Goal: Task Accomplishment & Management: Manage account settings

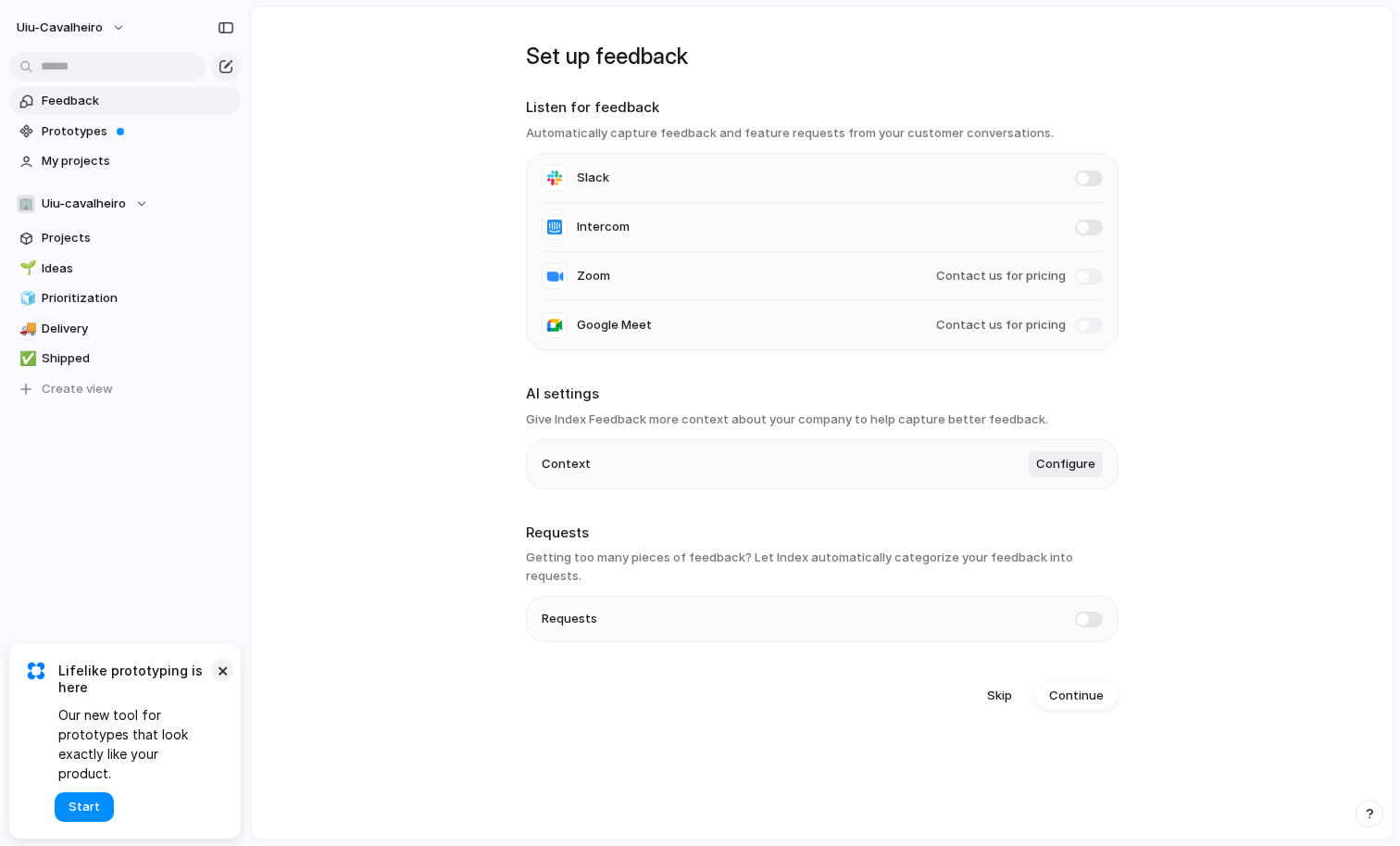
click at [220, 681] on button "×" at bounding box center [222, 670] width 22 height 22
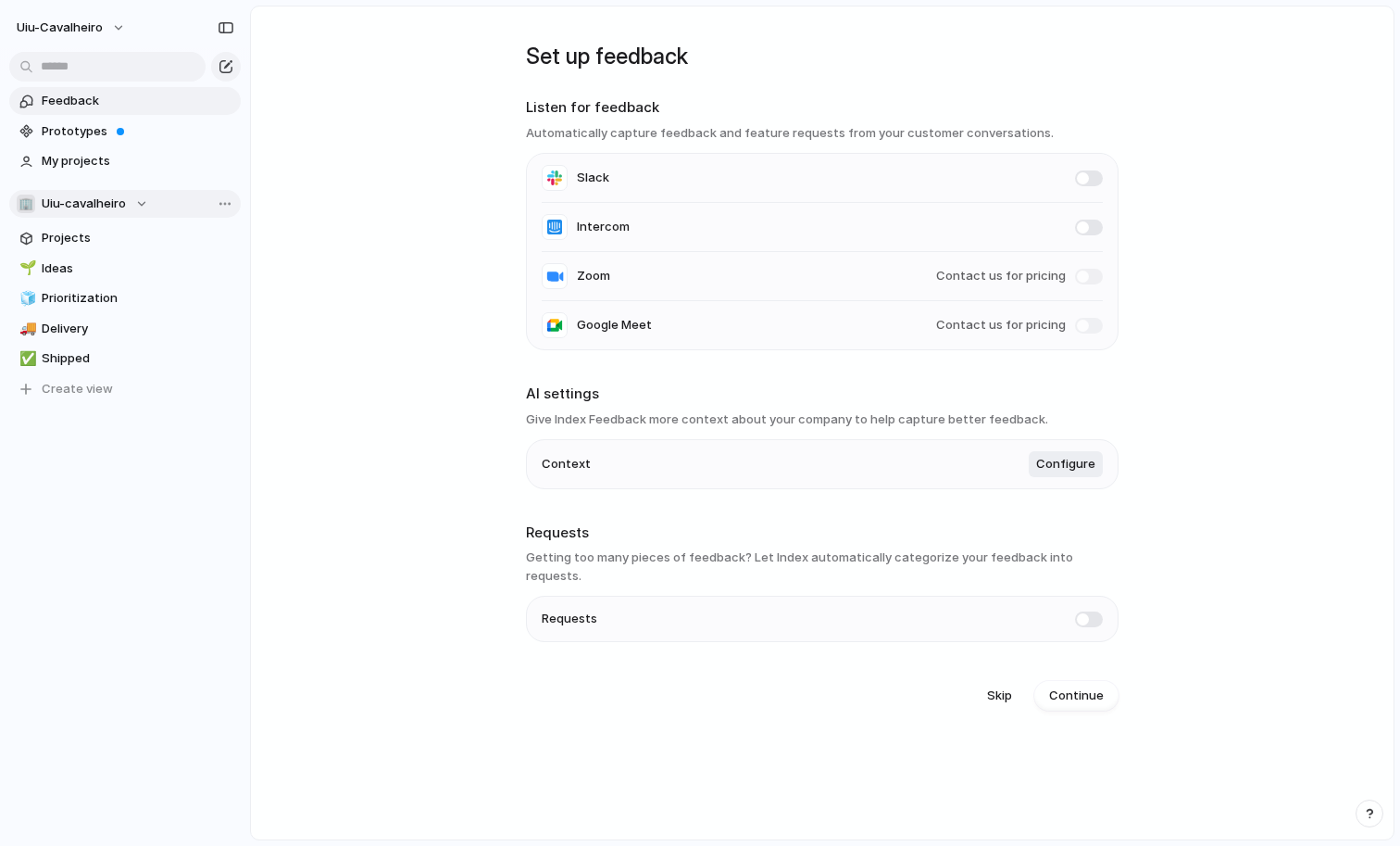
click at [139, 207] on div "🏢 [PERSON_NAME]" at bounding box center [82, 203] width 132 height 19
click at [139, 206] on div "🏢 Uiu-cavalheiro Create new team" at bounding box center [700, 423] width 1400 height 846
click at [139, 206] on div "🏢 [PERSON_NAME]" at bounding box center [82, 203] width 132 height 19
click at [103, 309] on span "Create new team" at bounding box center [96, 309] width 103 height 19
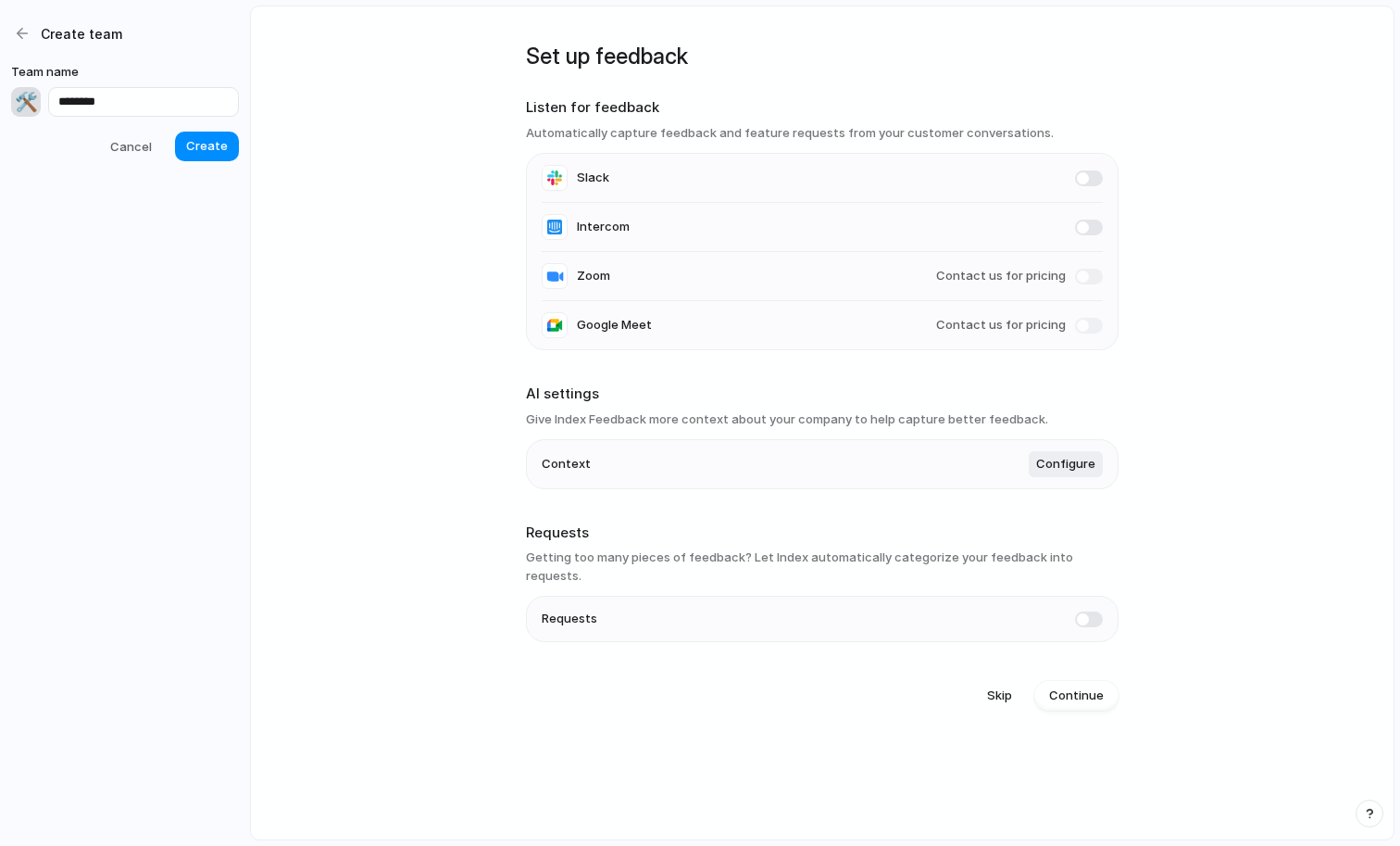
type input "********"
click at [22, 95] on div "🛠️" at bounding box center [25, 102] width 29 height 29
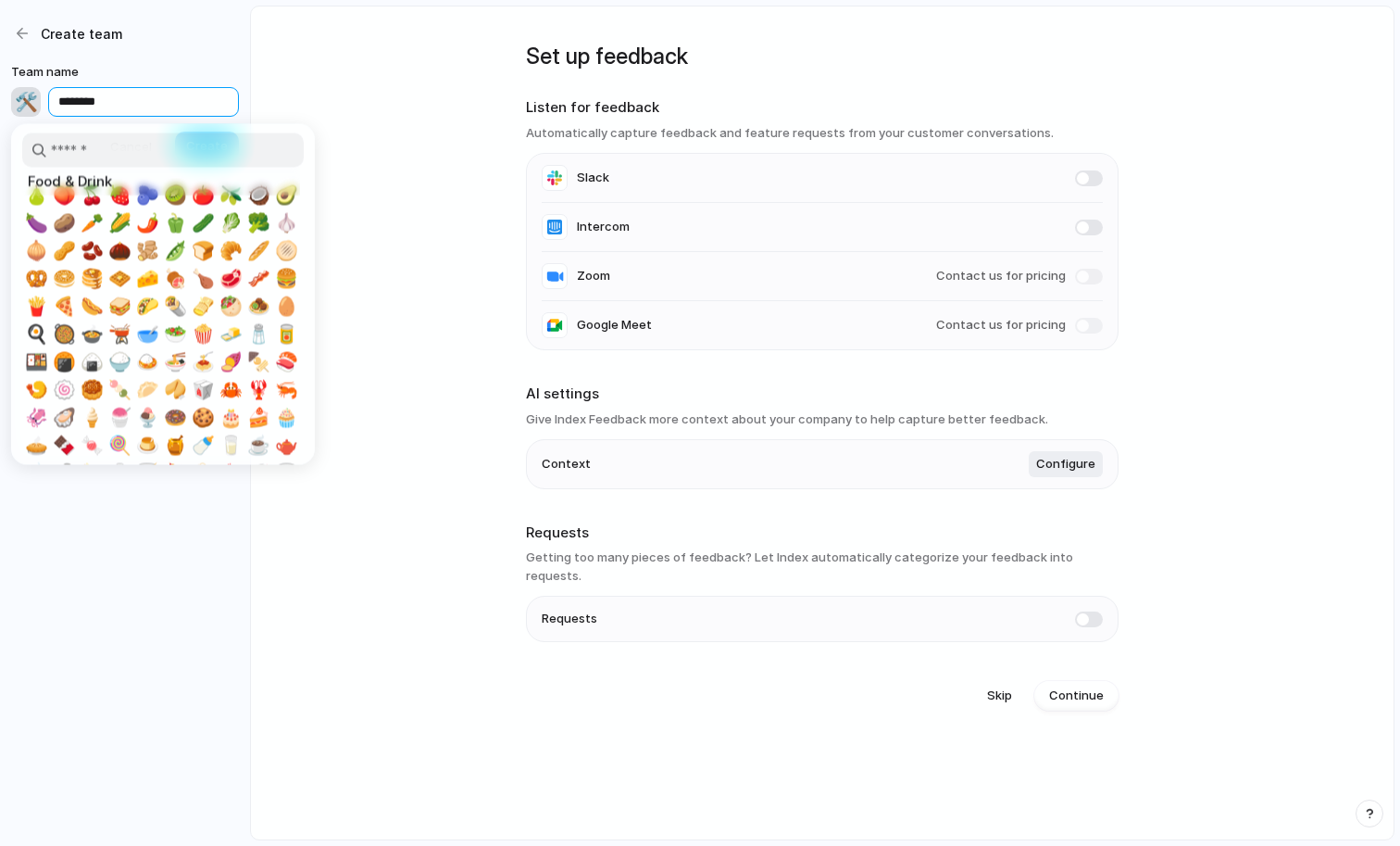
scroll to position [1712, 0]
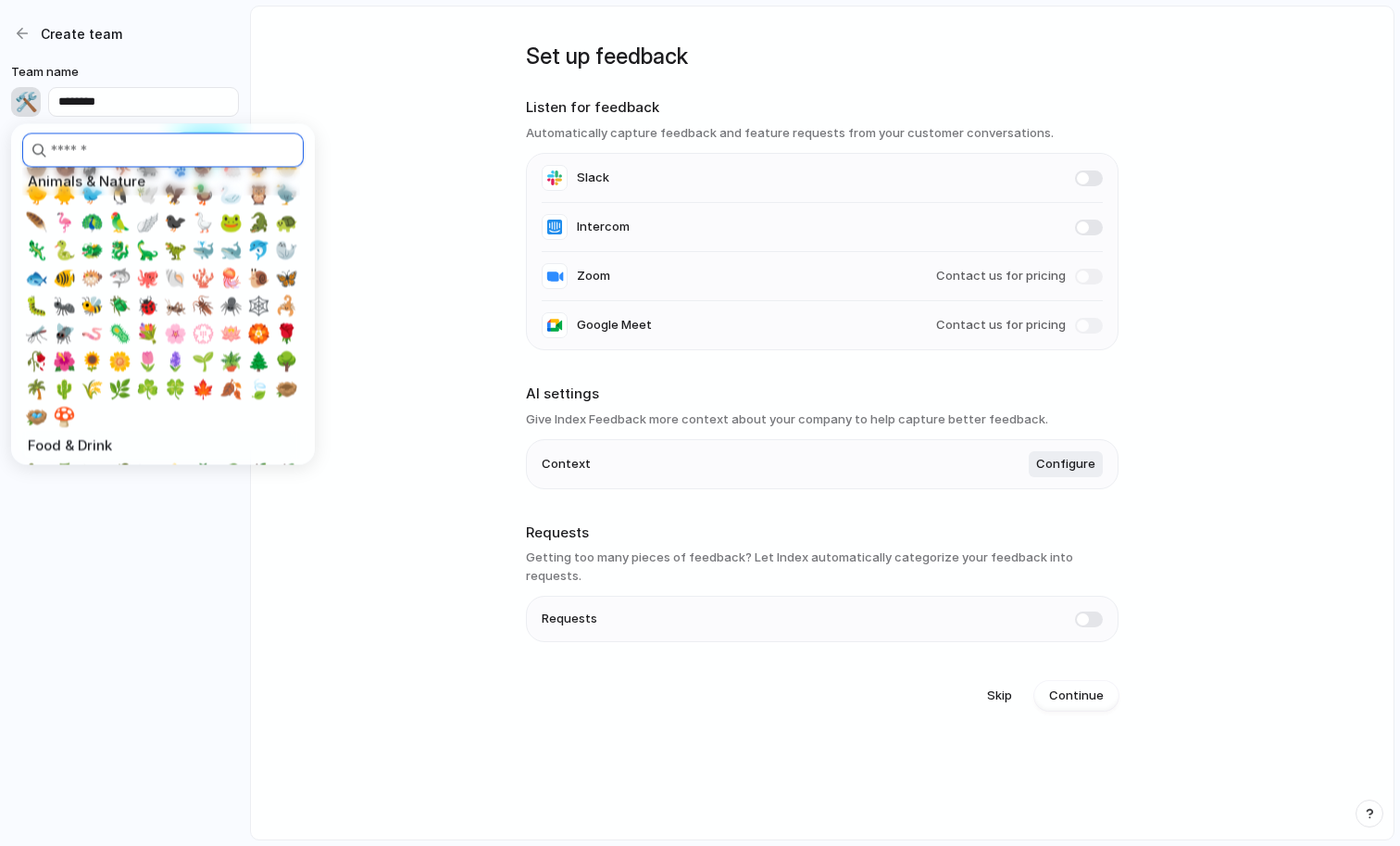
click at [122, 148] on input "search" at bounding box center [163, 150] width 282 height 34
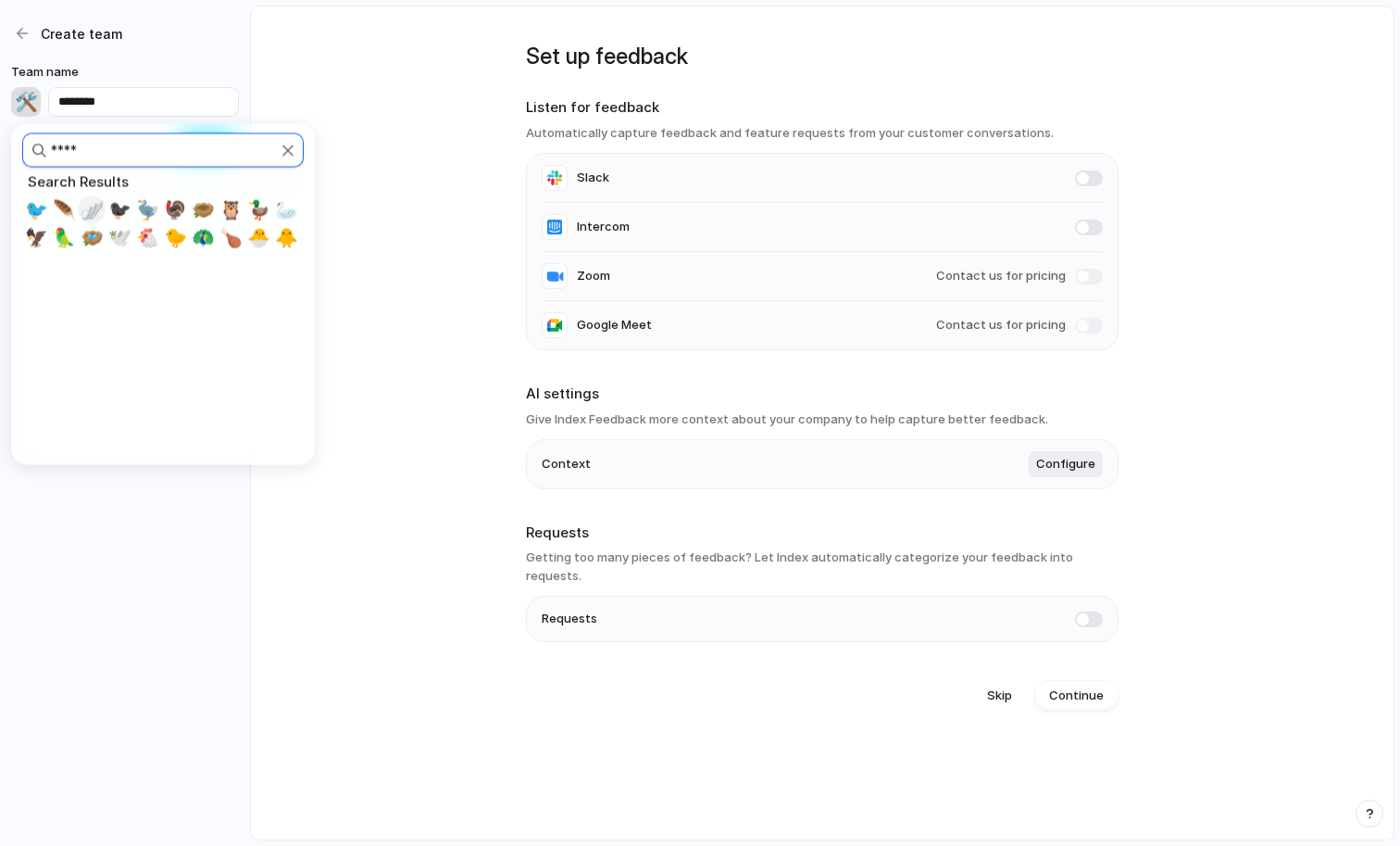
type input "****"
click at [94, 209] on span "🪽" at bounding box center [92, 210] width 23 height 22
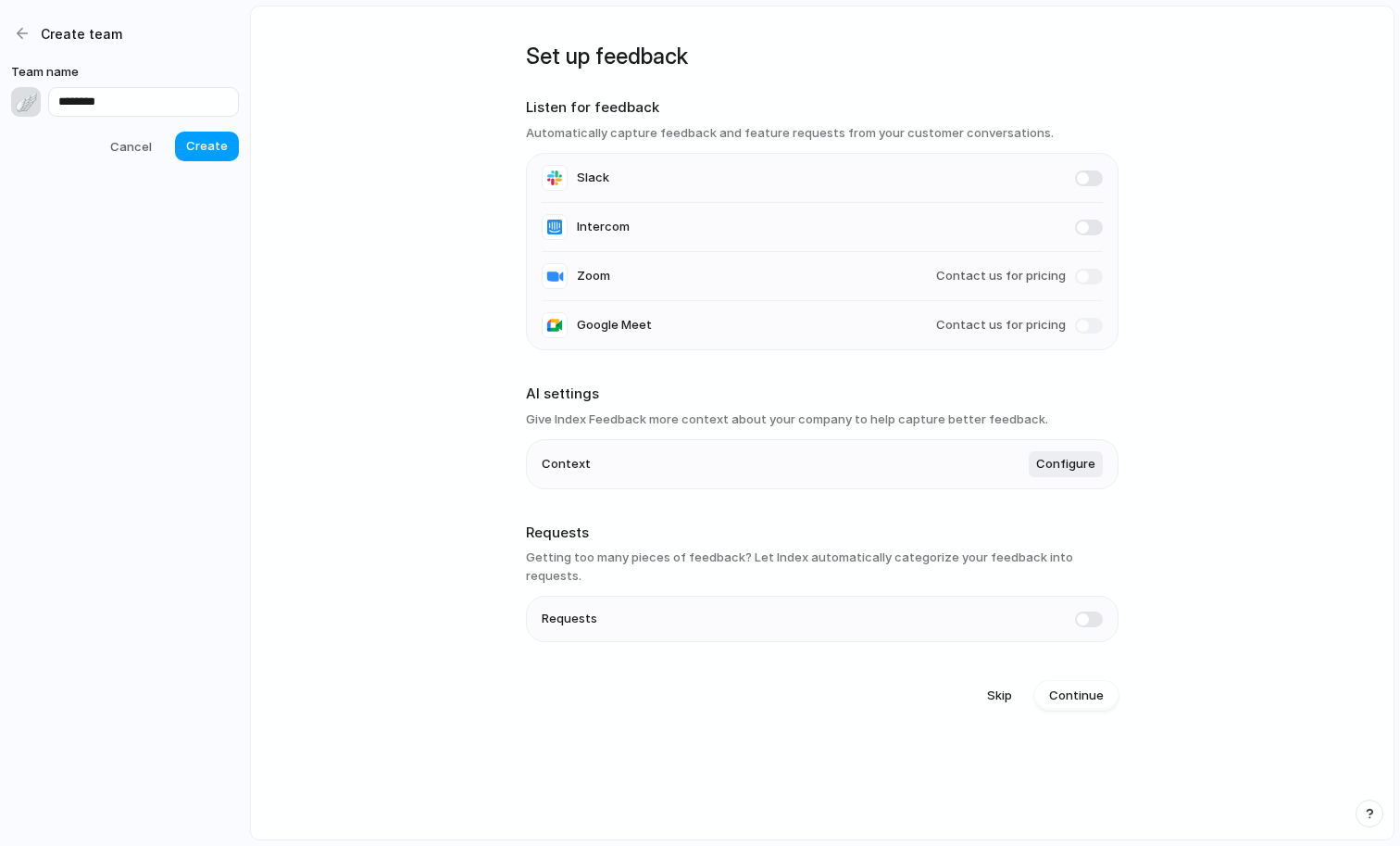
click at [209, 148] on span "Create" at bounding box center [206, 146] width 42 height 19
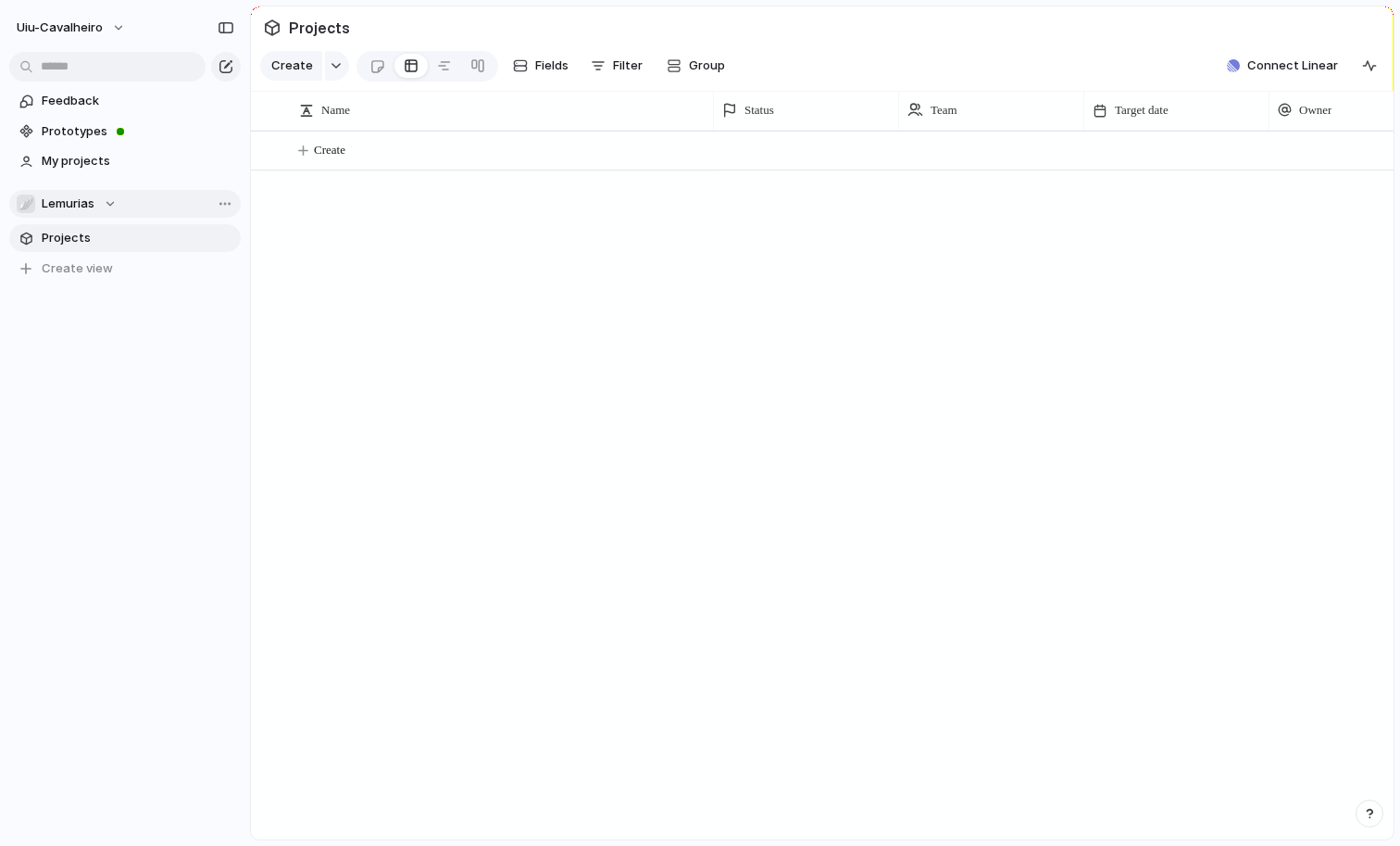
click at [95, 210] on div "🪽 Lemurias" at bounding box center [66, 203] width 100 height 19
click at [95, 209] on div "🏢 Uiu-cavalheiro 🪽 Lemurias Create new team" at bounding box center [700, 423] width 1400 height 846
click at [374, 67] on div at bounding box center [377, 66] width 16 height 30
click at [404, 66] on div at bounding box center [411, 66] width 15 height 29
click at [376, 146] on button "Create" at bounding box center [846, 151] width 1153 height 38
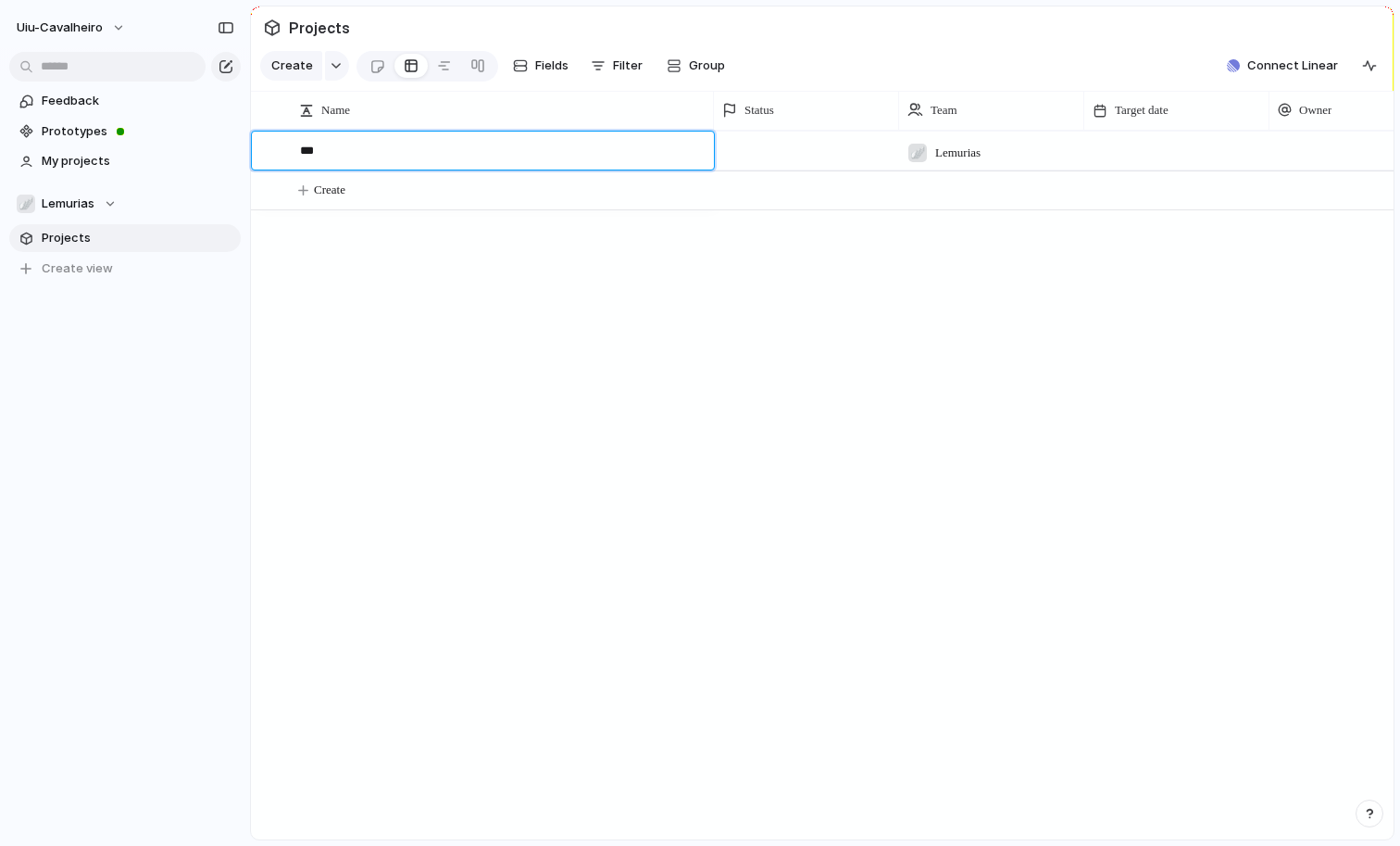
type textarea "****"
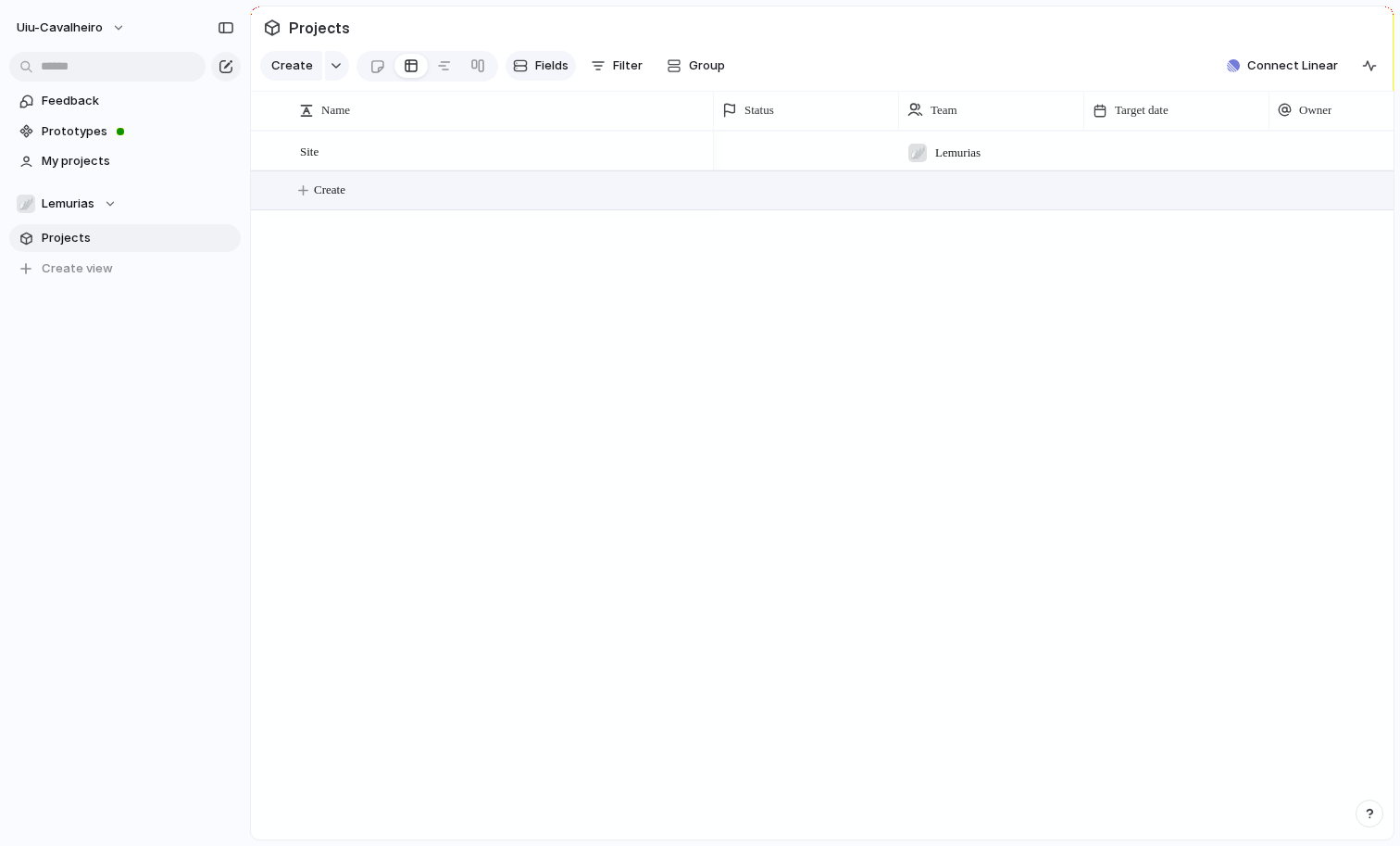
click at [545, 68] on span "Fields" at bounding box center [552, 66] width 33 height 19
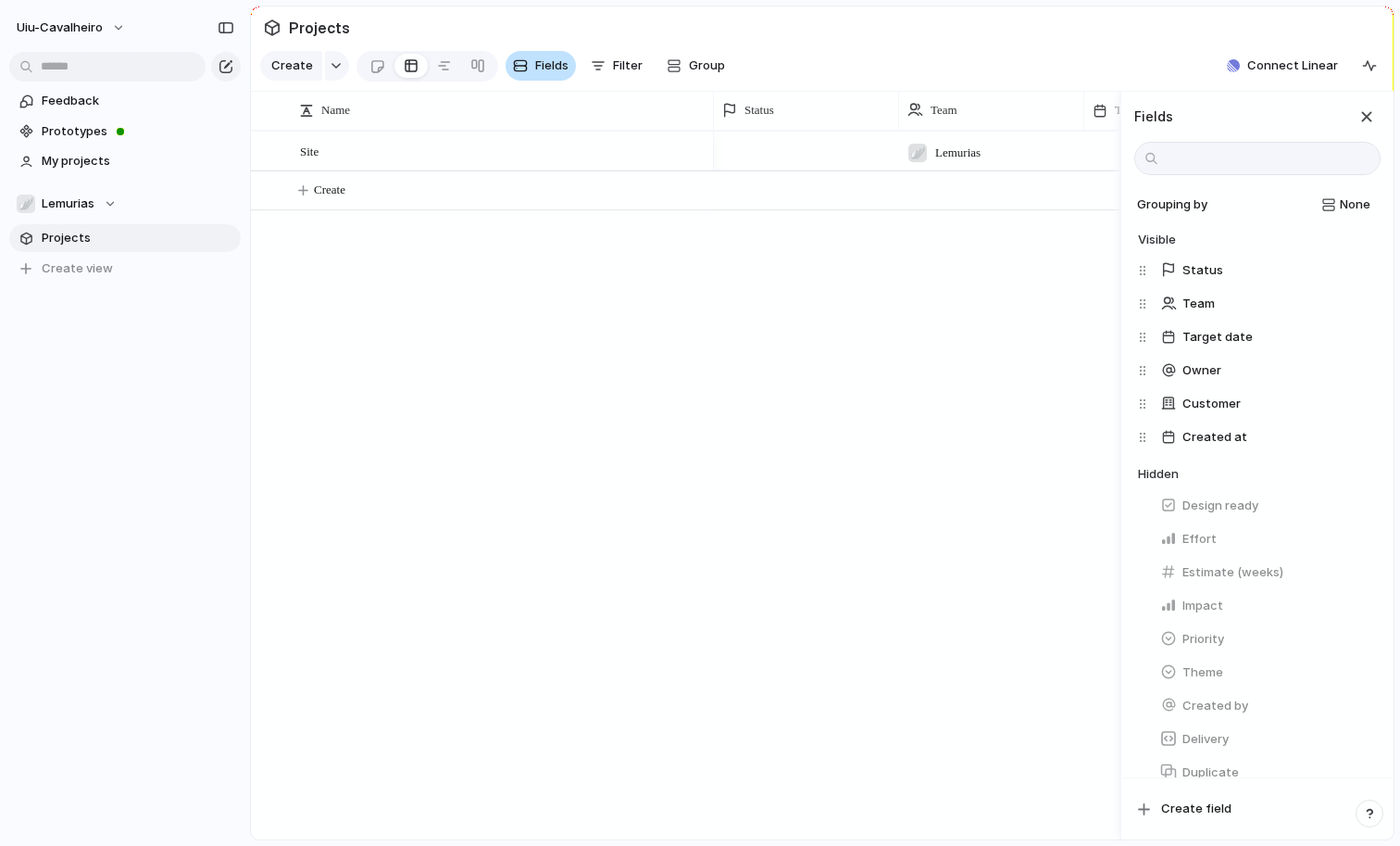
click at [545, 68] on span "Fields" at bounding box center [552, 66] width 33 height 19
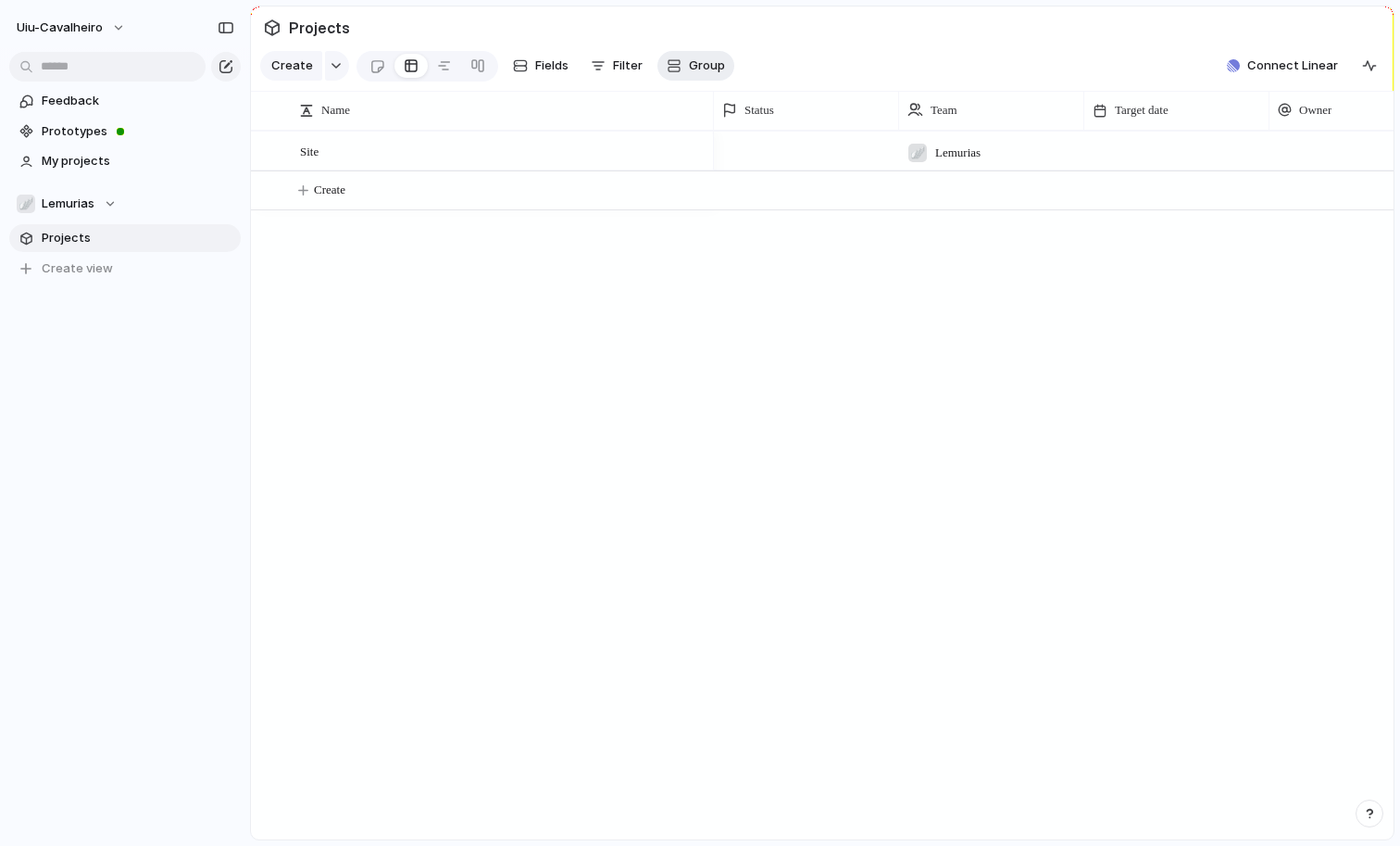
click at [668, 62] on div "button" at bounding box center [674, 66] width 15 height 15
click at [668, 62] on div "Status Owner Customer Priority Impact Effort Design ready Theme Created by" at bounding box center [700, 423] width 1400 height 846
click at [438, 67] on div at bounding box center [444, 66] width 15 height 29
click at [622, 62] on span "Filter" at bounding box center [628, 66] width 29 height 19
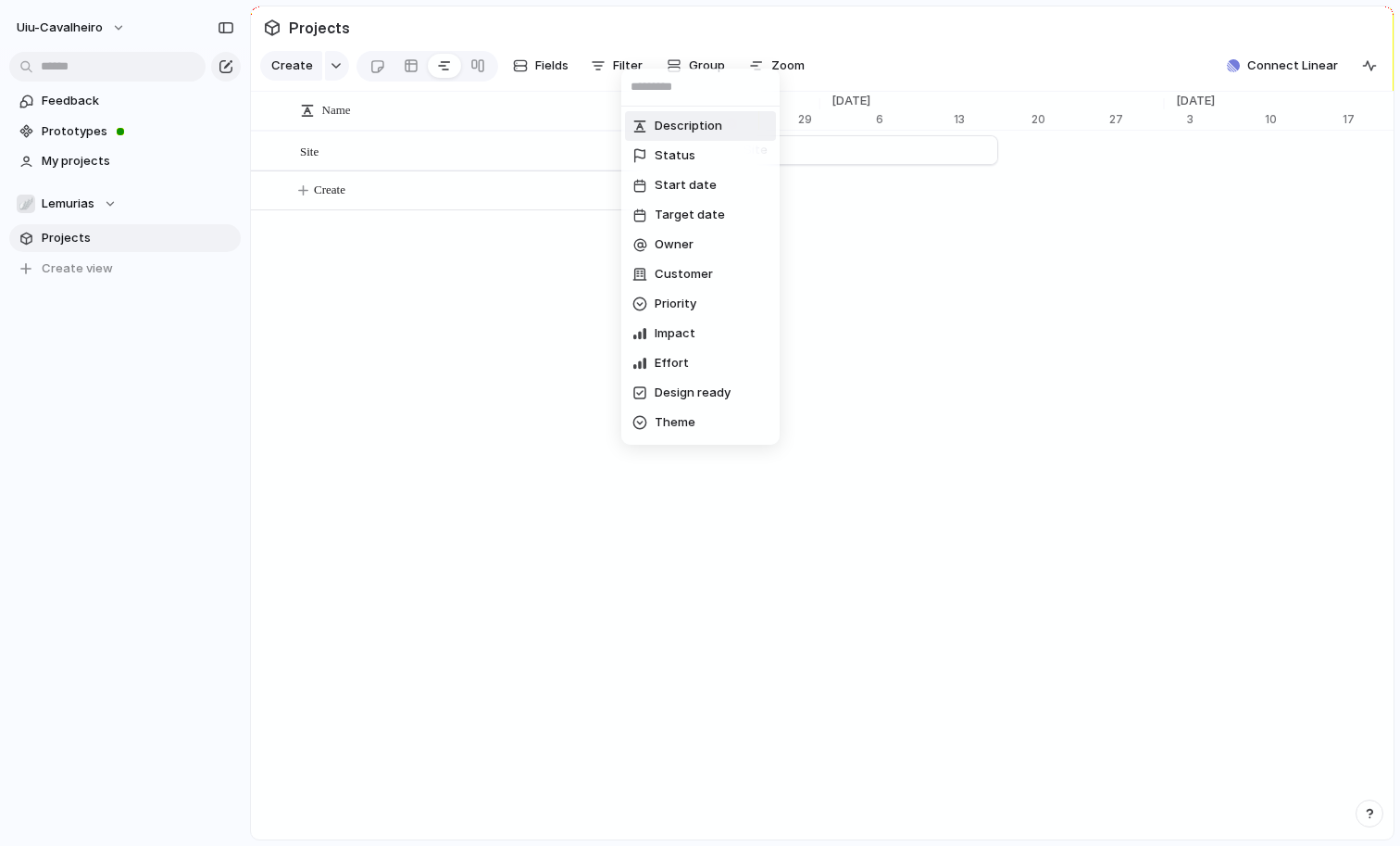
click at [622, 60] on div "Description Status Start date Target date Owner Customer Priority Impact Effort…" at bounding box center [700, 423] width 1400 height 846
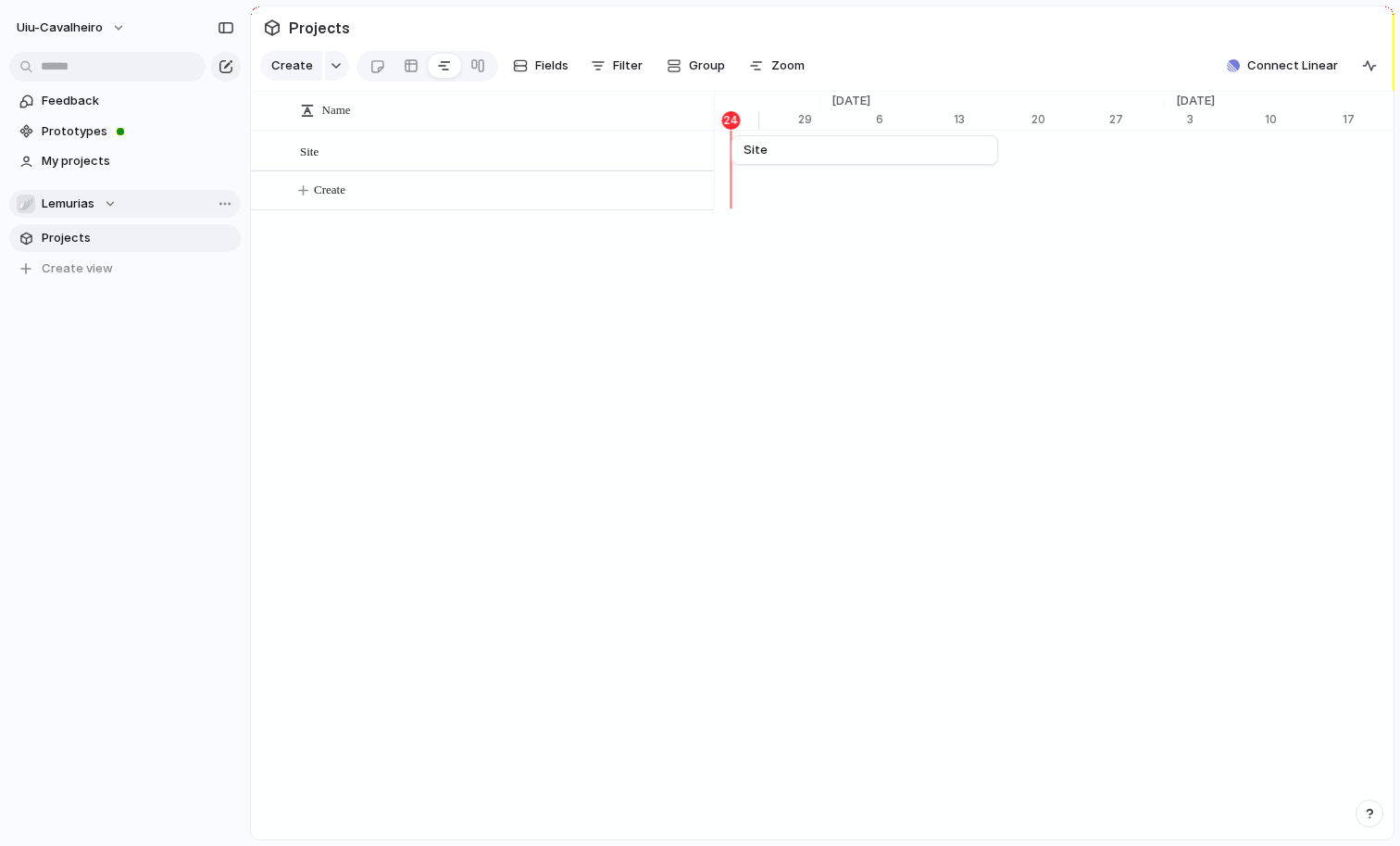
click at [91, 208] on span "Lemurias" at bounding box center [68, 203] width 53 height 19
click at [473, 65] on div "🏢 Uiu-cavalheiro 🪽 Lemurias Create new team" at bounding box center [700, 423] width 1400 height 846
click at [473, 64] on div at bounding box center [477, 66] width 15 height 29
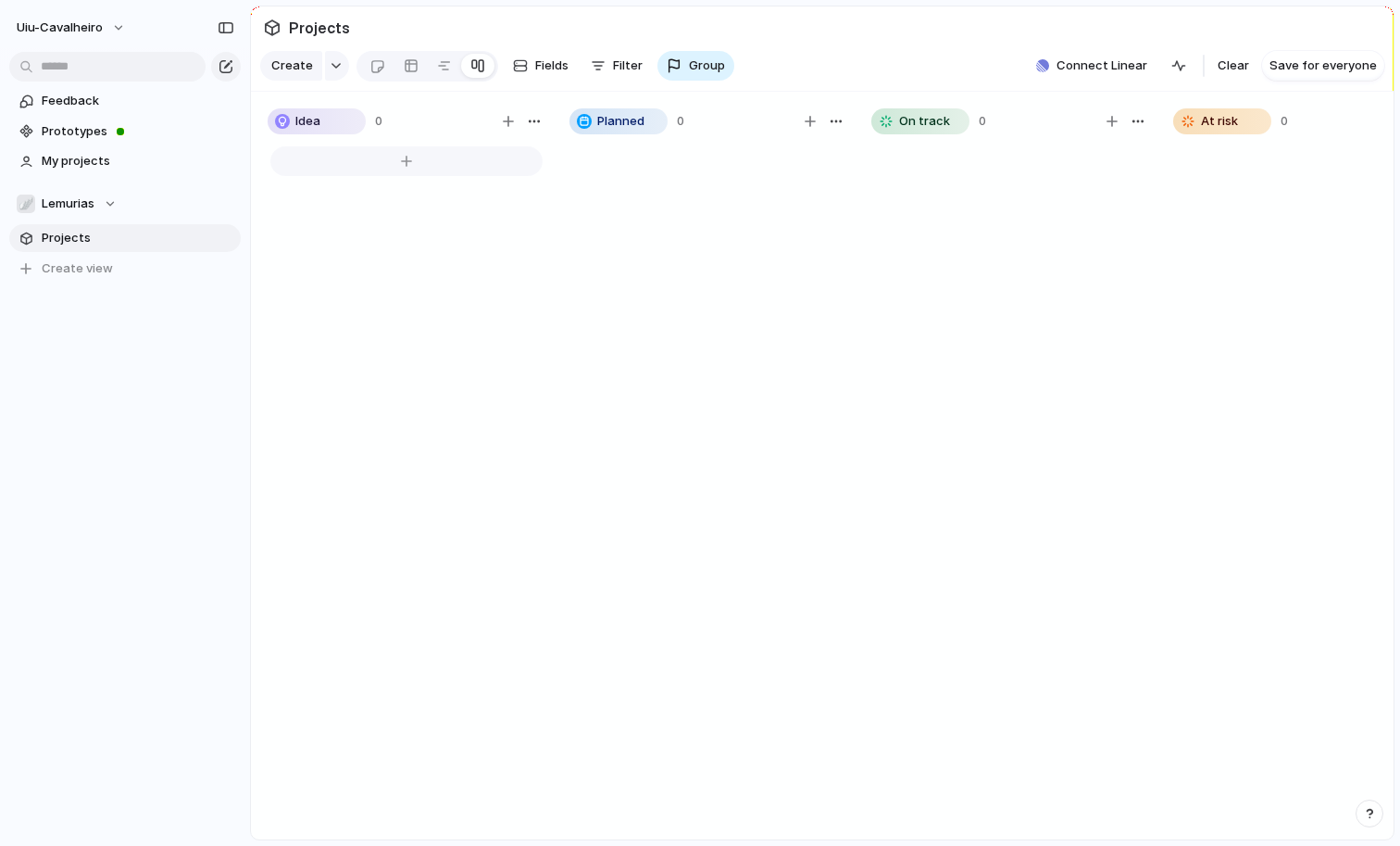
click at [385, 162] on div at bounding box center [407, 161] width 273 height 29
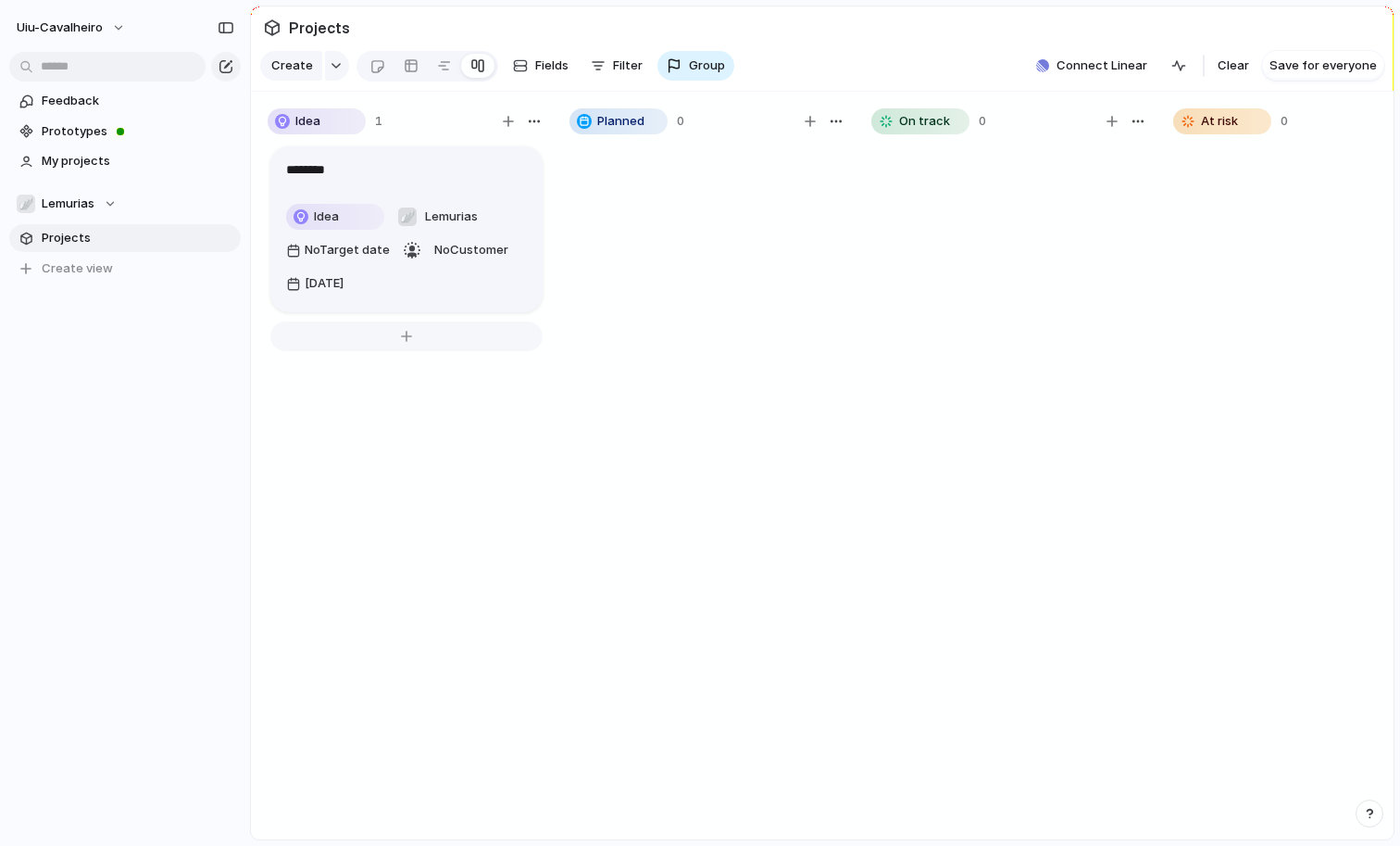
type textarea "*********"
click at [361, 258] on span "No Target date" at bounding box center [347, 250] width 85 height 19
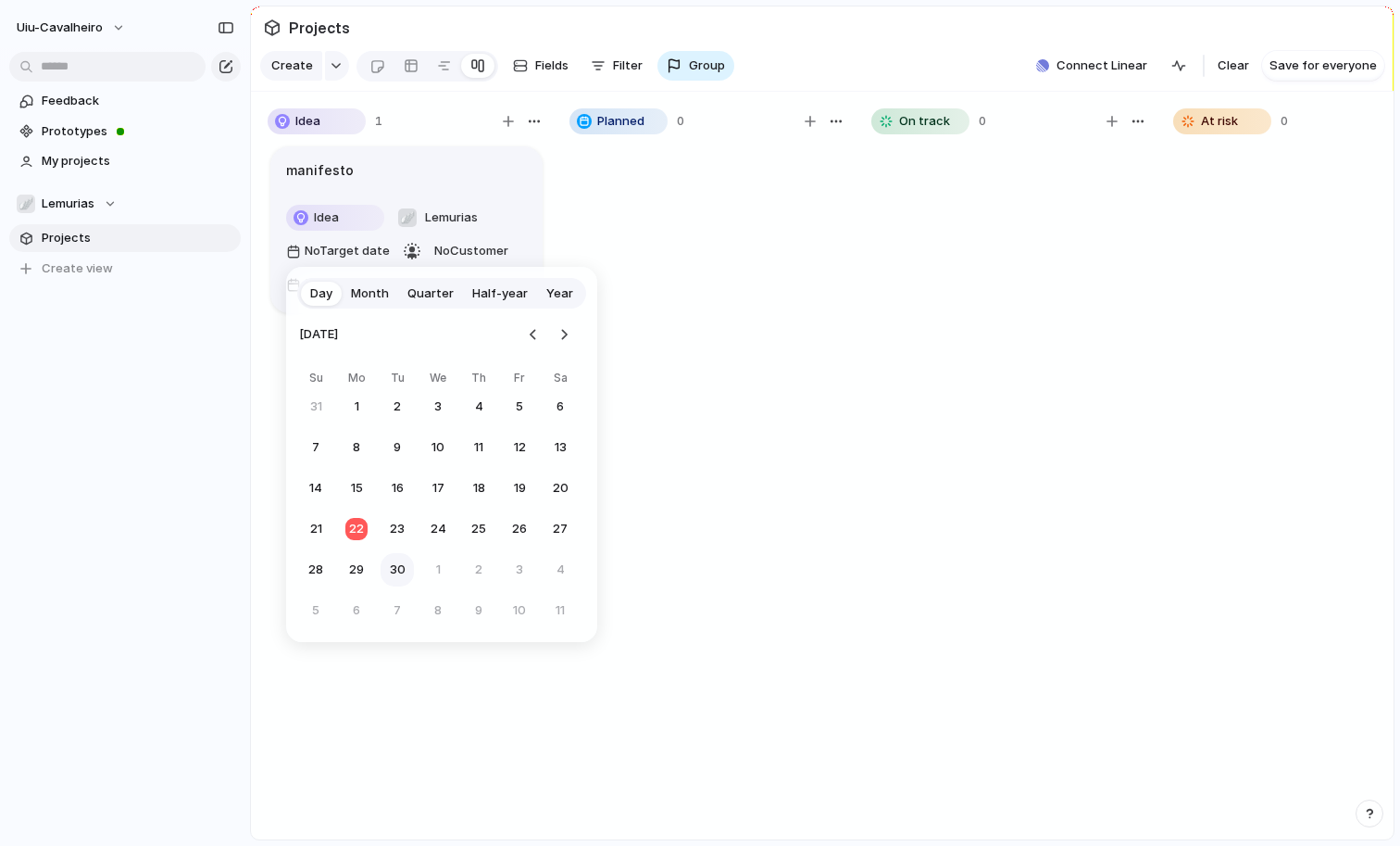
click at [389, 569] on button "30" at bounding box center [397, 570] width 33 height 33
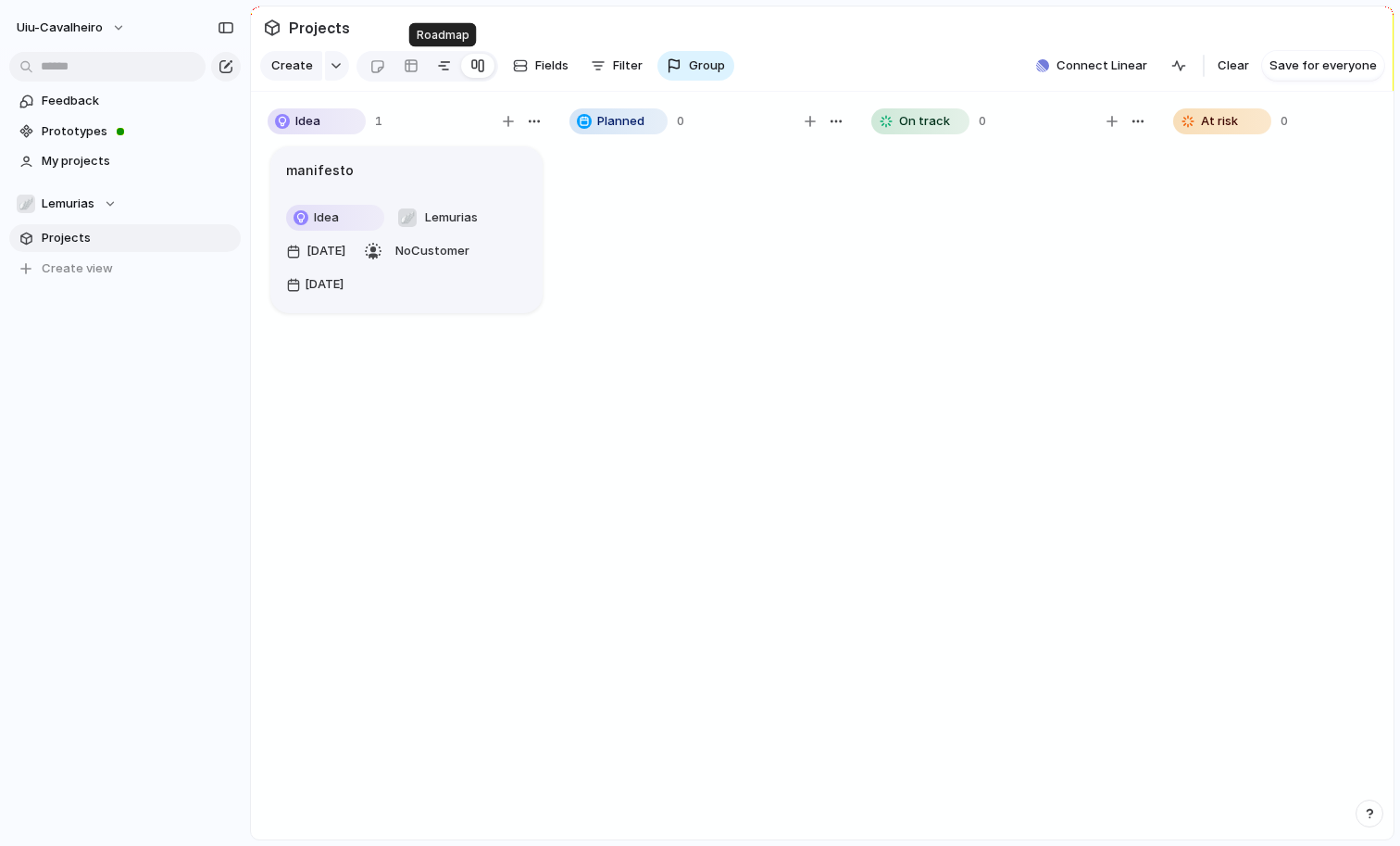
click at [446, 69] on div at bounding box center [444, 66] width 15 height 29
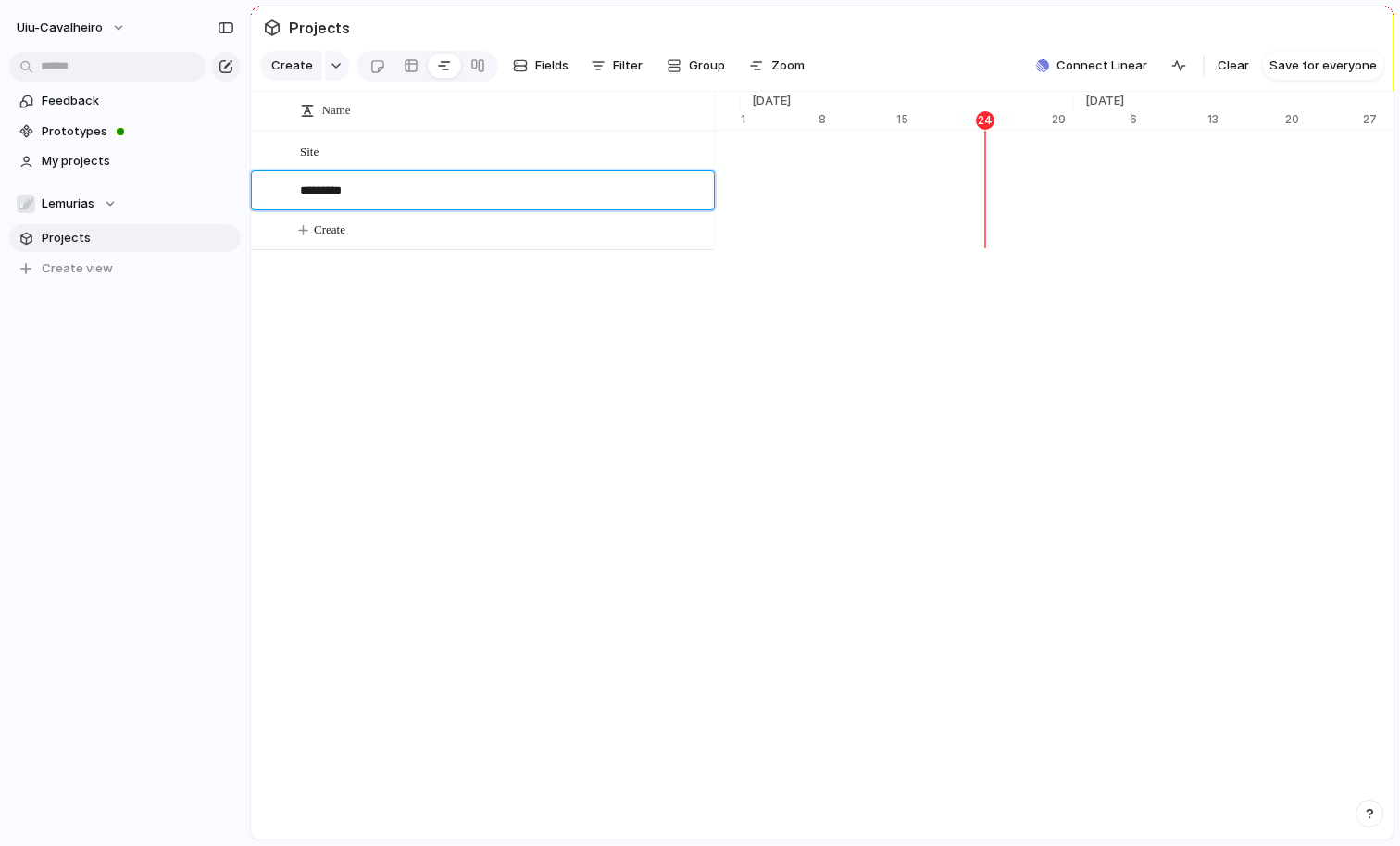
scroll to position [0, 12155]
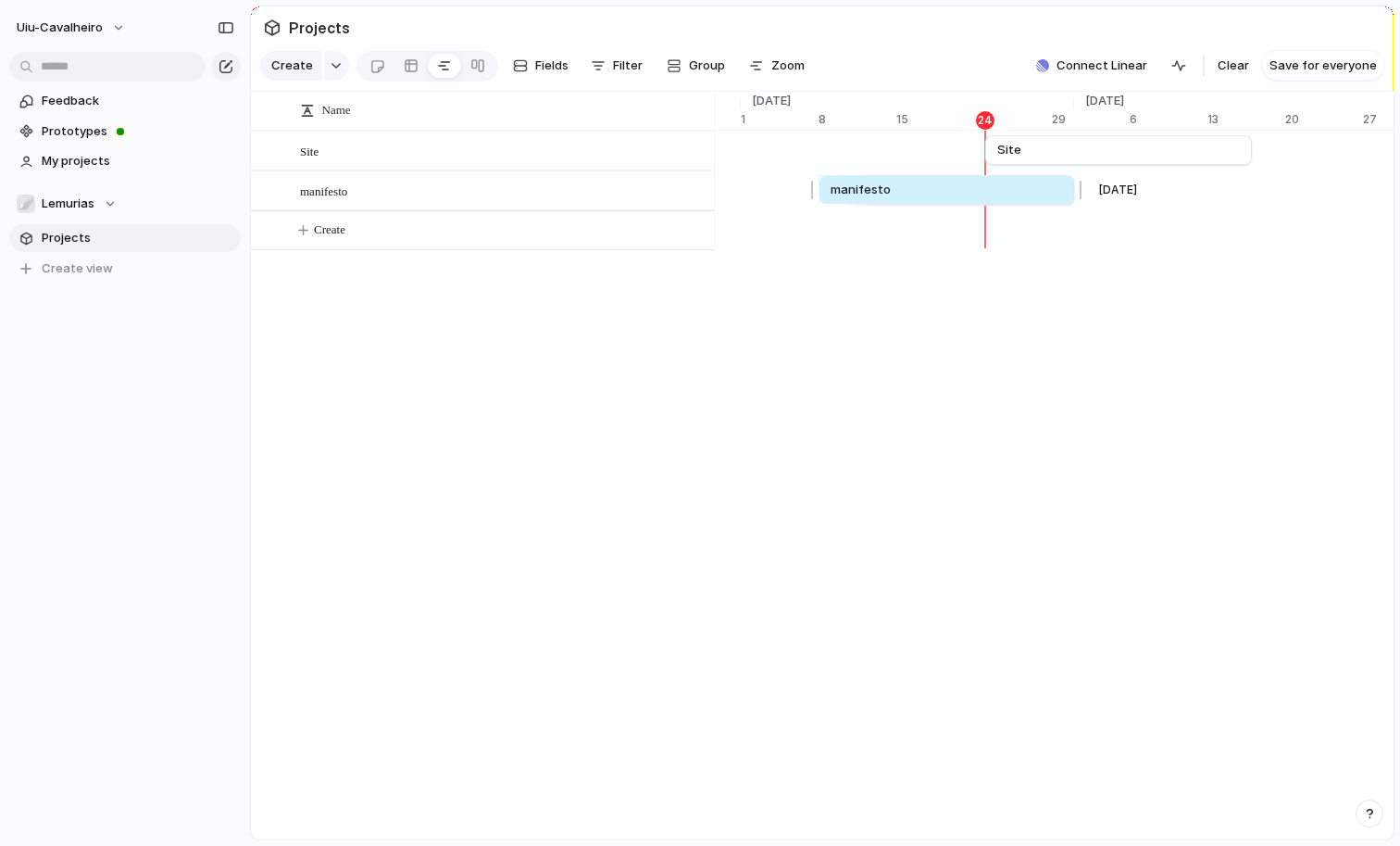
drag, startPoint x: 805, startPoint y: 189, endPoint x: 816, endPoint y: 189, distance: 11.0
click at [816, 189] on div at bounding box center [814, 190] width 22 height 29
click at [881, 297] on div "Name Site manifesto Create [DATE] 5 12 19 [DATE] 3 10 17 24 31 Nov '22 7 14 21 …" at bounding box center [822, 466] width 1143 height 748
click at [470, 67] on div at bounding box center [477, 66] width 15 height 29
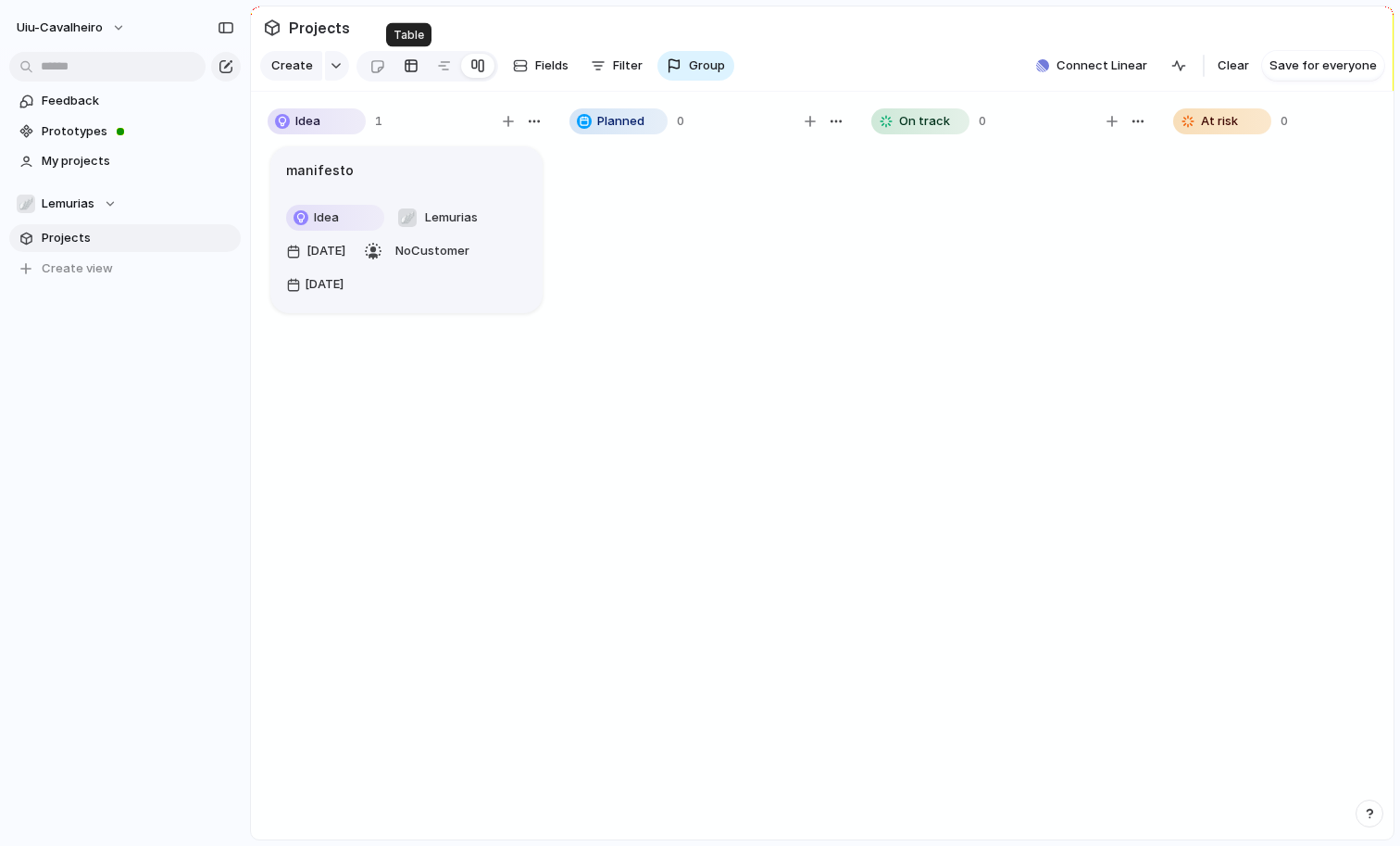
click at [411, 64] on div at bounding box center [411, 66] width 15 height 29
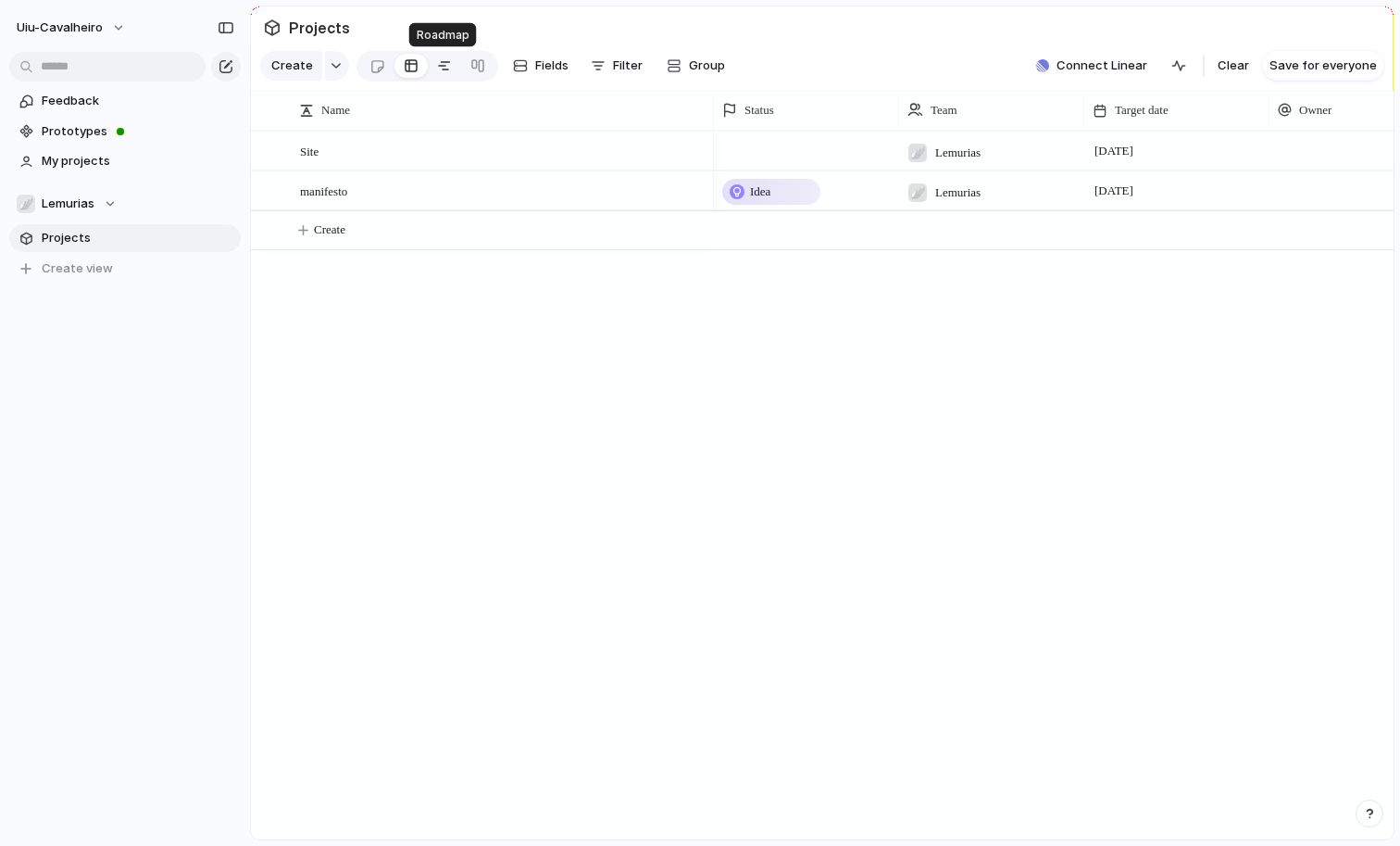
click at [437, 66] on div at bounding box center [444, 66] width 15 height 29
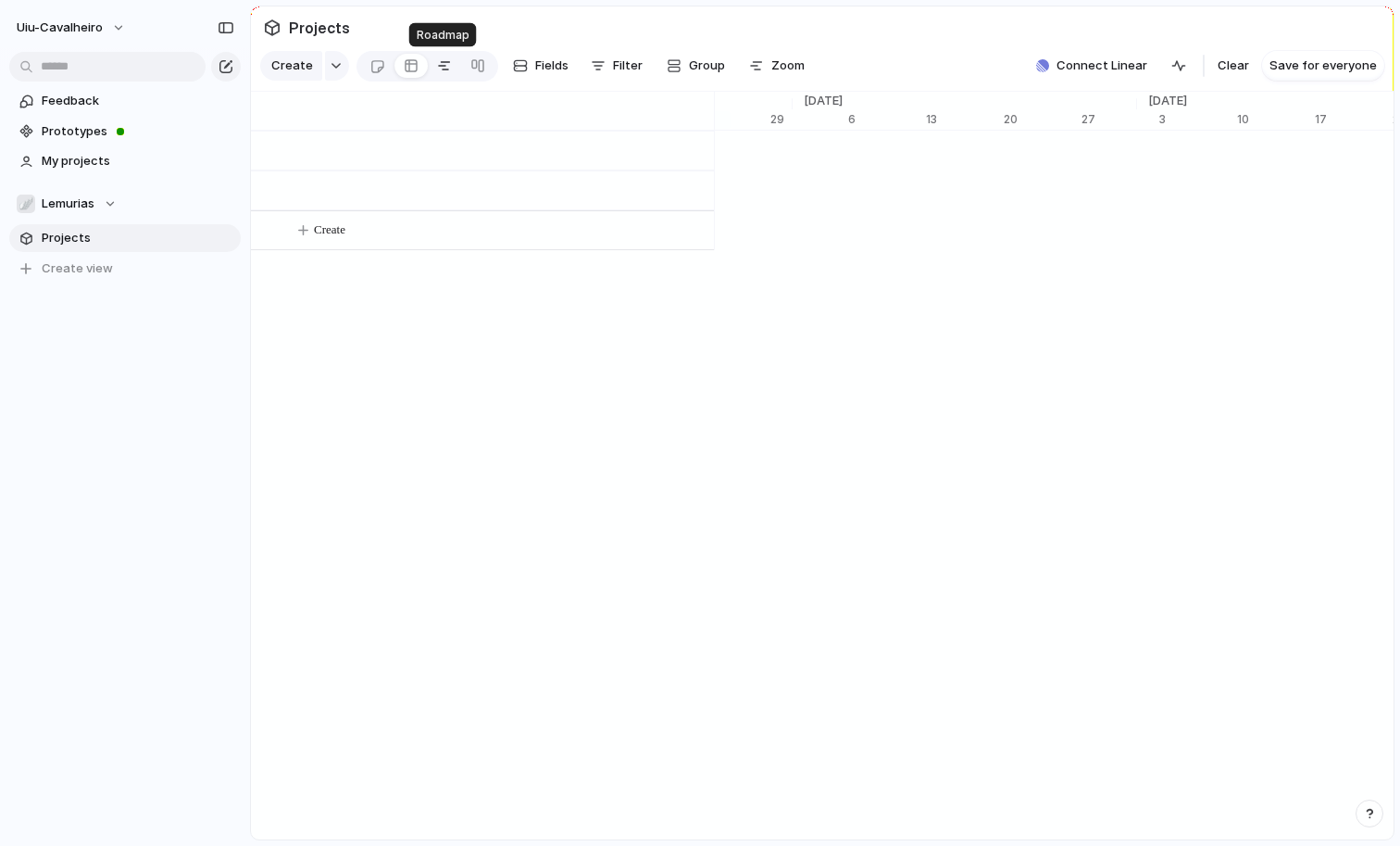
scroll to position [0, 12437]
click at [326, 69] on button "button" at bounding box center [337, 66] width 24 height 29
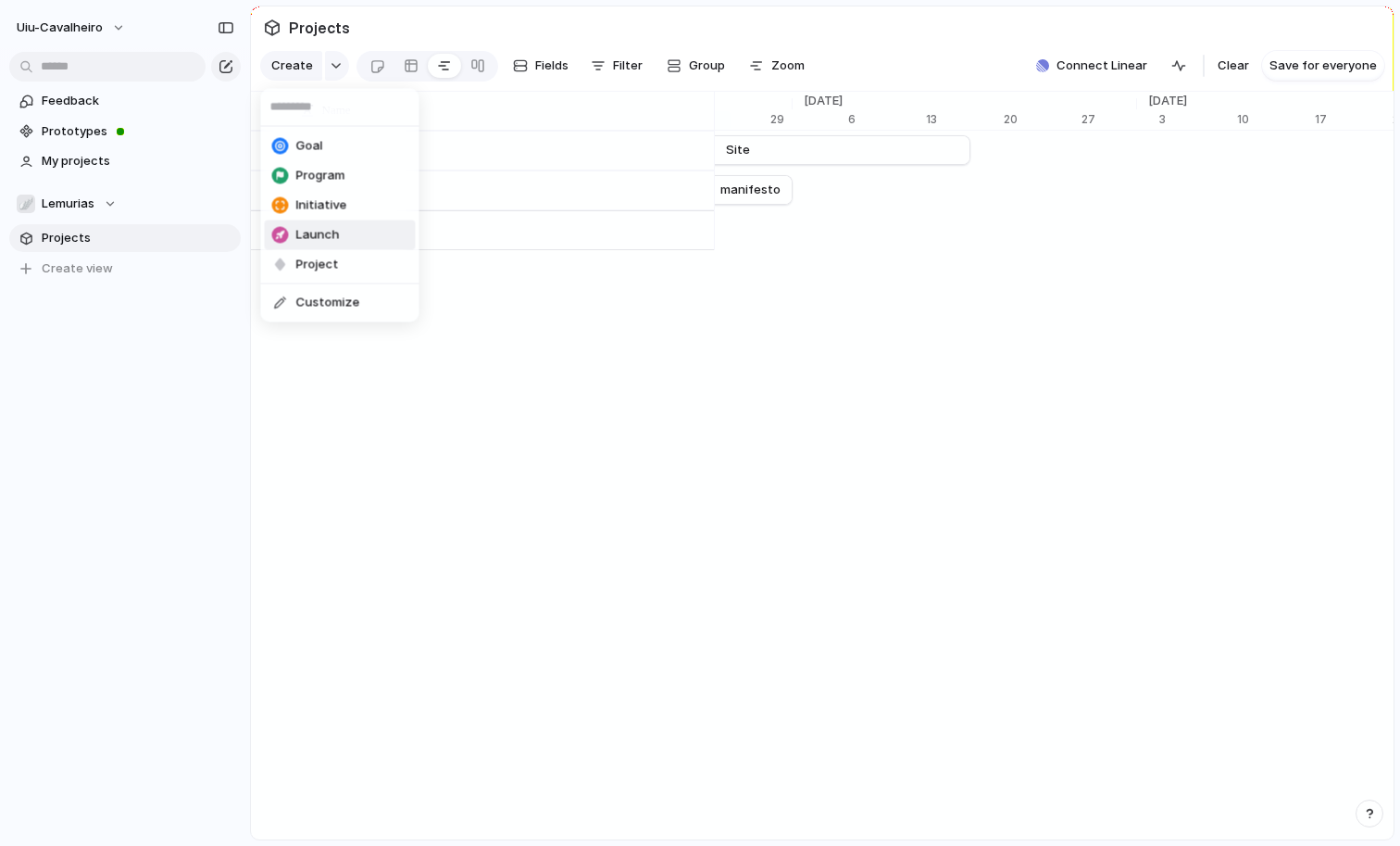
click at [338, 242] on li "Launch" at bounding box center [340, 235] width 151 height 29
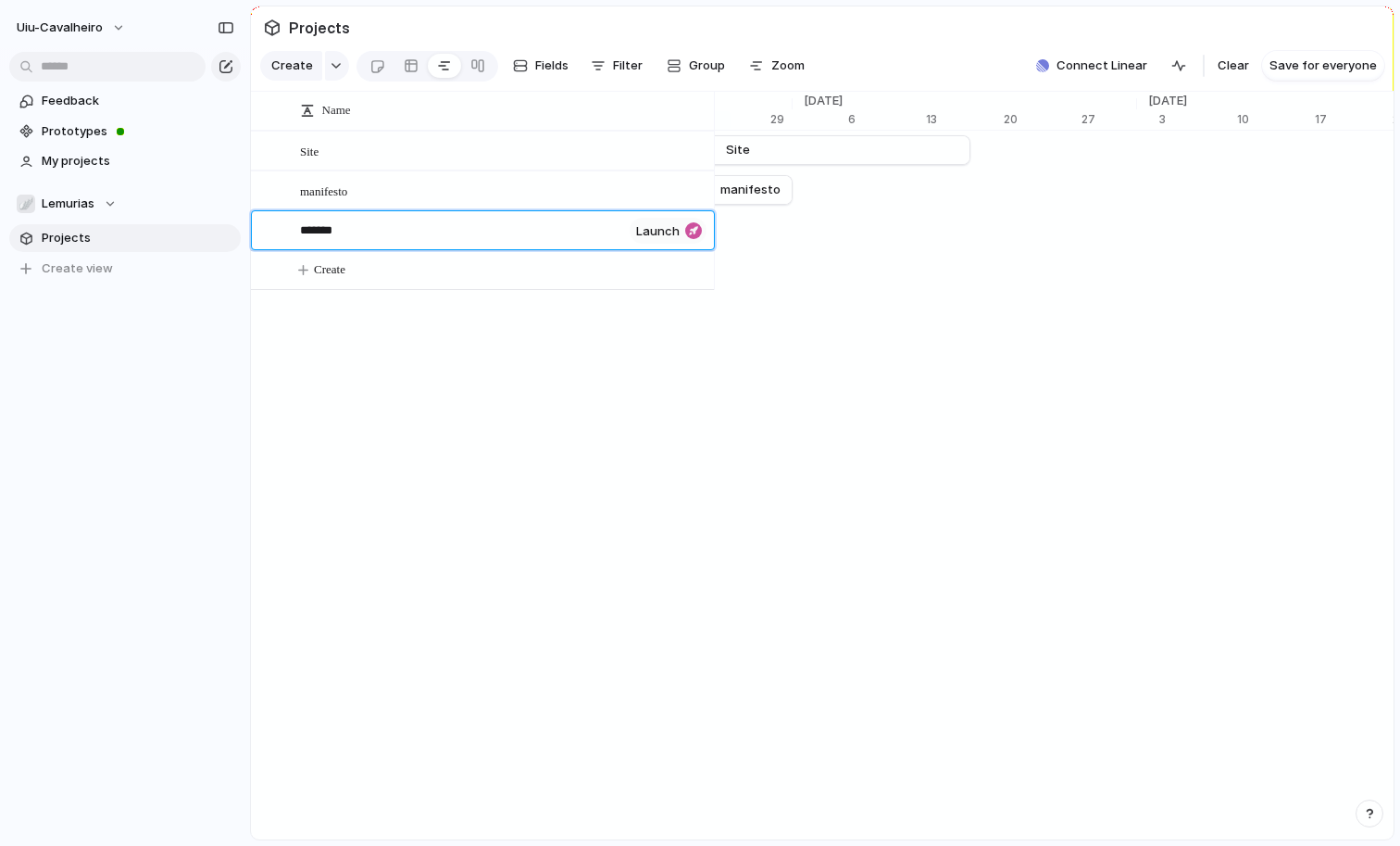
type textarea "********"
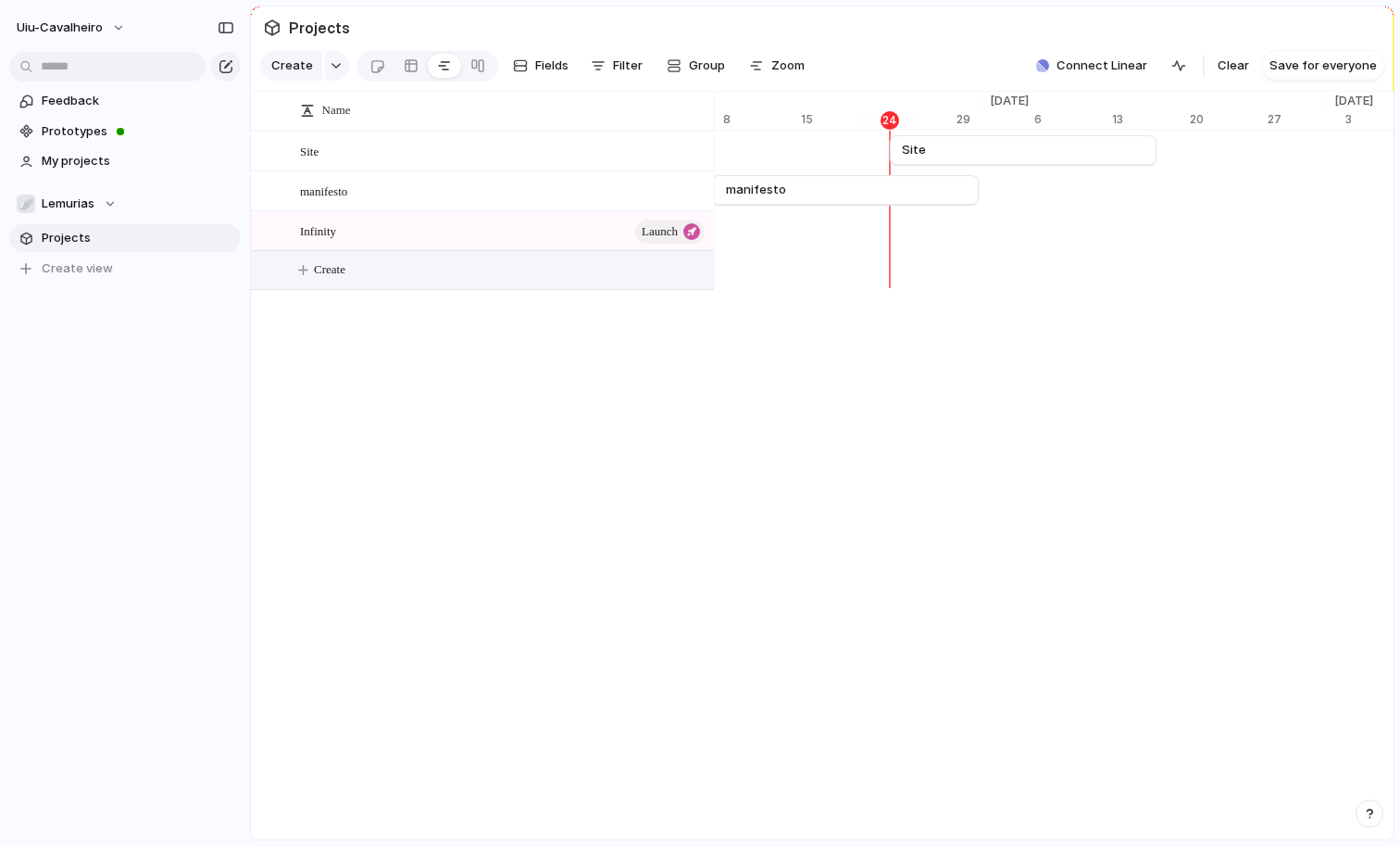
click at [858, 219] on div "Infinity" at bounding box center [811, 230] width 24697 height 40
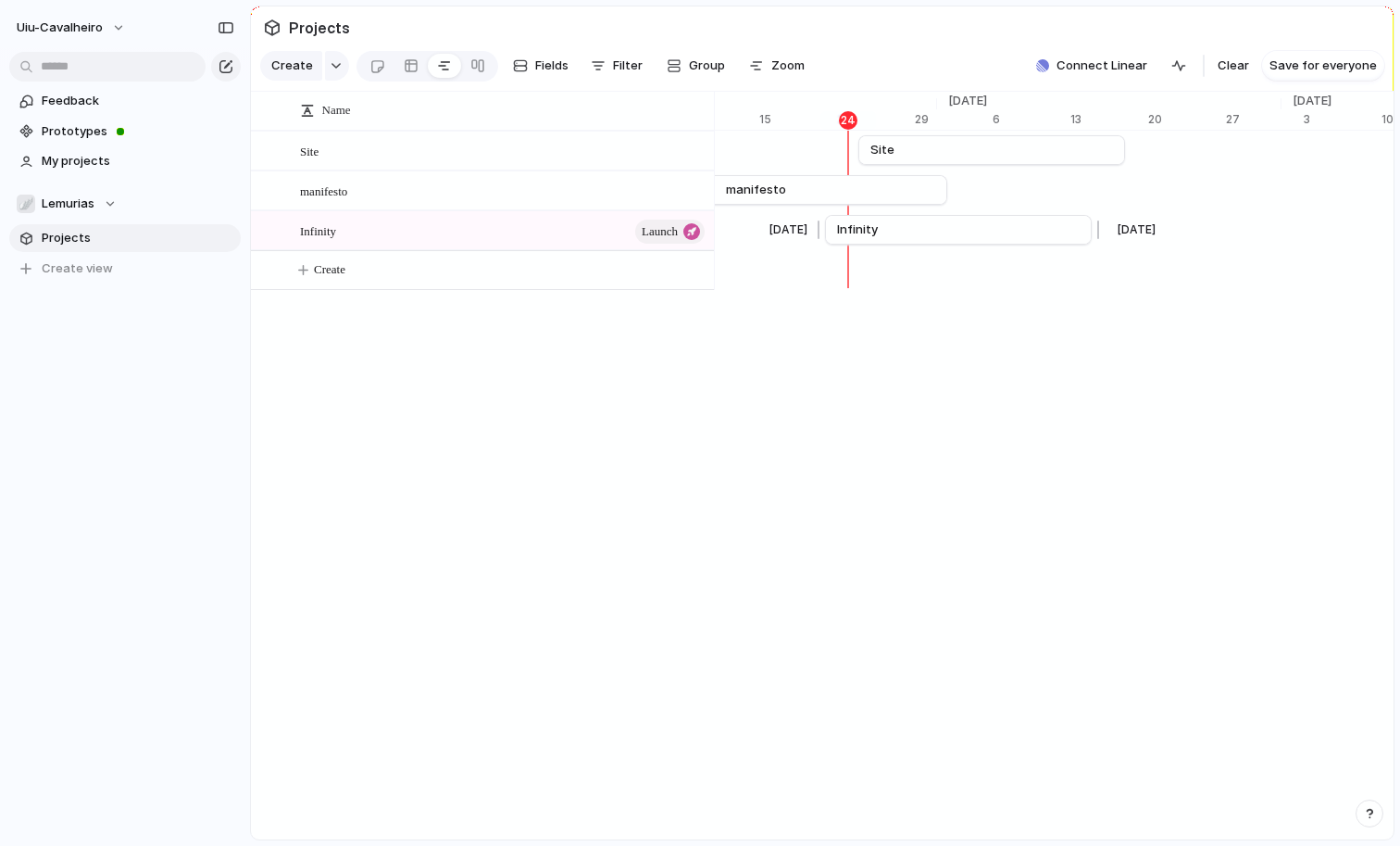
scroll to position [0, 12293]
click at [113, 26] on button "uiu-cavalheiro" at bounding box center [72, 27] width 127 height 29
click at [94, 73] on li "Settings" at bounding box center [89, 69] width 153 height 29
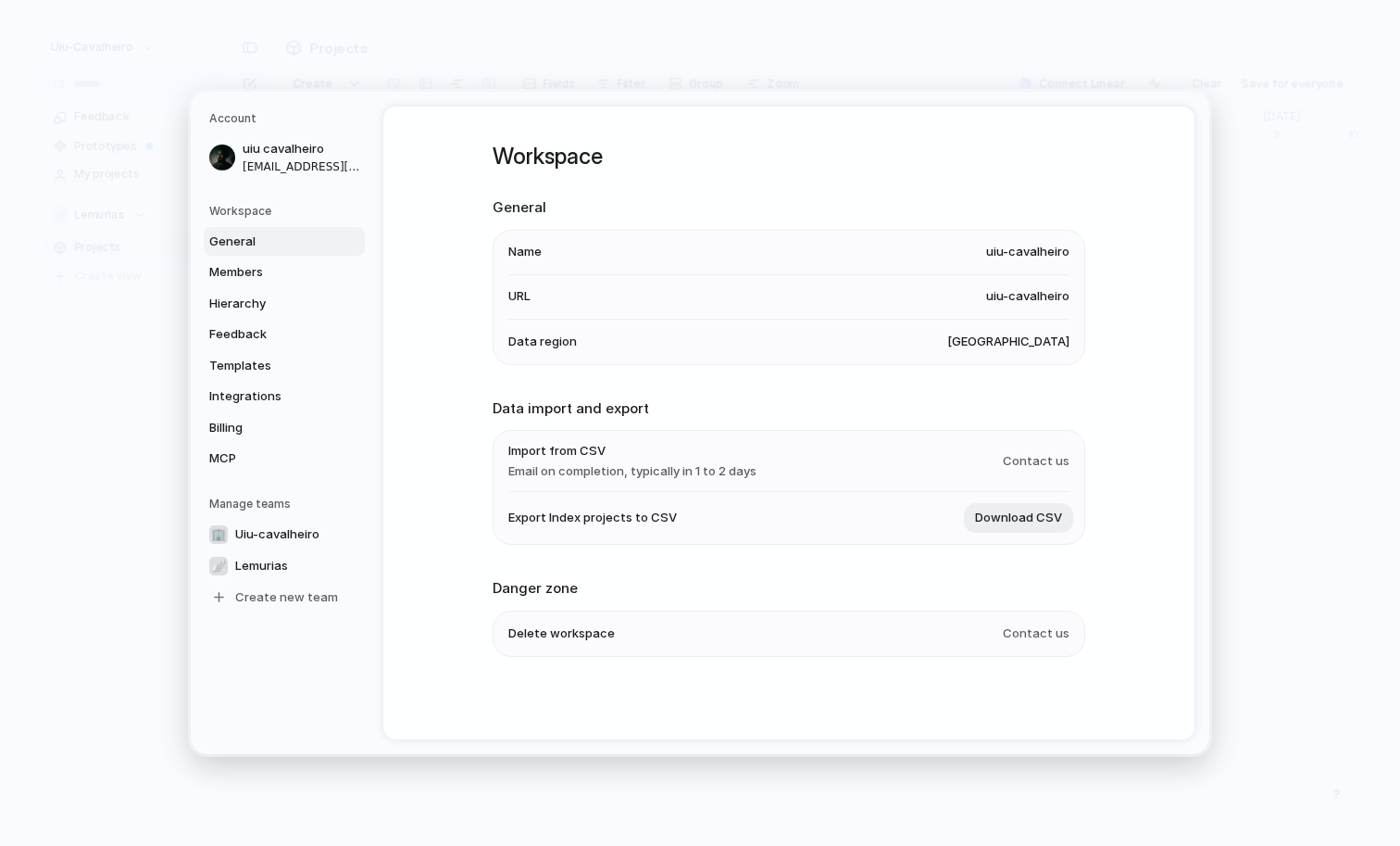
click at [1038, 252] on span "uiu-cavalheiro" at bounding box center [1028, 251] width 83 height 19
click at [1037, 252] on span "uiu-cavalheiro" at bounding box center [1028, 251] width 83 height 19
click at [548, 243] on li "Name [PERSON_NAME]" at bounding box center [789, 252] width 561 height 44
click at [531, 243] on span "Name" at bounding box center [525, 251] width 33 height 19
click at [531, 247] on span "Name" at bounding box center [525, 251] width 33 height 19
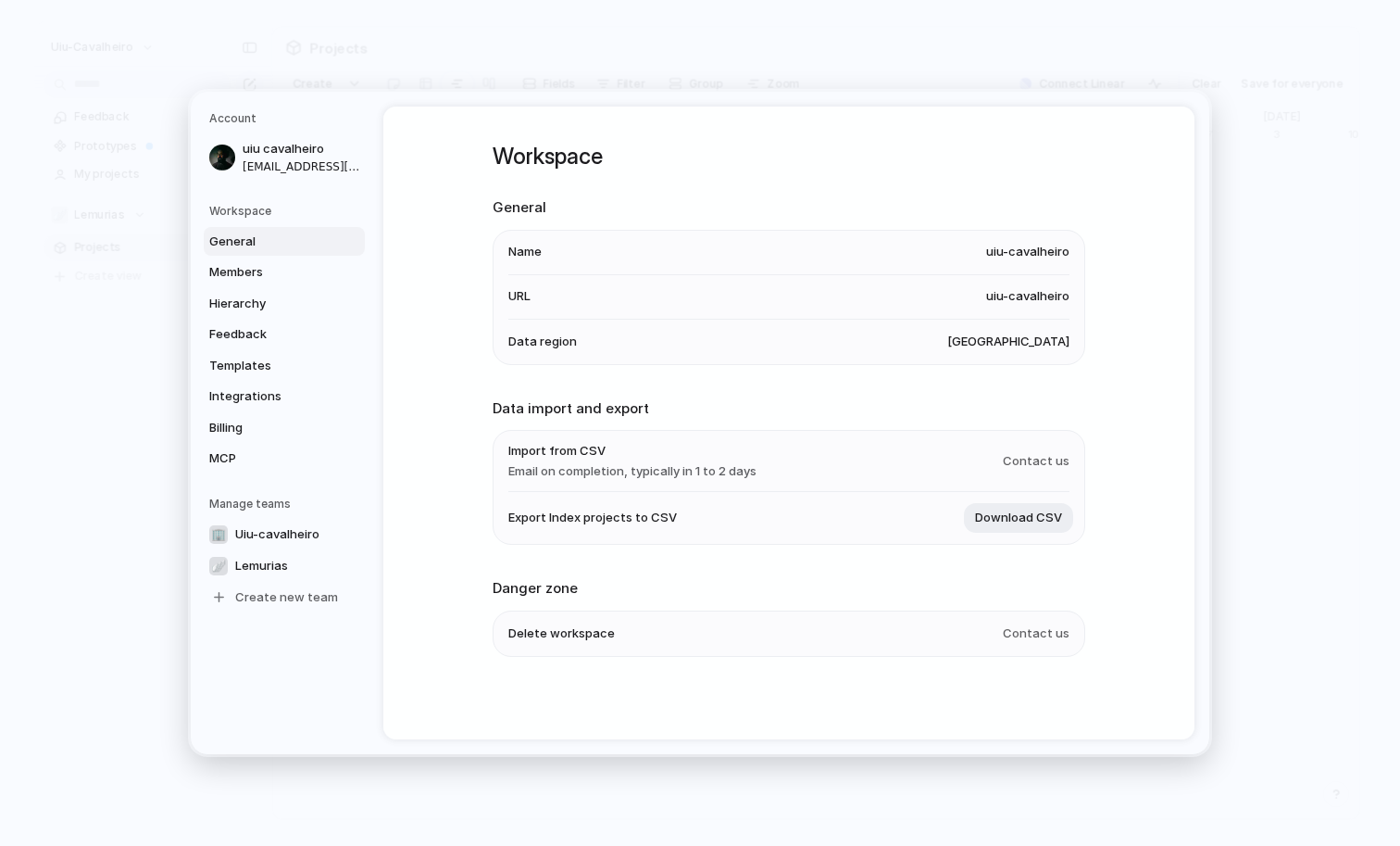
click at [531, 247] on span "Name" at bounding box center [525, 251] width 33 height 19
click at [1059, 295] on span "uiu-cavalheiro" at bounding box center [1028, 295] width 83 height 19
click at [561, 342] on span "Data region" at bounding box center [543, 340] width 68 height 19
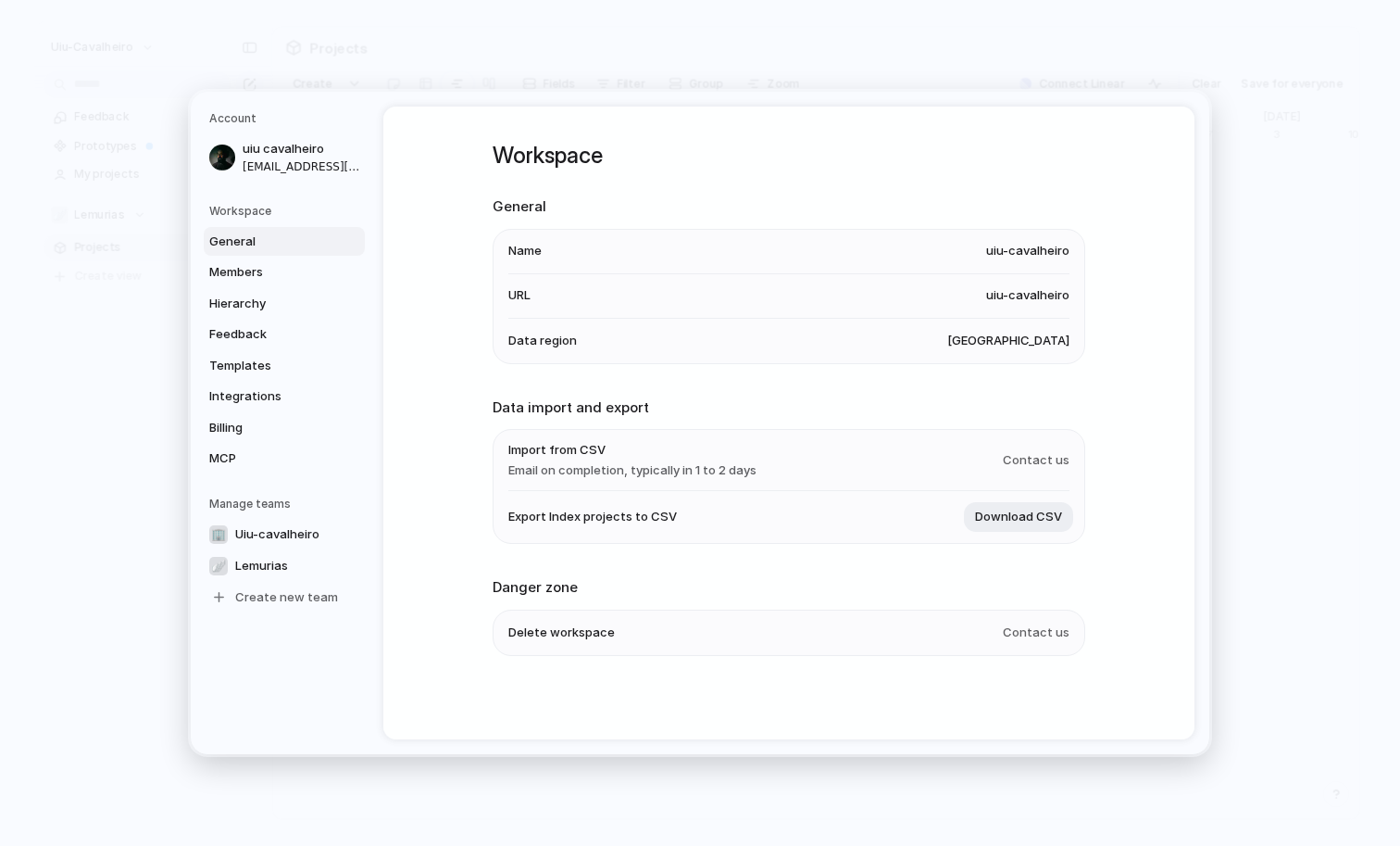
click at [1044, 328] on li "Data region [GEOGRAPHIC_DATA]" at bounding box center [789, 340] width 561 height 44
click at [378, 224] on nav "Account uiu cavalheiro [EMAIL_ADDRESS][DOMAIN_NAME] Workspace General Members H…" at bounding box center [286, 423] width 193 height 662
click at [243, 272] on span "Members" at bounding box center [268, 272] width 118 height 19
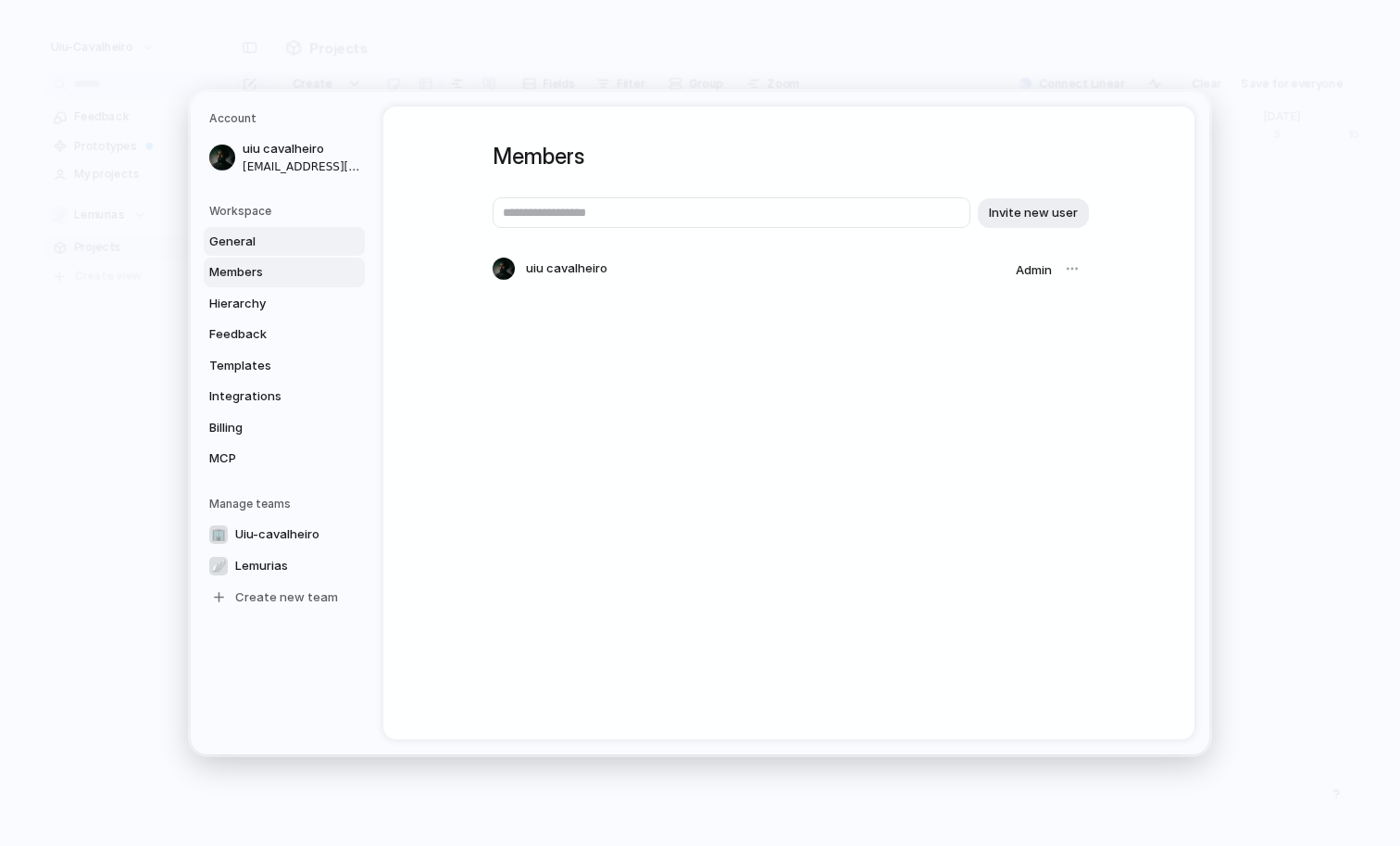
click at [243, 241] on span "General" at bounding box center [268, 242] width 118 height 19
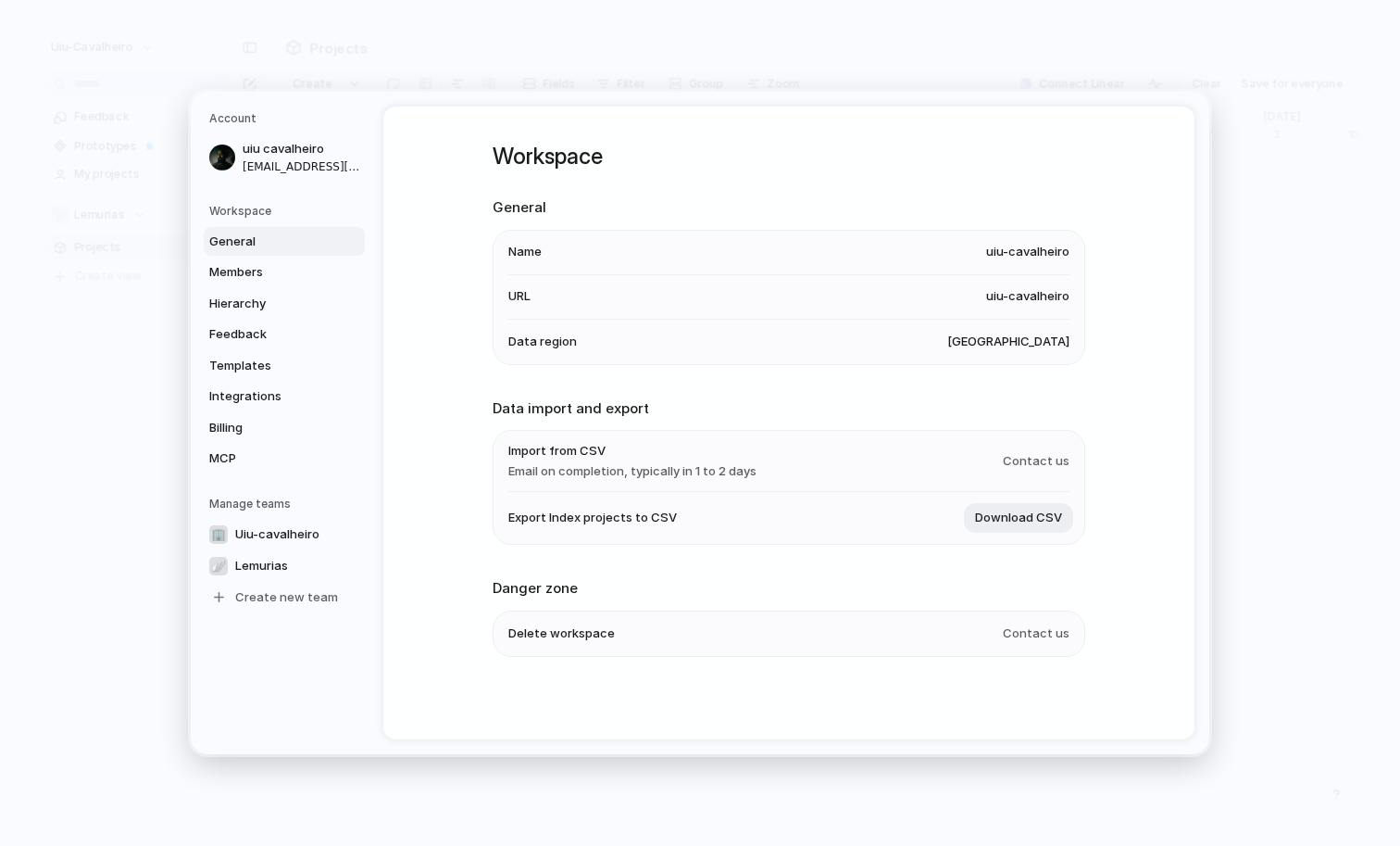
click at [1008, 256] on span "uiu-cavalheiro" at bounding box center [1028, 251] width 83 height 19
click at [290, 537] on span "Uiu-cavalheiro" at bounding box center [278, 534] width 84 height 19
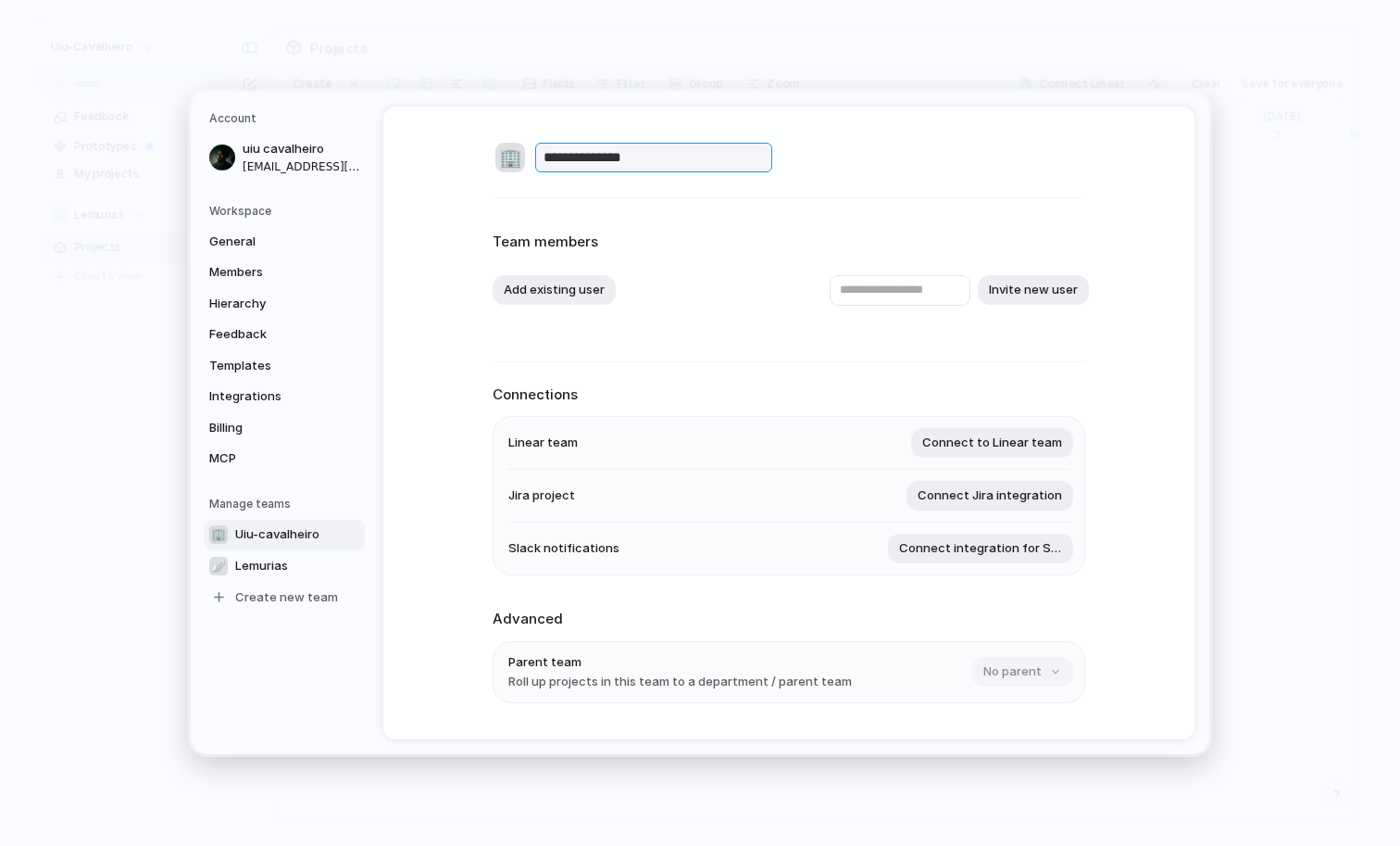
click at [585, 162] on input "**********" at bounding box center [654, 157] width 238 height 29
type input "*******"
click at [504, 160] on div "🏢" at bounding box center [510, 157] width 29 height 29
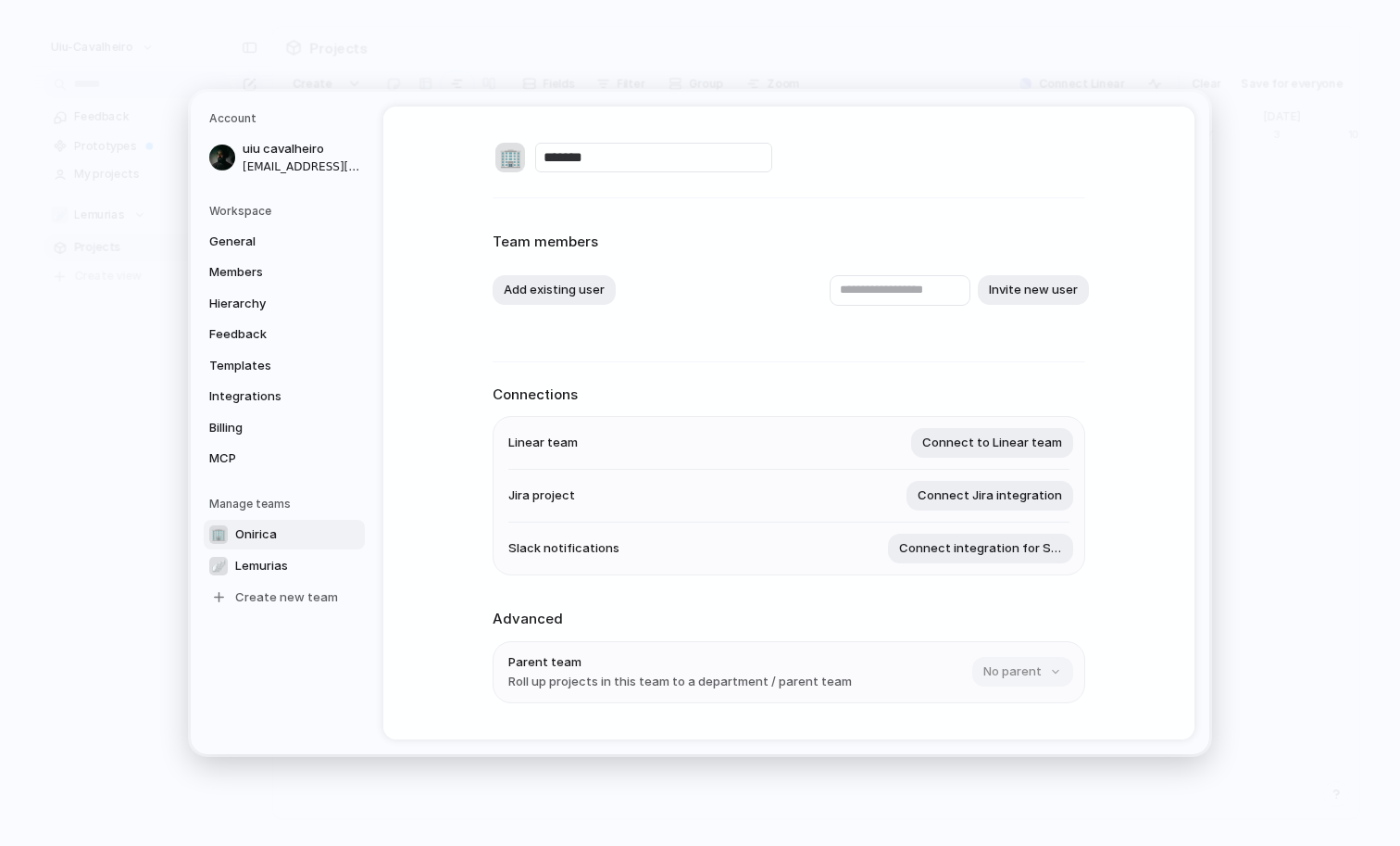
click at [515, 159] on div "🏢" at bounding box center [510, 157] width 29 height 29
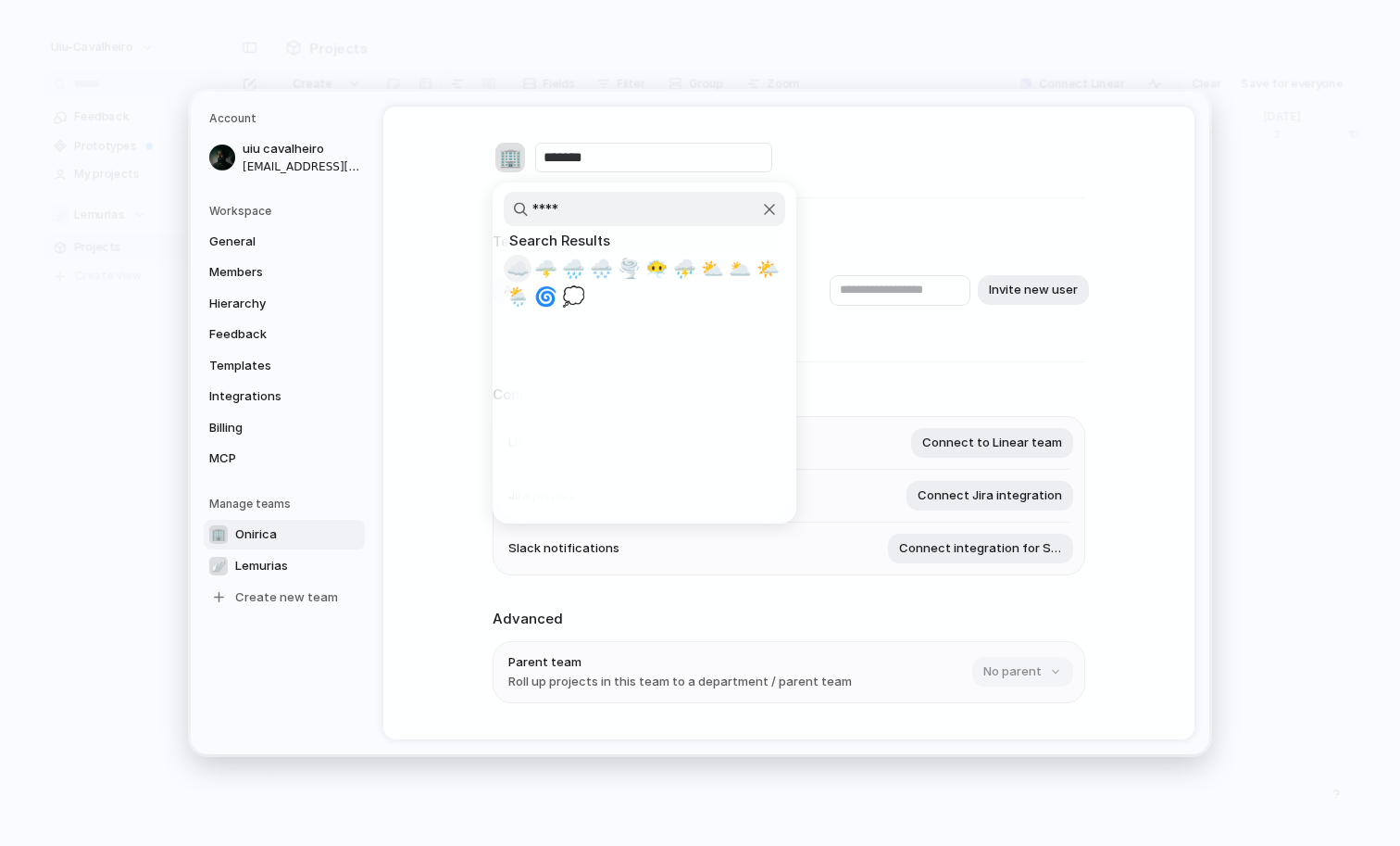
type input "****"
click at [522, 263] on span "☁️" at bounding box center [518, 268] width 23 height 22
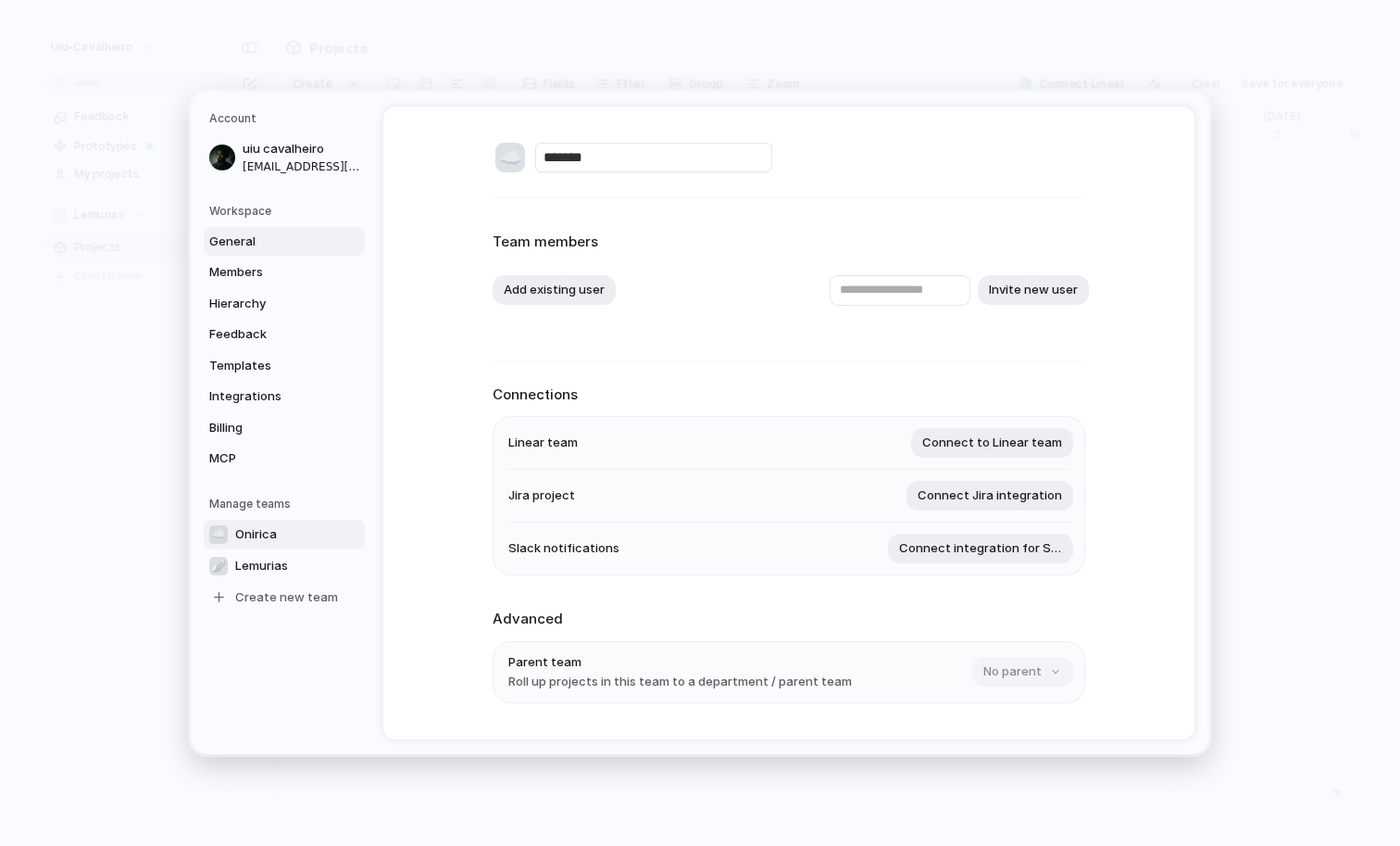
click at [255, 244] on span "General" at bounding box center [268, 242] width 118 height 19
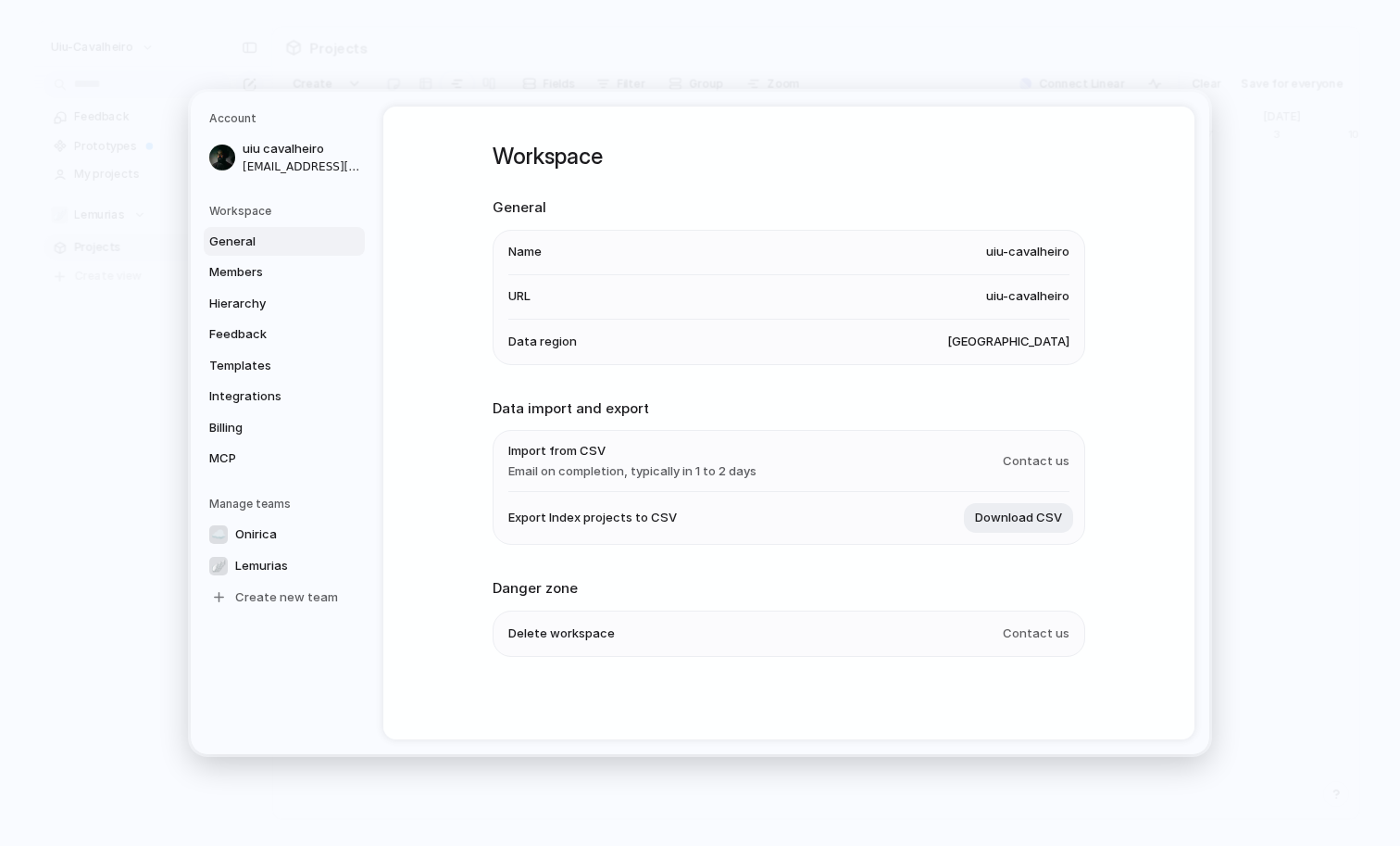
click at [1041, 255] on span "uiu-cavalheiro" at bounding box center [1028, 251] width 83 height 19
click at [1033, 296] on span "uiu-cavalheiro" at bounding box center [1028, 296] width 83 height 19
click at [1033, 339] on span "[GEOGRAPHIC_DATA]" at bounding box center [1008, 341] width 122 height 19
click at [286, 270] on span "Members" at bounding box center [268, 272] width 118 height 19
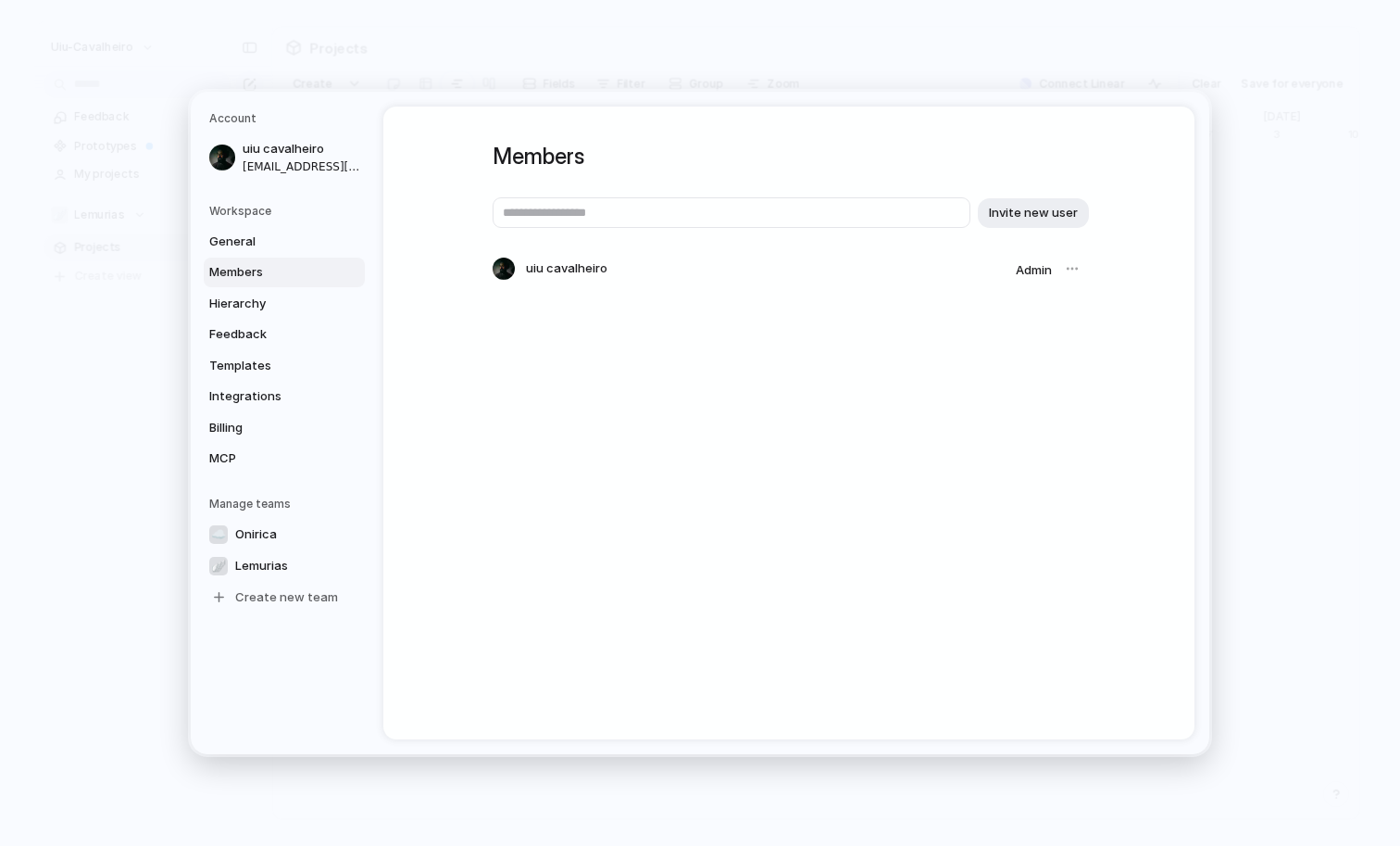
click at [1075, 271] on div at bounding box center [1072, 268] width 26 height 26
click at [1068, 266] on div at bounding box center [1072, 268] width 26 height 26
click at [281, 305] on span "Hierarchy" at bounding box center [268, 303] width 118 height 19
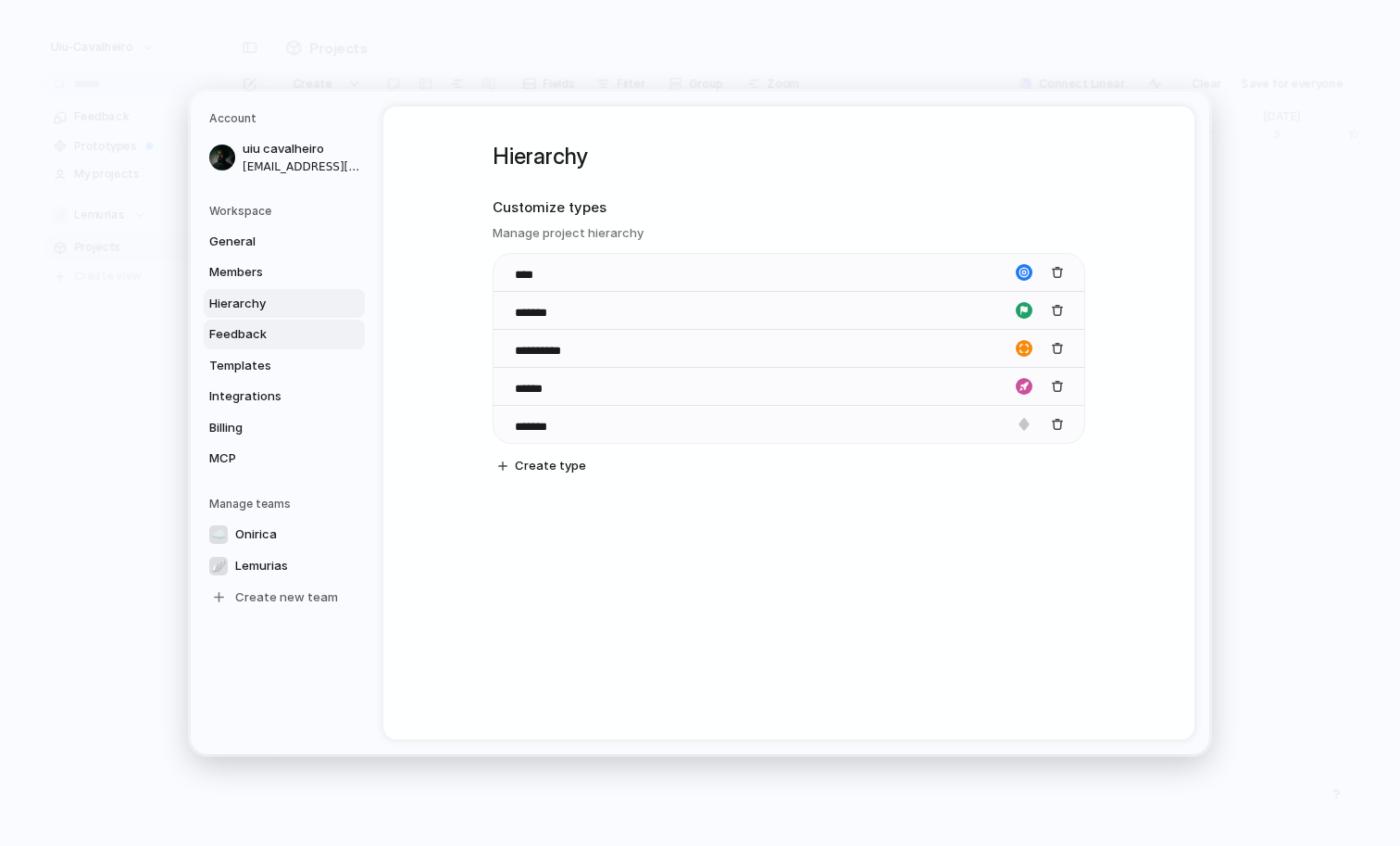
click at [273, 330] on span "Feedback" at bounding box center [268, 334] width 118 height 19
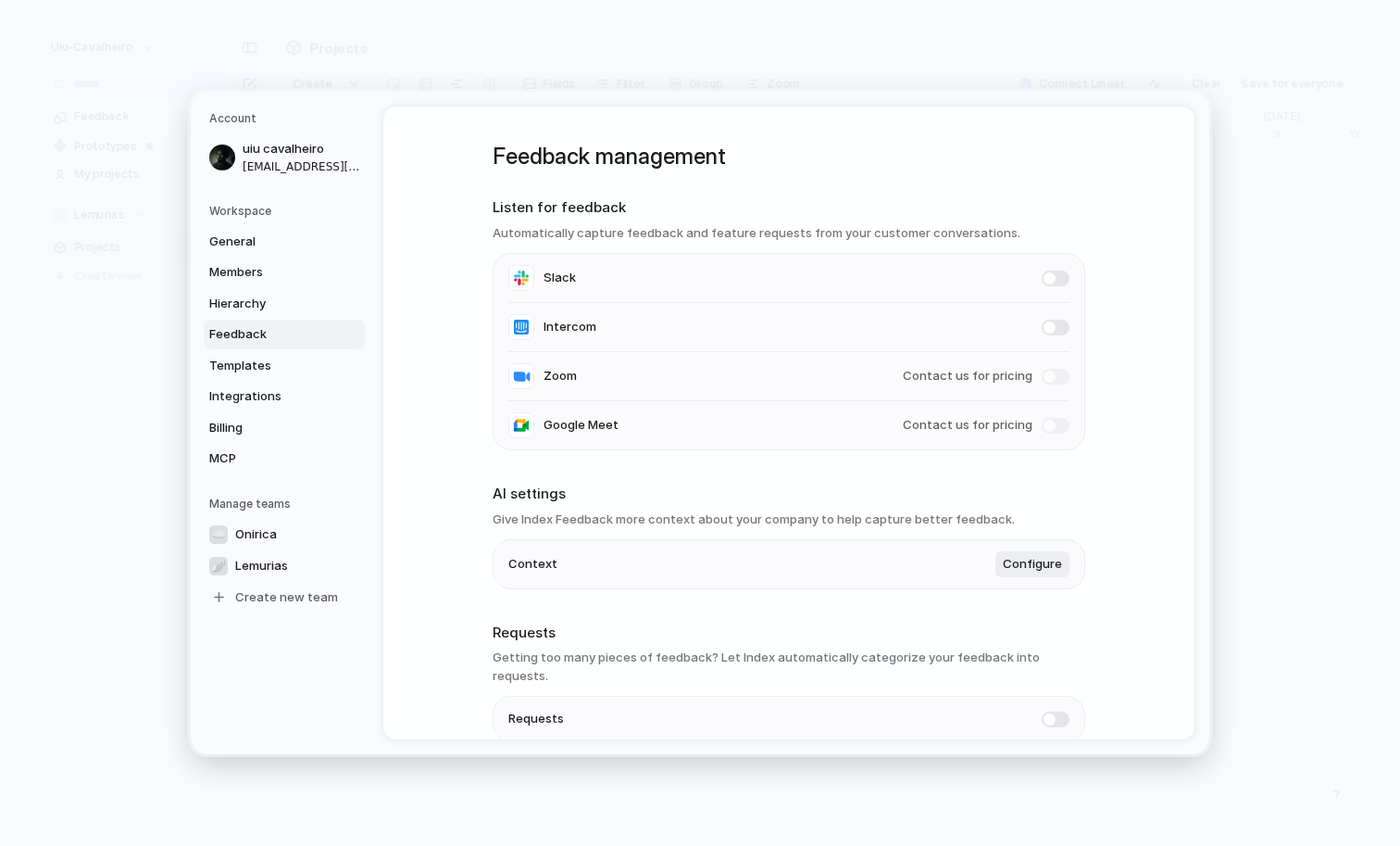
click at [273, 343] on link "Feedback" at bounding box center [284, 334] width 161 height 29
click at [270, 362] on span "Templates" at bounding box center [268, 366] width 118 height 19
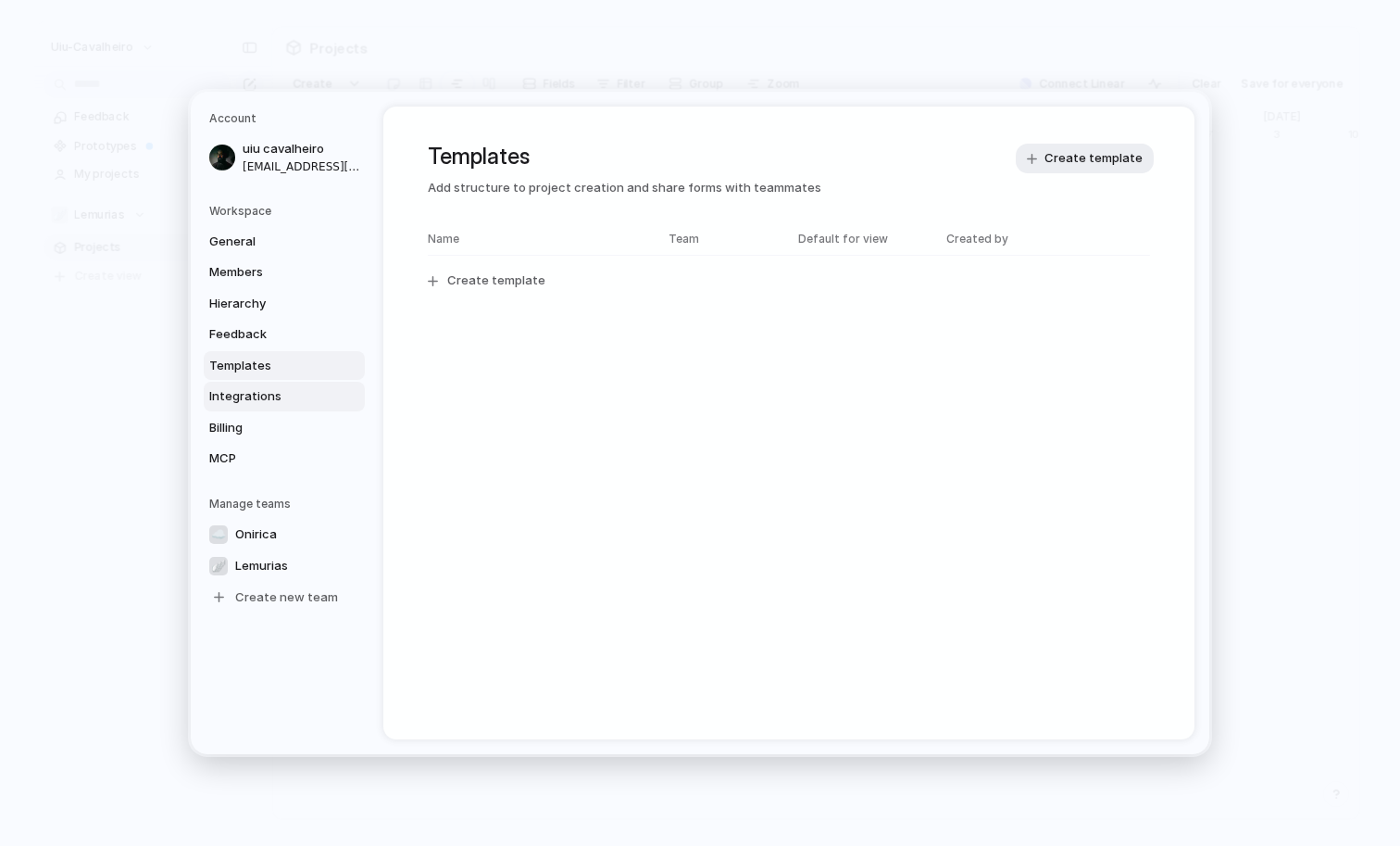
click at [264, 387] on span "Integrations" at bounding box center [268, 396] width 118 height 19
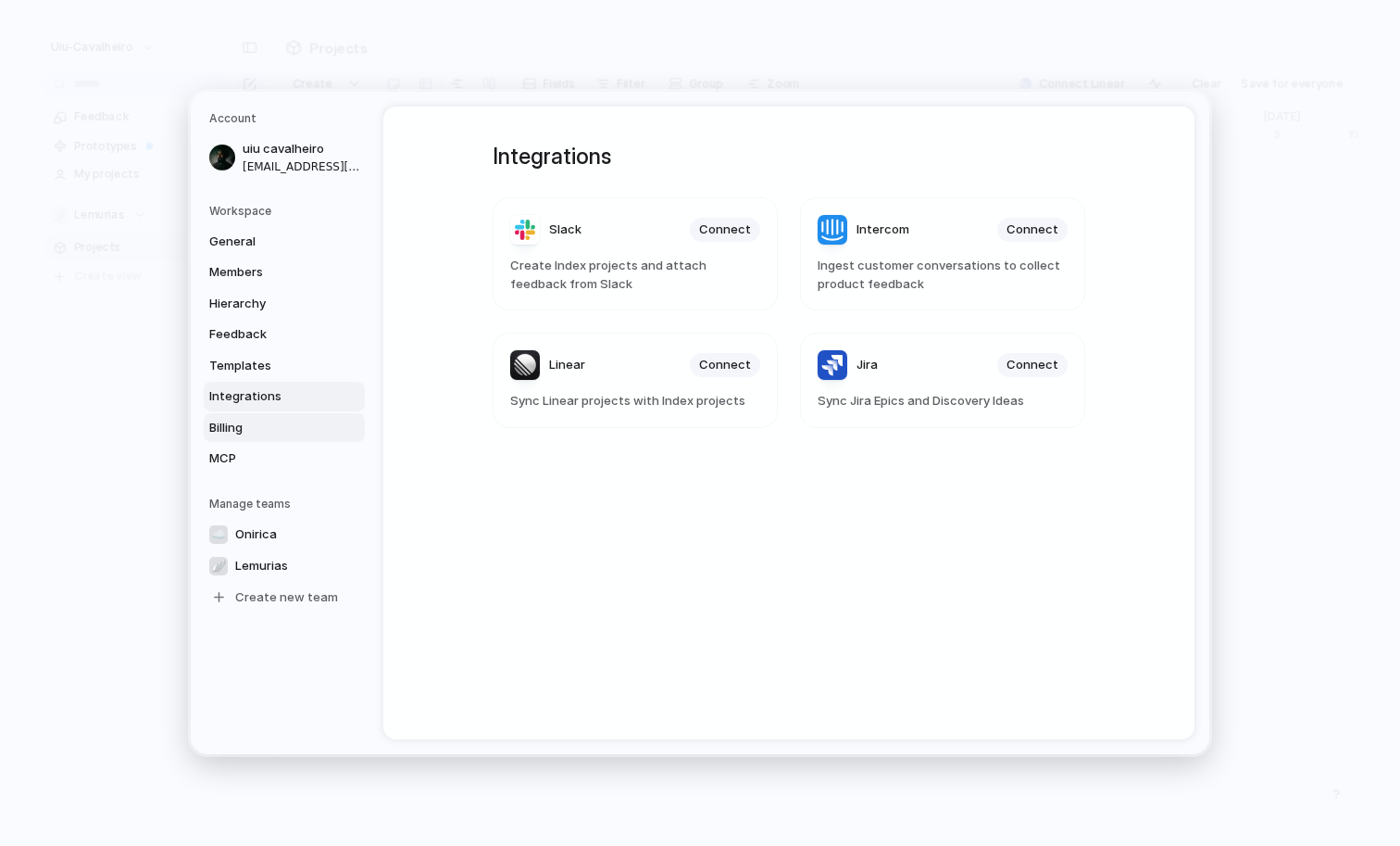
click at [262, 414] on link "Billing" at bounding box center [284, 428] width 161 height 29
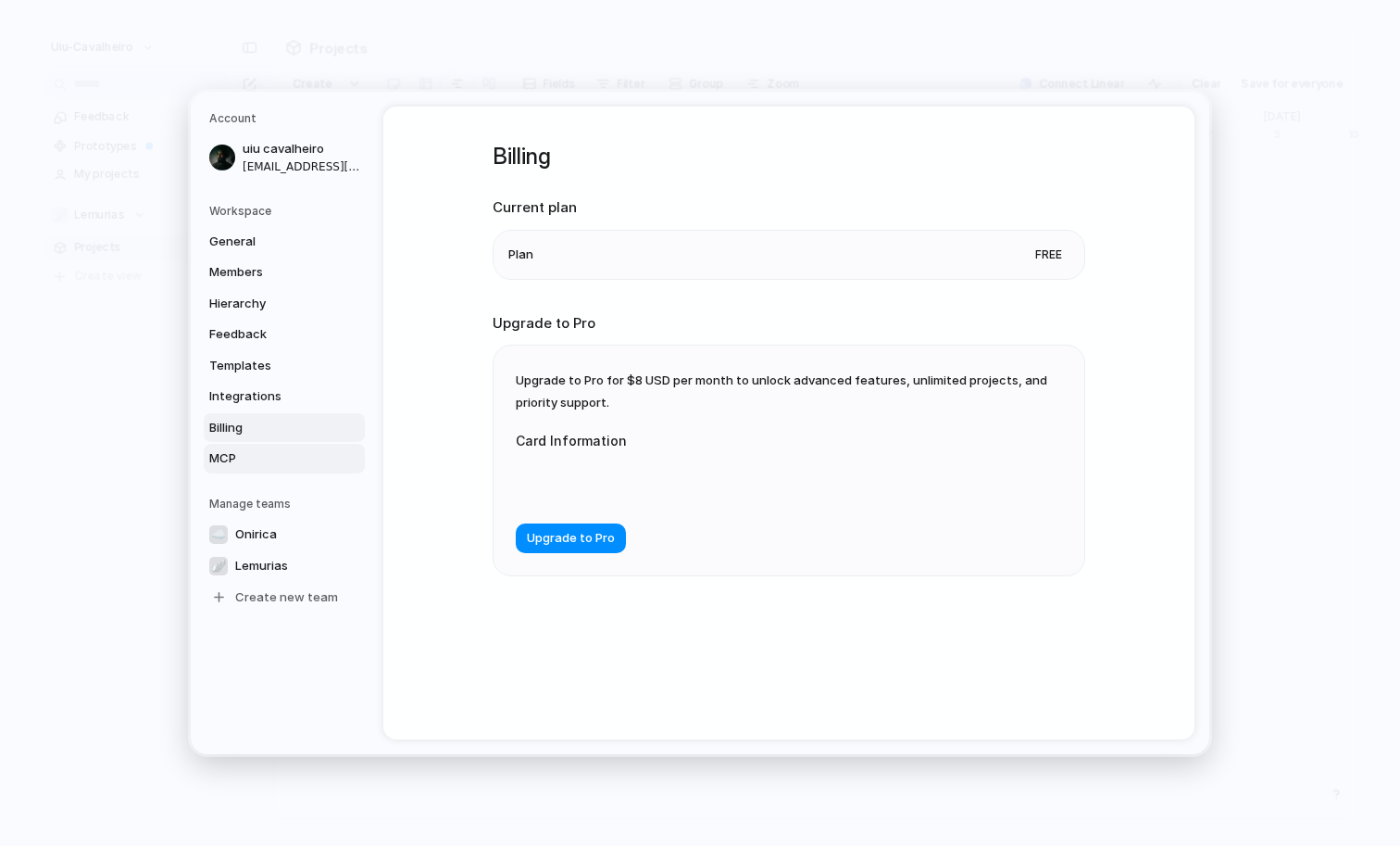
click at [271, 456] on span "MCP" at bounding box center [268, 458] width 118 height 19
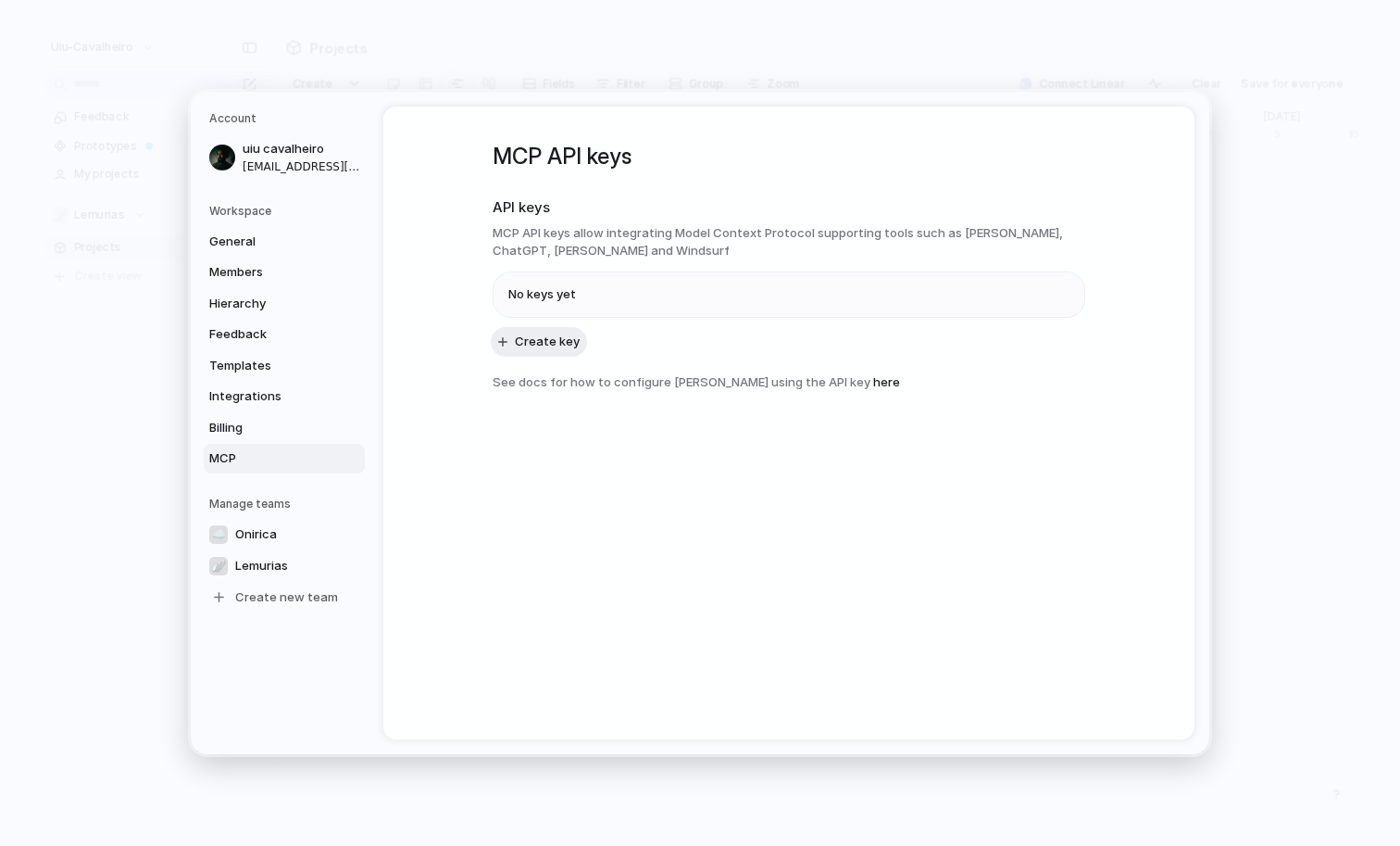
click at [263, 200] on nav "Account uiu cavalheiro [EMAIL_ADDRESS][DOMAIN_NAME] Workspace General Members H…" at bounding box center [286, 423] width 193 height 662
click at [252, 207] on h5 "Workspace" at bounding box center [286, 210] width 155 height 17
click at [236, 246] on span "General" at bounding box center [268, 242] width 118 height 19
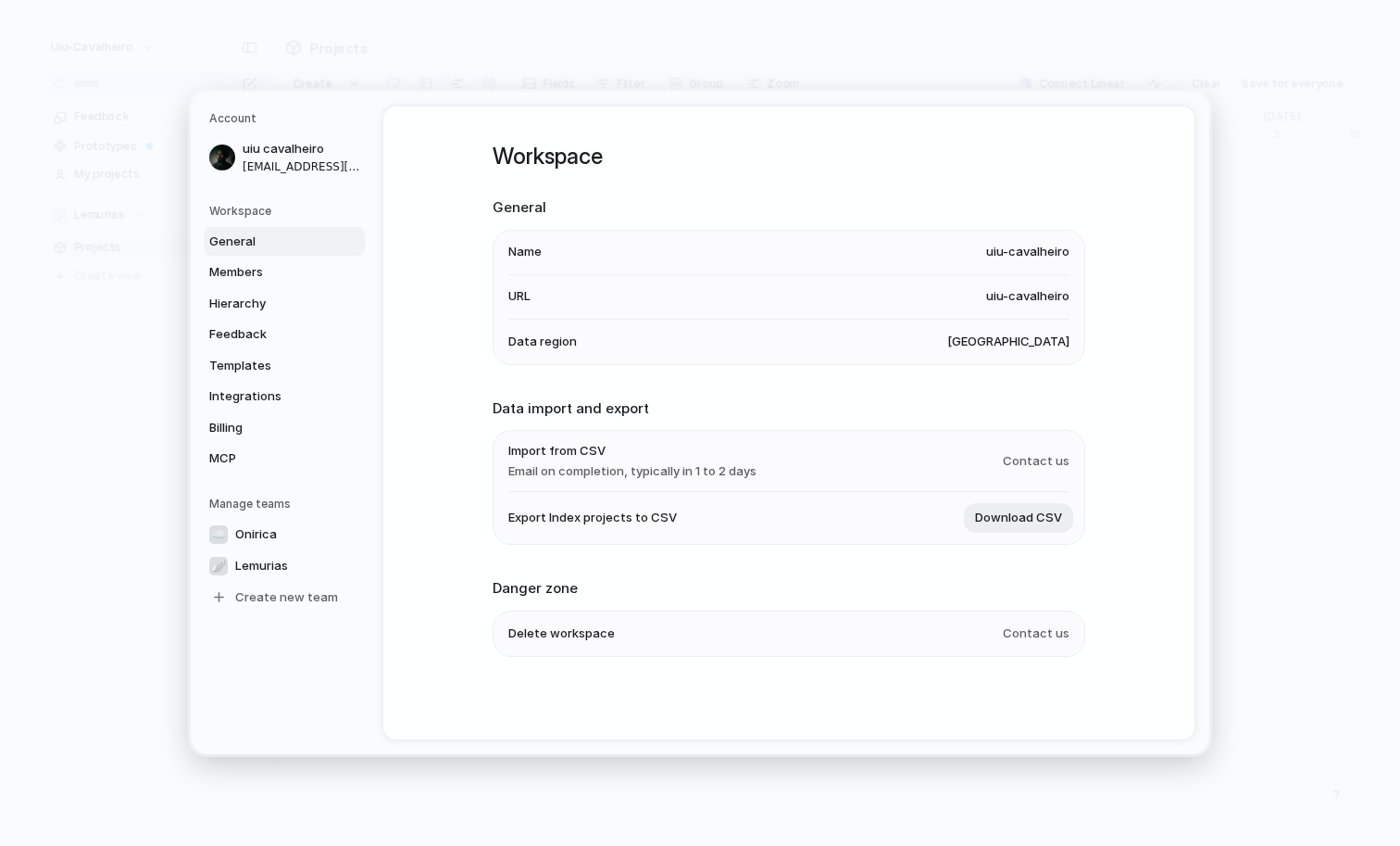
click at [1040, 348] on span "[GEOGRAPHIC_DATA]" at bounding box center [1008, 341] width 122 height 19
click at [554, 235] on li "Name [PERSON_NAME]" at bounding box center [789, 252] width 561 height 44
click at [547, 238] on li "Name [PERSON_NAME]" at bounding box center [789, 252] width 561 height 44
click at [531, 241] on li "Name [PERSON_NAME]" at bounding box center [789, 252] width 561 height 44
click at [1065, 251] on span "uiu-cavalheiro" at bounding box center [1028, 251] width 83 height 19
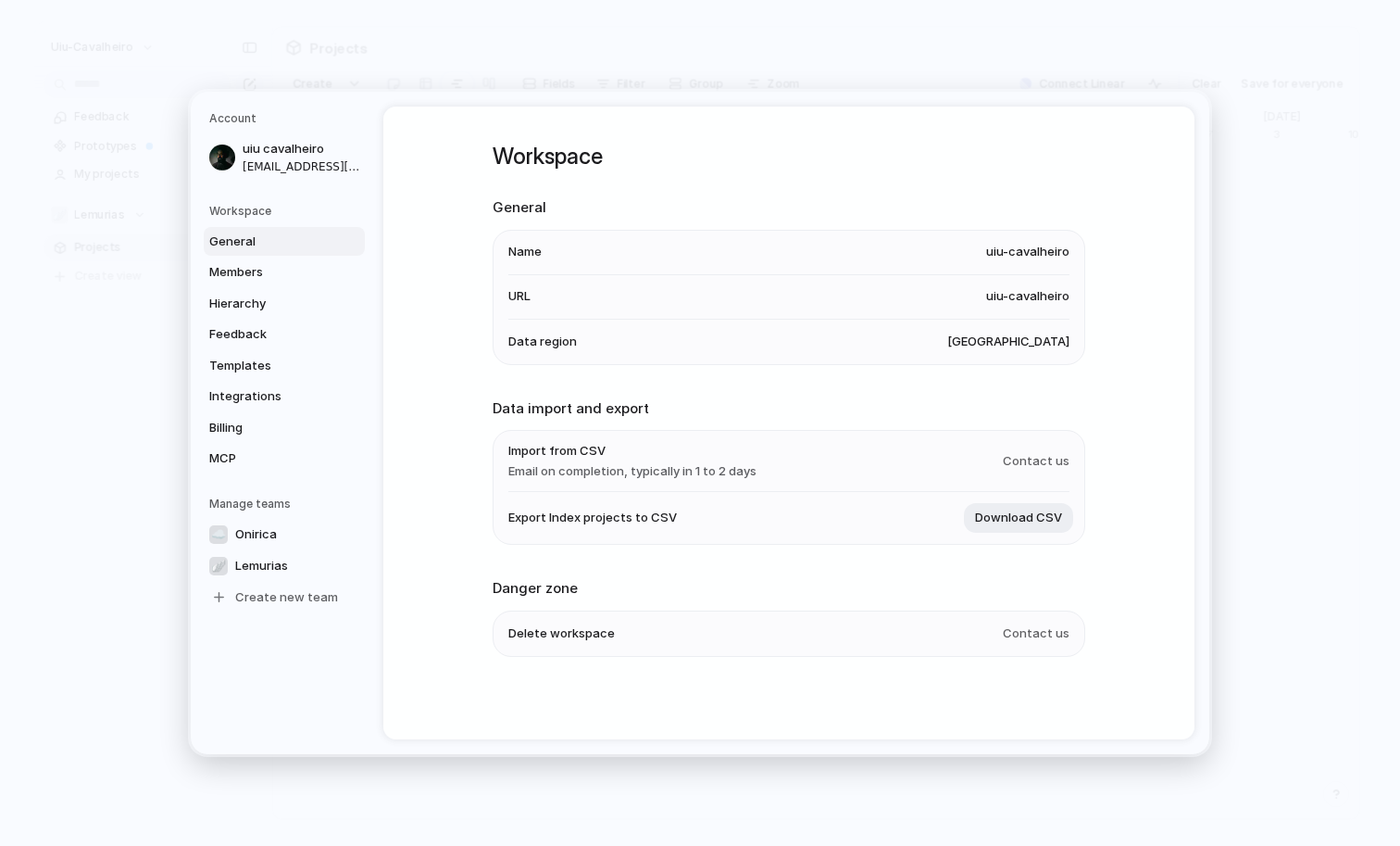
click at [1052, 251] on span "uiu-cavalheiro" at bounding box center [1028, 251] width 83 height 19
drag, startPoint x: 1052, startPoint y: 251, endPoint x: 1040, endPoint y: 251, distance: 12.0
click at [1052, 251] on span "uiu-cavalheiro" at bounding box center [1028, 251] width 83 height 19
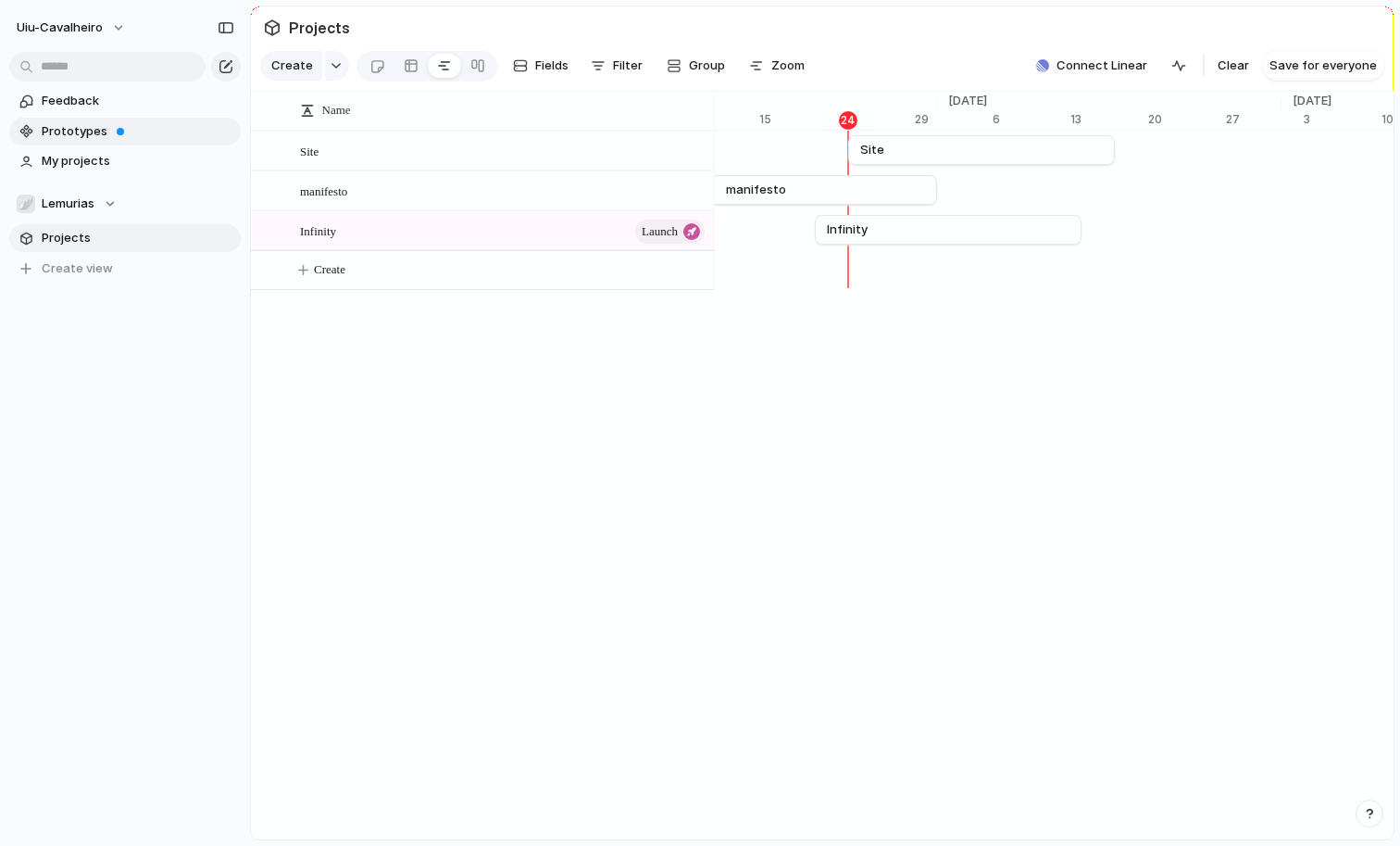
click at [84, 137] on span "Prototypes" at bounding box center [138, 131] width 193 height 19
click at [853, 191] on link "manifesto" at bounding box center [804, 190] width 242 height 27
click at [747, 200] on link "manifesto" at bounding box center [804, 190] width 242 height 27
click at [329, 196] on span "manifesto" at bounding box center [324, 191] width 47 height 22
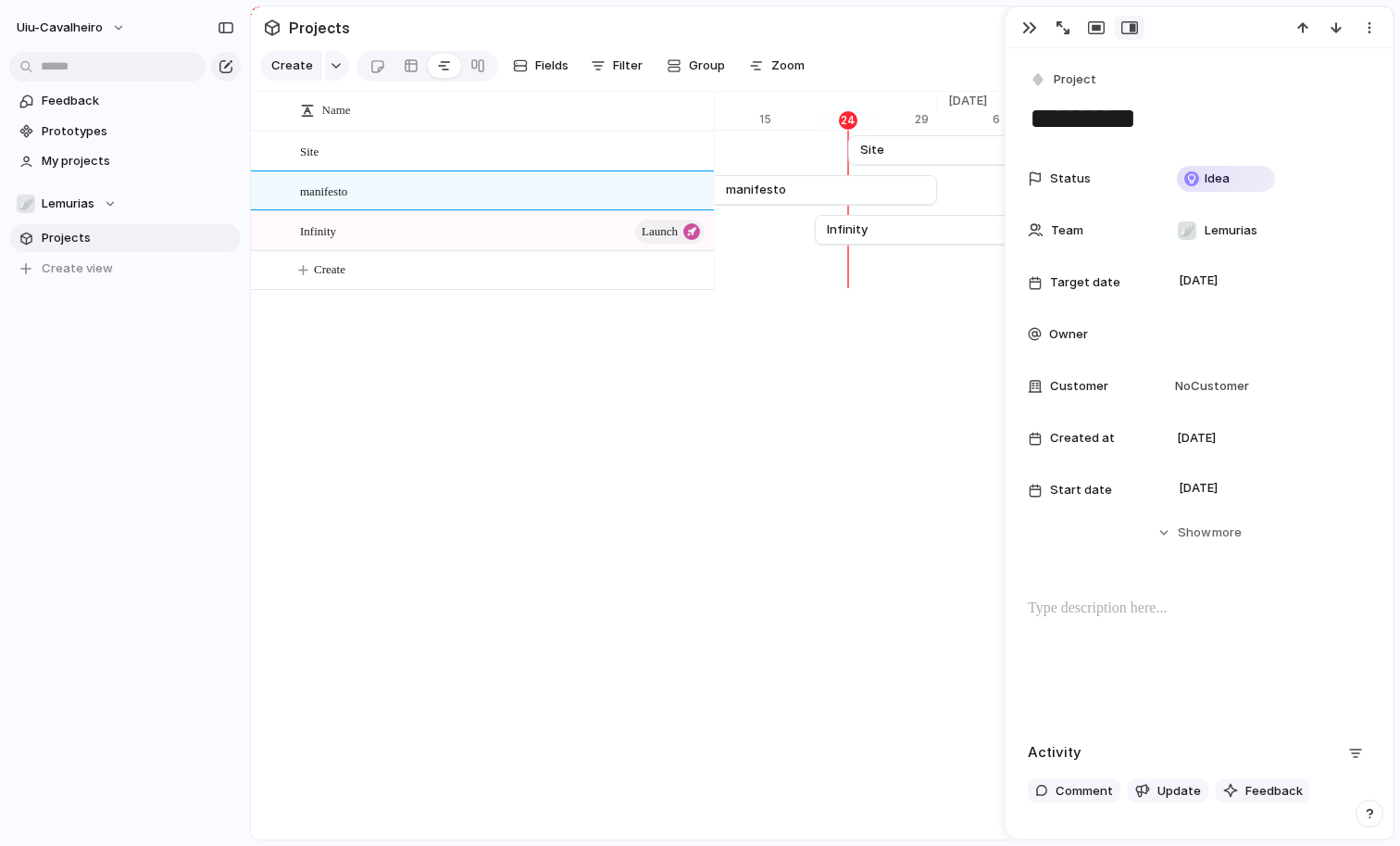
click at [863, 304] on div "Name Site manifesto Infinity launch Create [DATE] 5 12 19 [DATE] 3 10 17 24 31 …" at bounding box center [822, 466] width 1143 height 748
click at [699, 67] on span "Group" at bounding box center [707, 66] width 36 height 19
click at [754, 569] on div "Status Owner Customer Priority Impact Effort Design ready Theme Created by" at bounding box center [700, 423] width 1400 height 846
click at [1029, 27] on div "button" at bounding box center [1029, 27] width 15 height 15
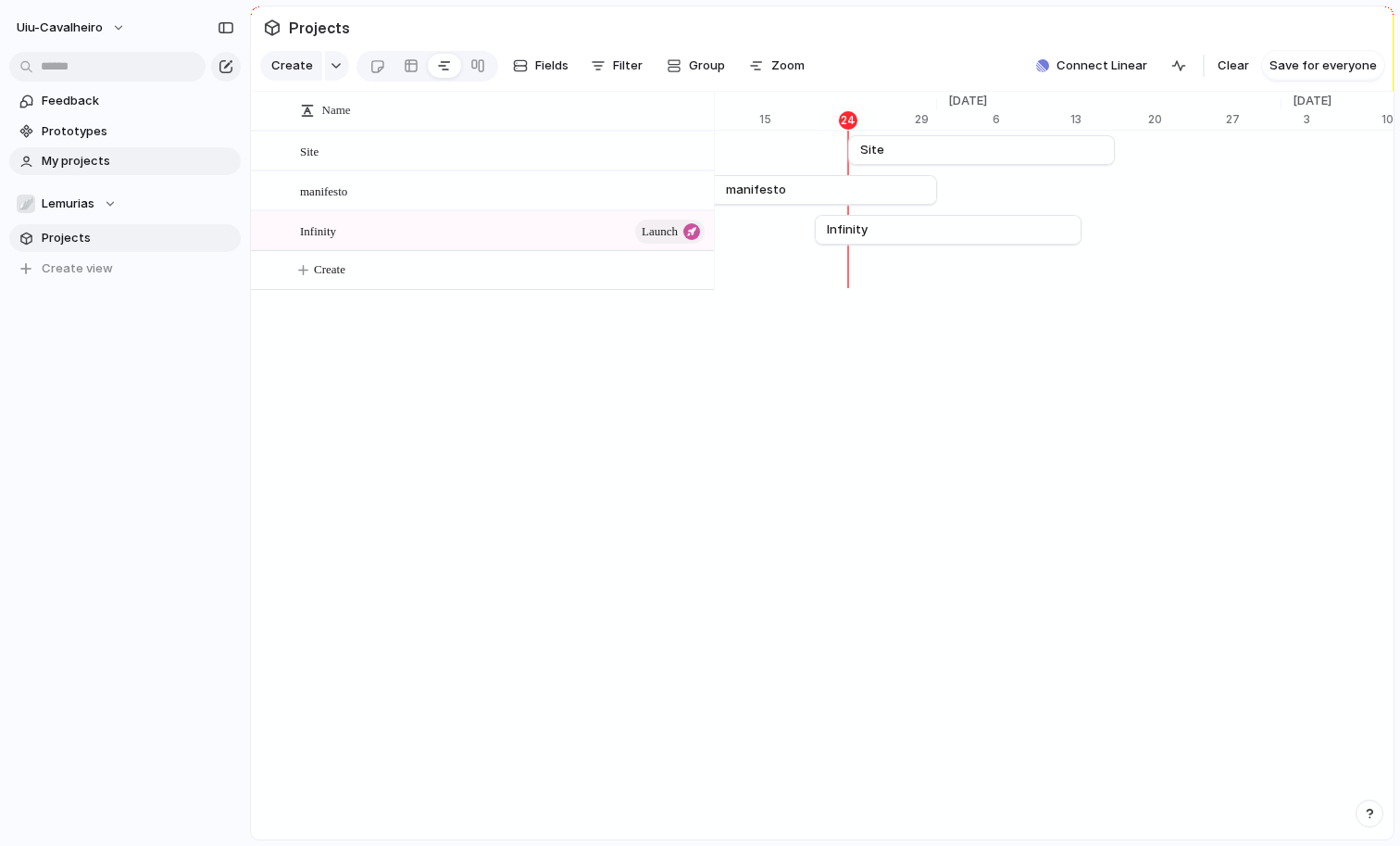
click at [109, 166] on span "My projects" at bounding box center [138, 160] width 193 height 19
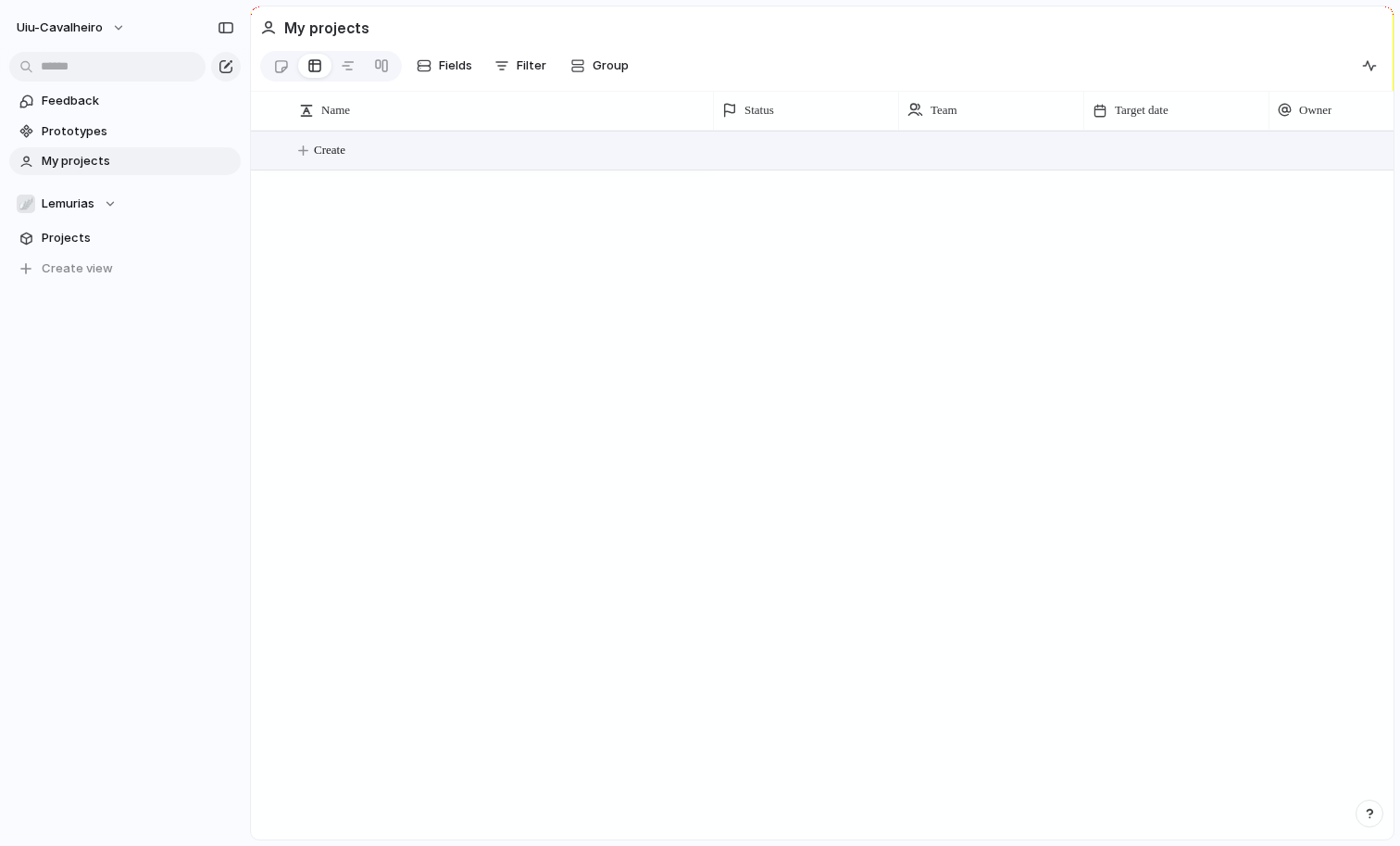
scroll to position [0, 2]
click at [343, 154] on span "Create" at bounding box center [329, 150] width 31 height 19
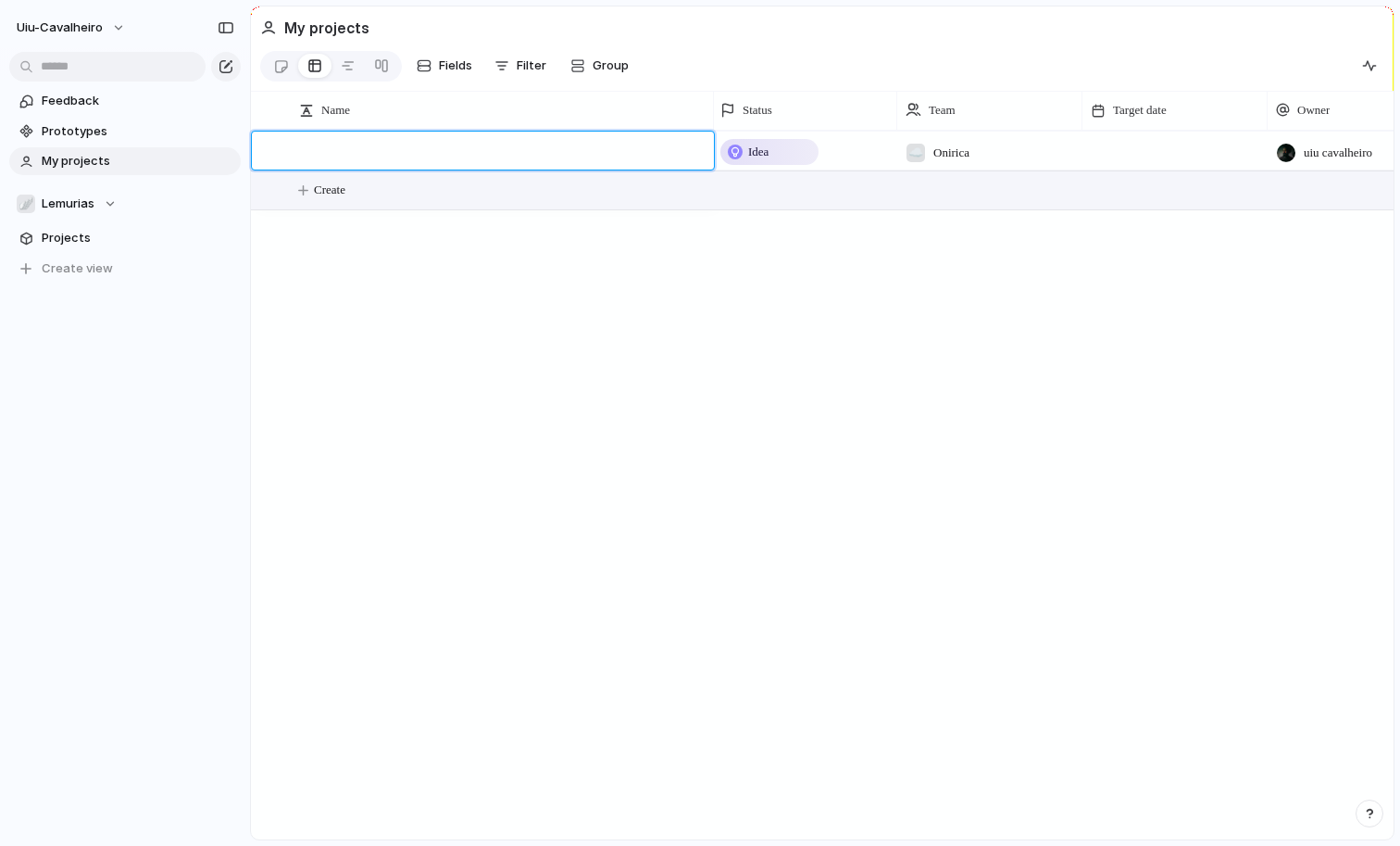
type textarea "*"
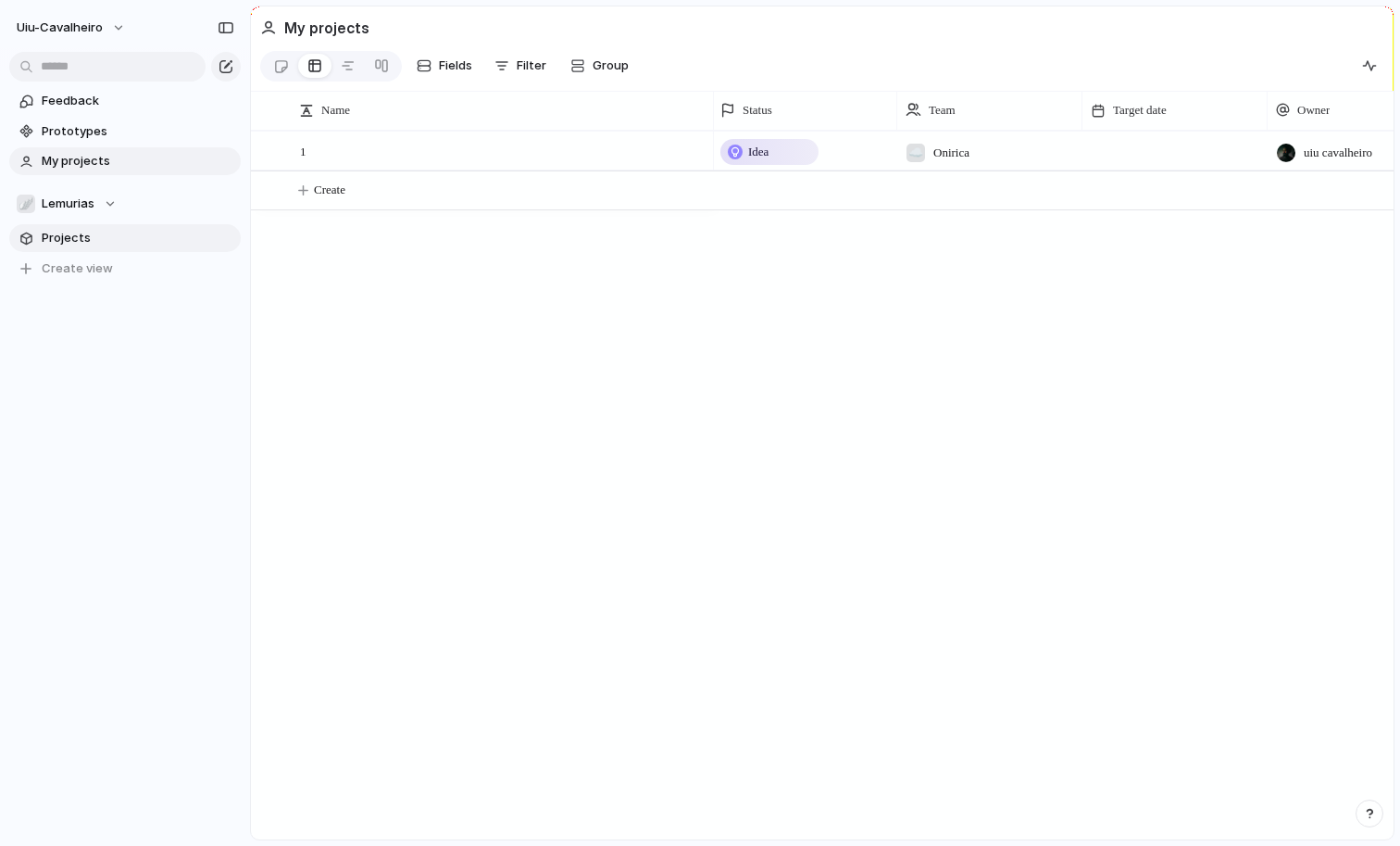
click at [96, 234] on span "Projects" at bounding box center [138, 238] width 193 height 19
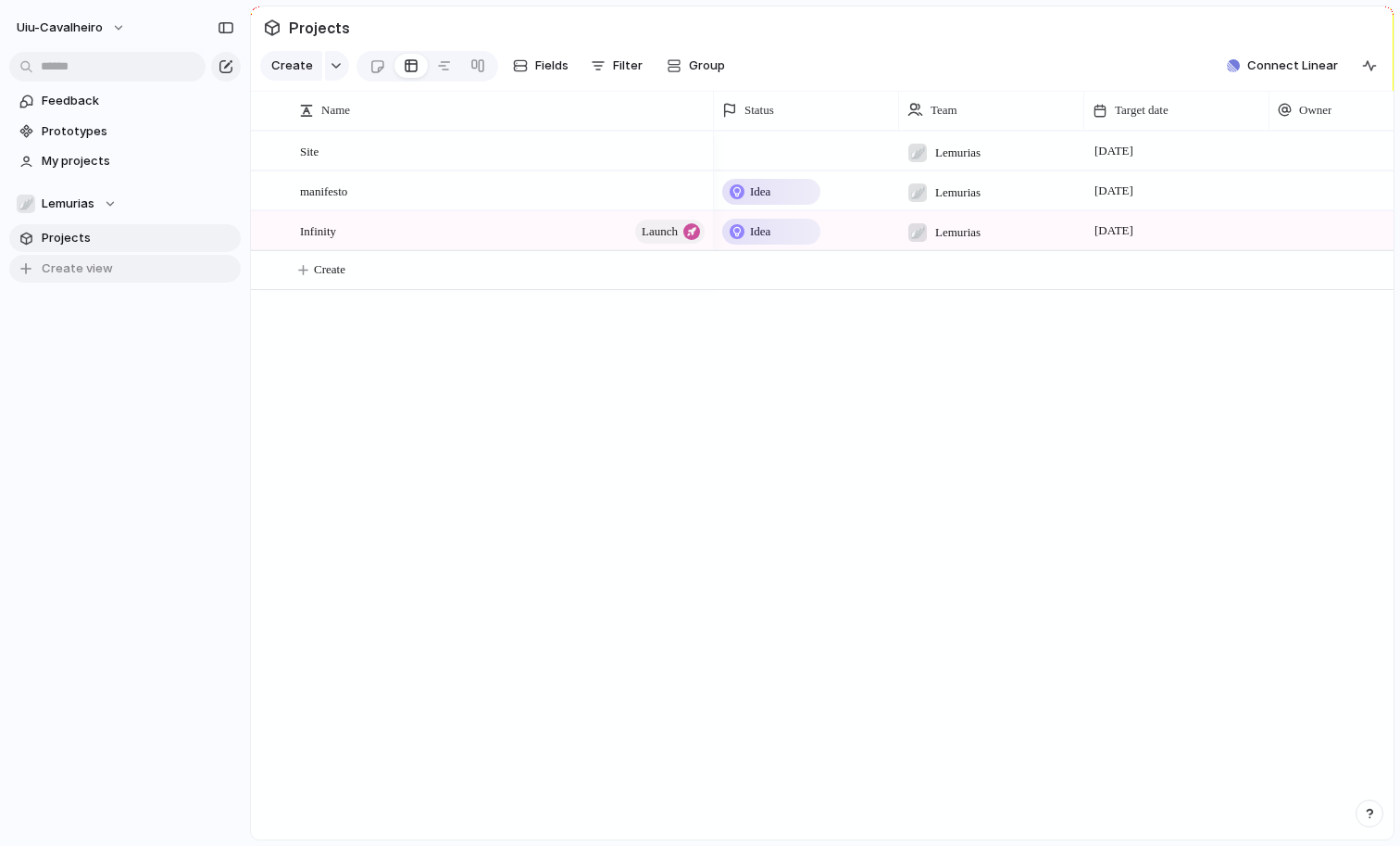
click at [97, 272] on span "Create view" at bounding box center [77, 268] width 71 height 19
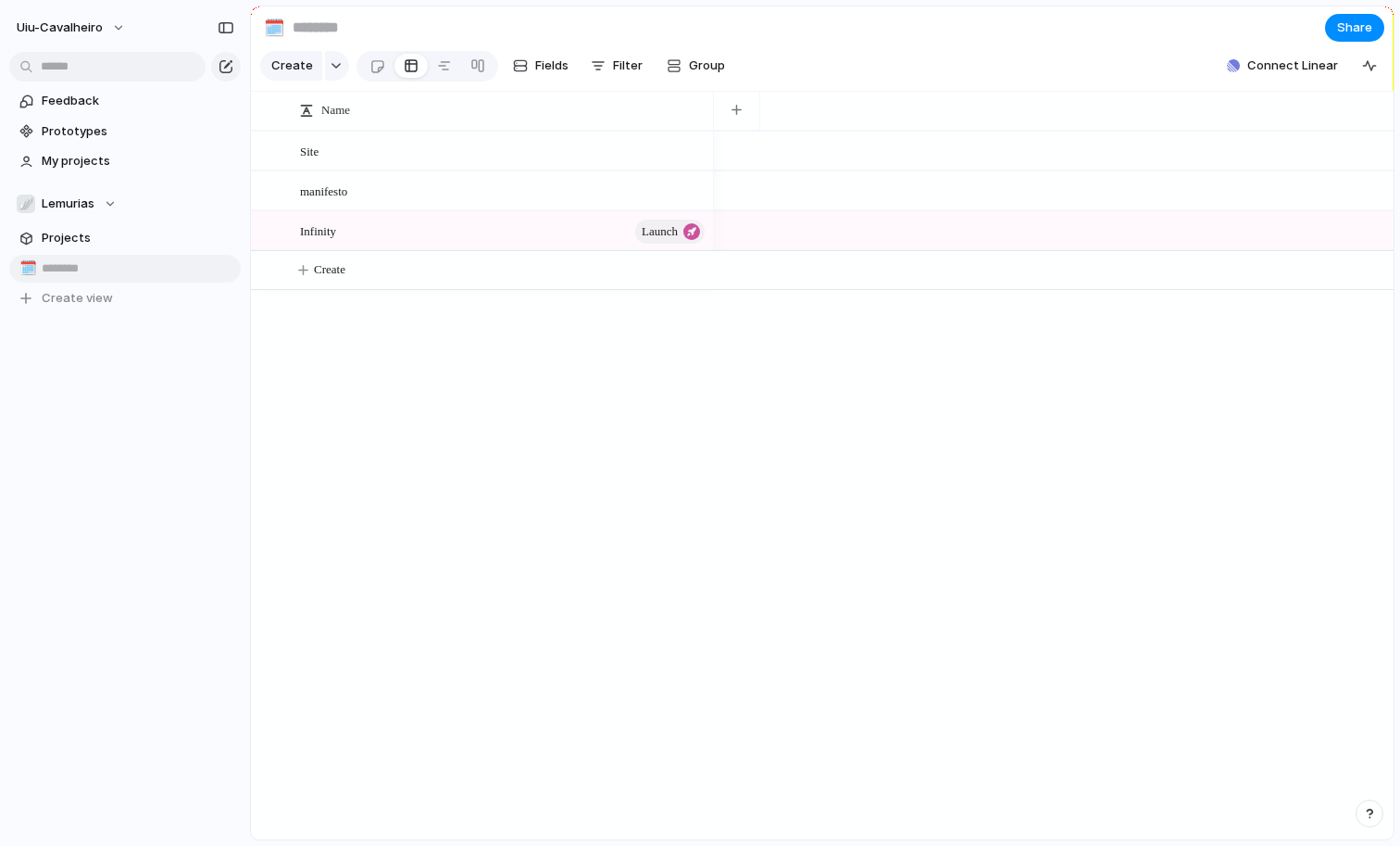
type input "*"
click at [514, 410] on div "Site manifesto Infinity launch Create" at bounding box center [822, 485] width 1143 height 709
click at [537, 71] on span "Fields" at bounding box center [552, 66] width 33 height 19
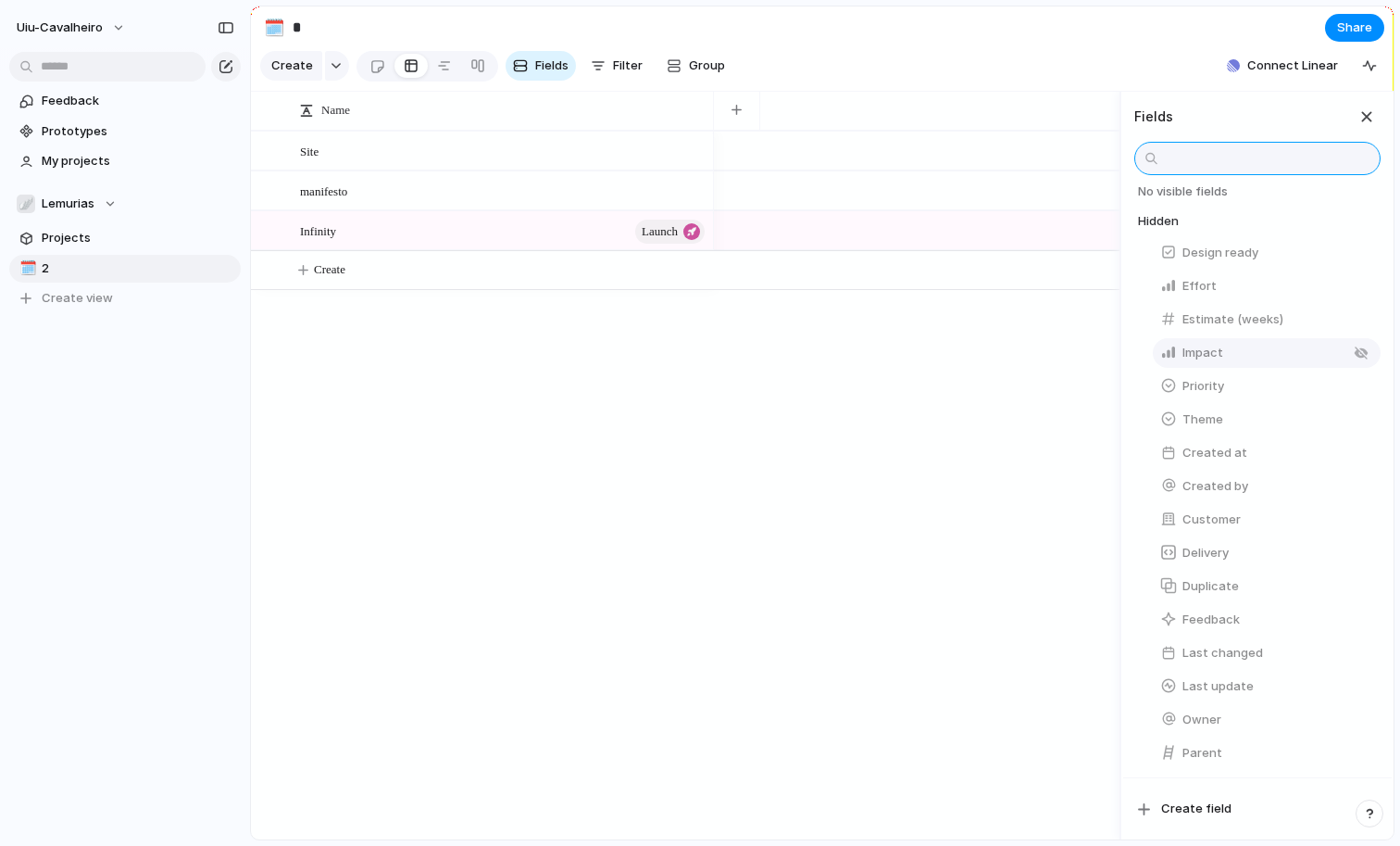
scroll to position [212, 0]
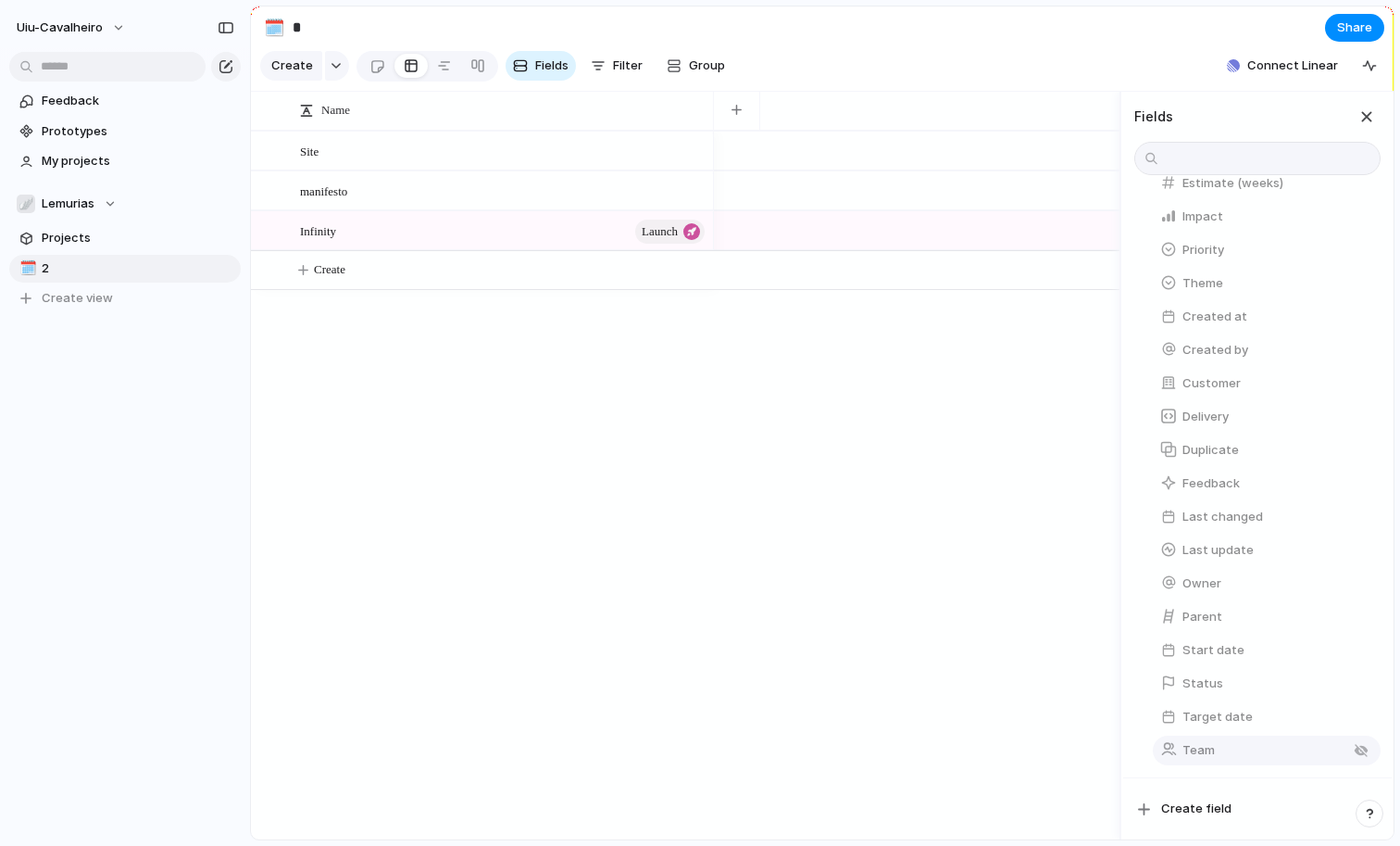
click at [1208, 750] on span "Team" at bounding box center [1199, 750] width 32 height 19
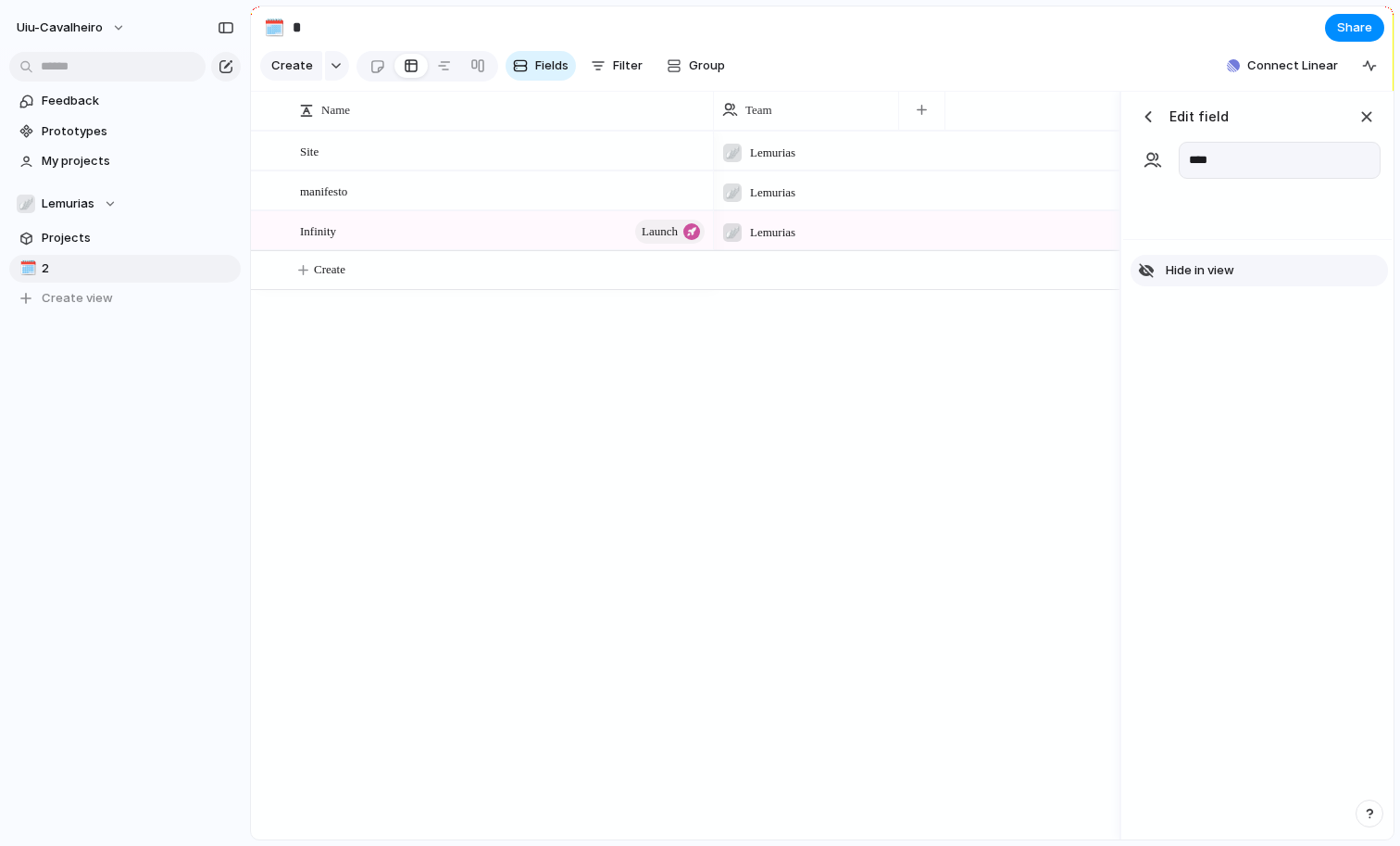
click at [1181, 270] on span "Hide in view" at bounding box center [1201, 270] width 68 height 19
click at [952, 394] on div "🪽 Lemurias 🪽 Lemurias 🪽 Lemurias" at bounding box center [916, 485] width 406 height 709
click at [471, 65] on div at bounding box center [477, 66] width 15 height 29
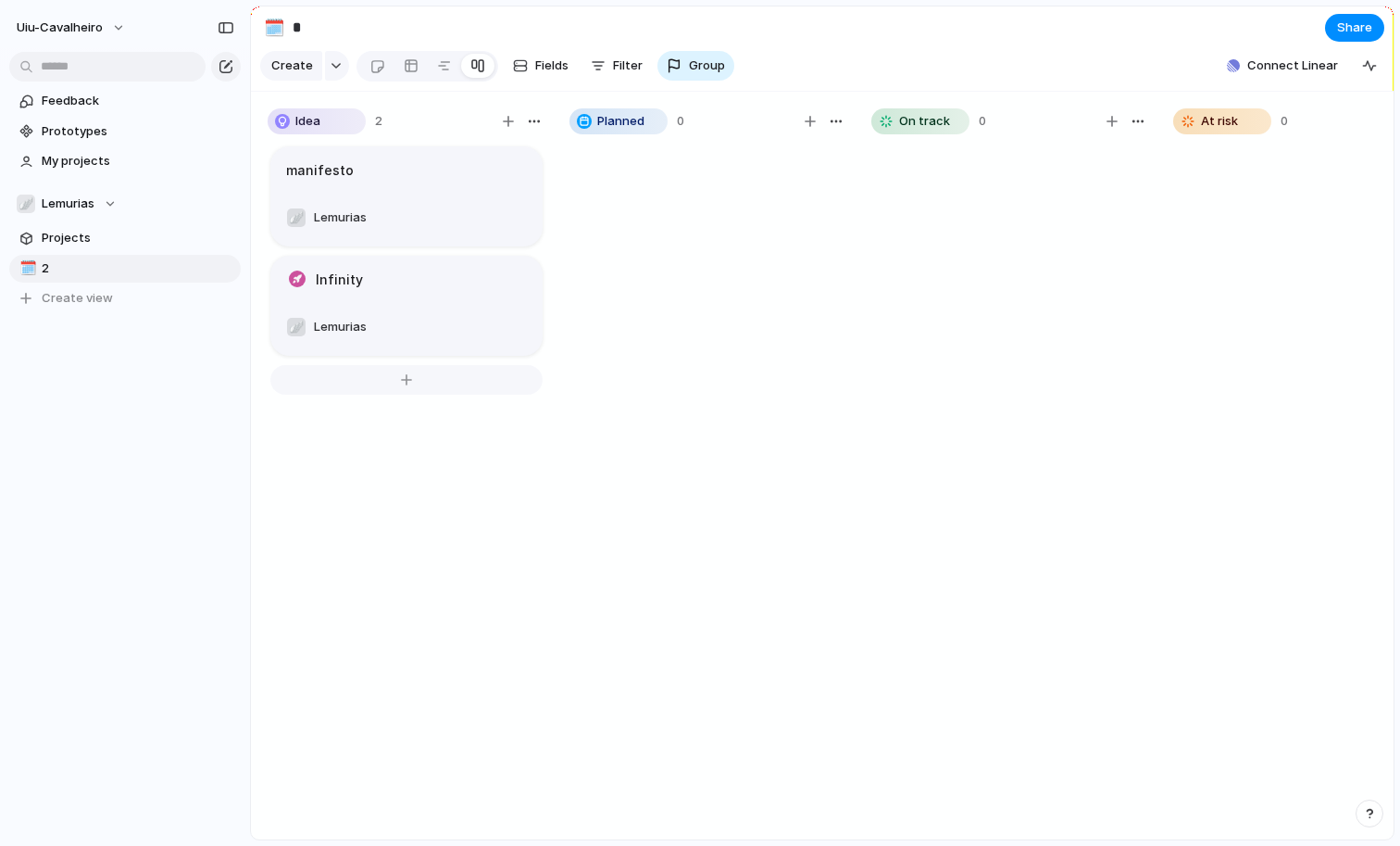
click at [399, 380] on div at bounding box center [407, 379] width 273 height 29
click at [378, 378] on div at bounding box center [407, 379] width 273 height 29
type textarea "****"
click at [325, 433] on span "Lemurias" at bounding box center [340, 436] width 53 height 19
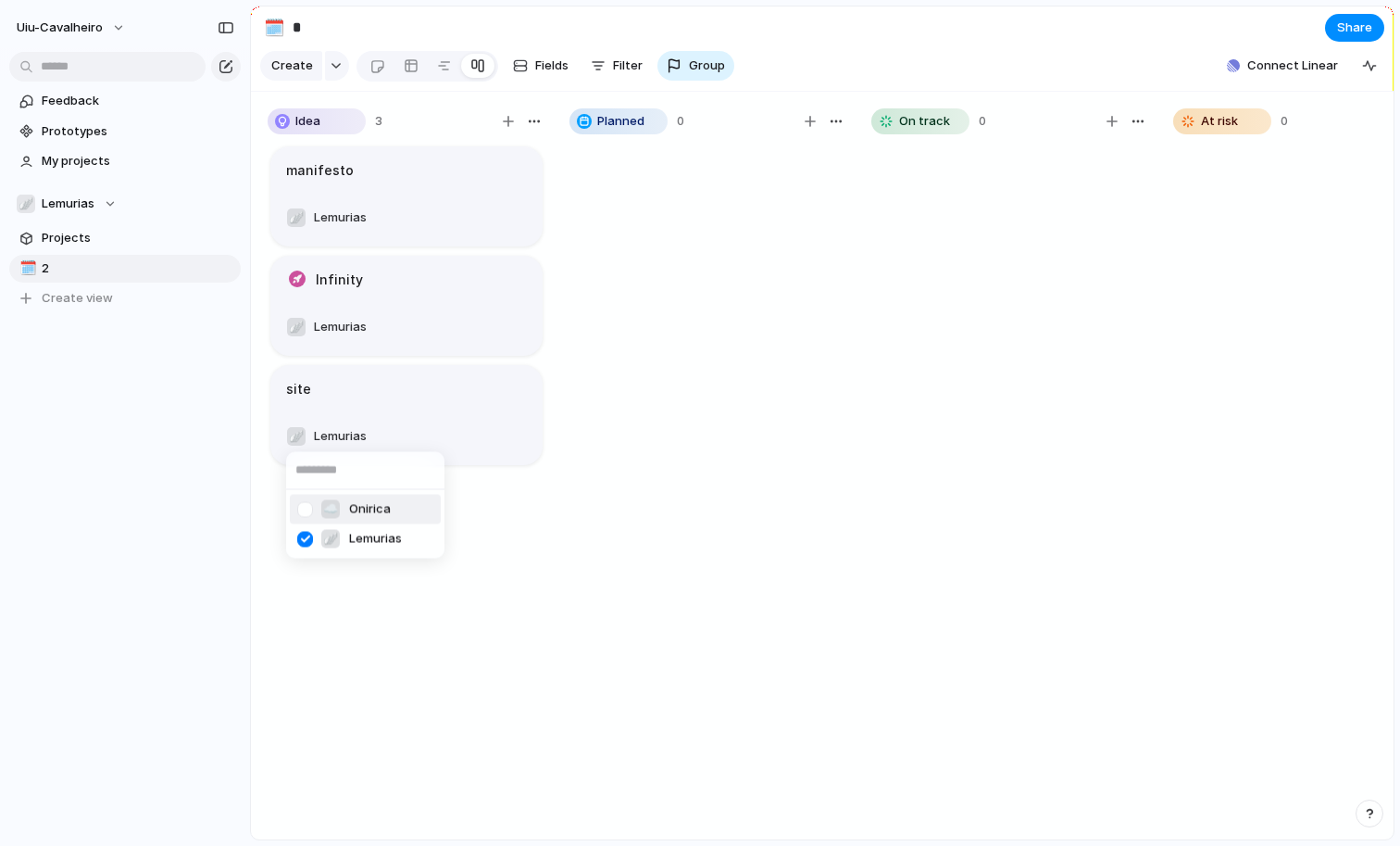
click at [302, 514] on div at bounding box center [305, 509] width 32 height 32
click at [306, 542] on div at bounding box center [305, 539] width 32 height 32
click at [550, 547] on div "☁️ Onirica 🪽 Lemurias" at bounding box center [700, 423] width 1400 height 846
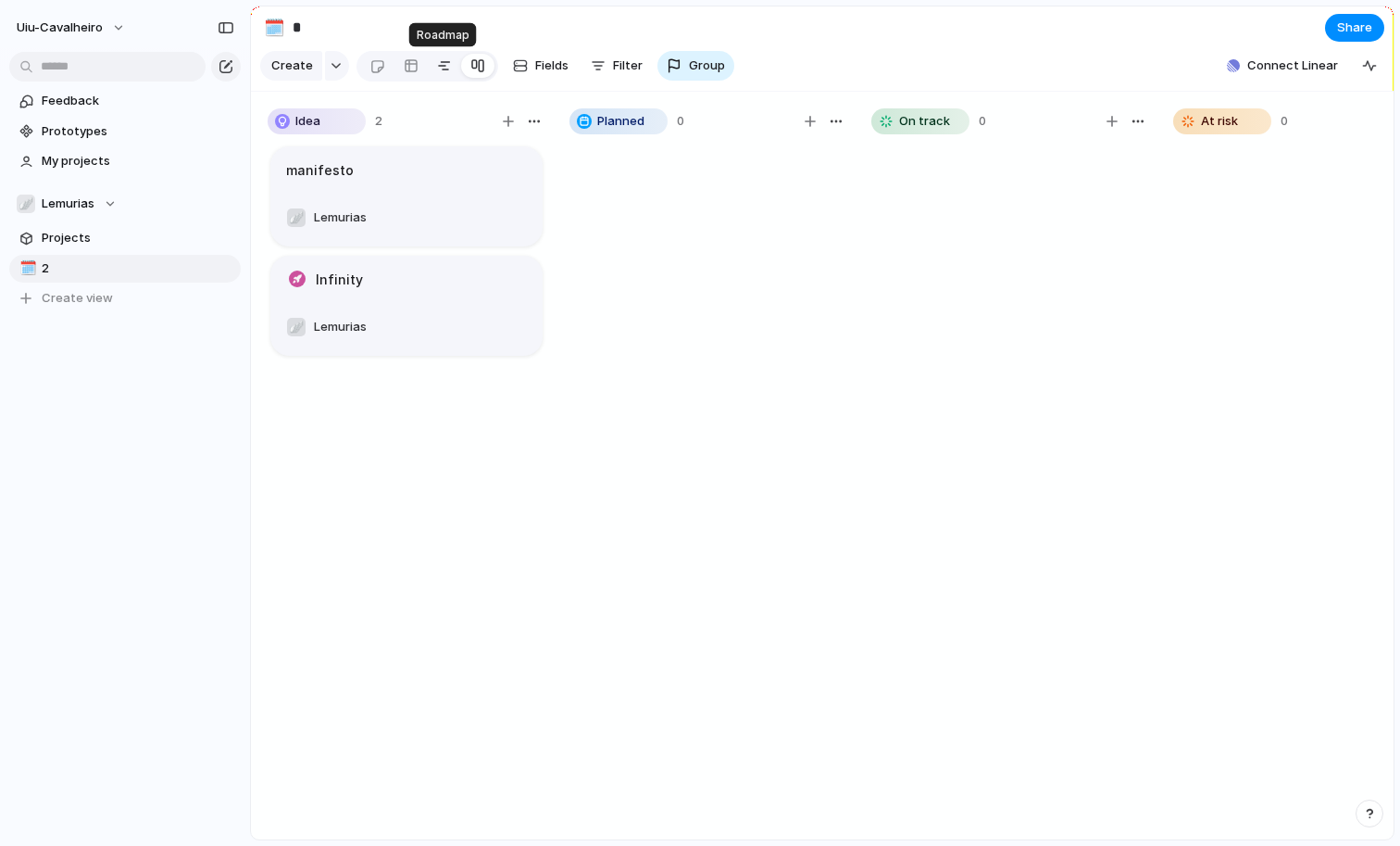
click at [437, 60] on div at bounding box center [444, 66] width 15 height 29
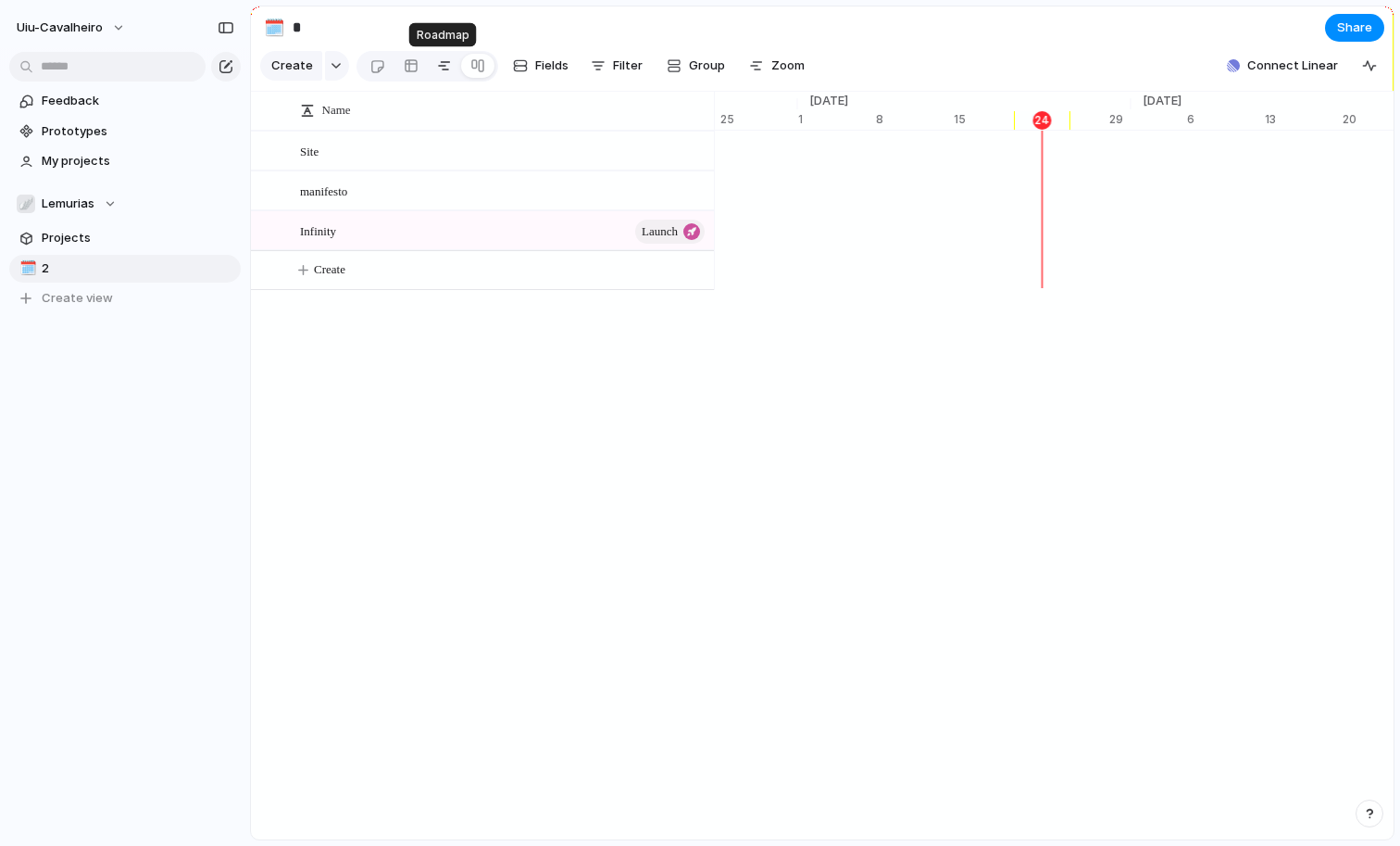
scroll to position [0, 12098]
click at [79, 213] on button "🪽 Lemurias" at bounding box center [124, 203] width 232 height 27
click at [79, 213] on div "☁️ Onirica 🪽 Lemurias Create new team" at bounding box center [700, 423] width 1400 height 846
click at [634, 58] on span "Filter" at bounding box center [628, 66] width 29 height 19
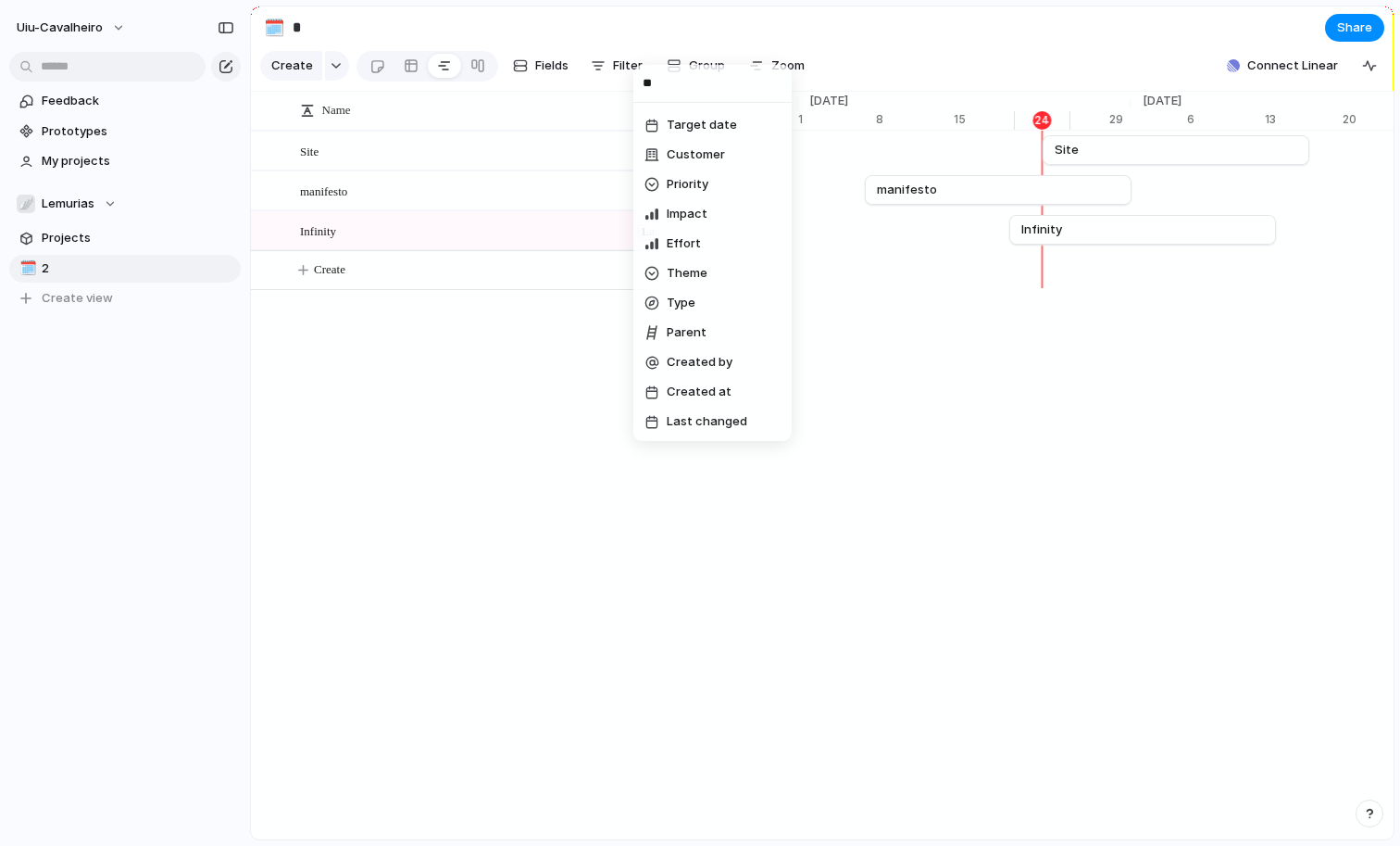
scroll to position [0, 0]
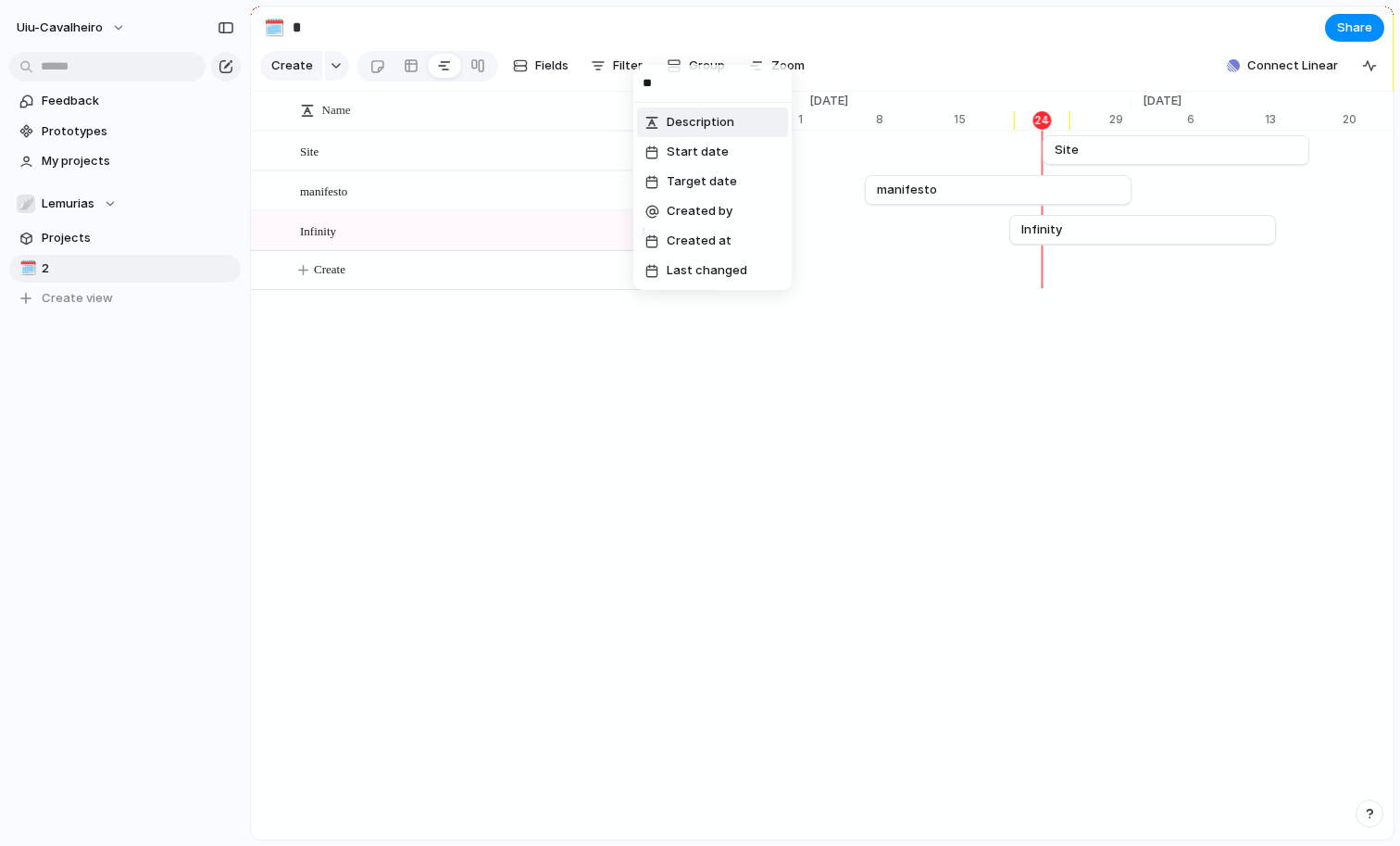
type input "*"
click at [1110, 718] on div "Description Status Start date Target date Owner Customer Priority Impact Effort…" at bounding box center [700, 423] width 1400 height 846
click at [77, 202] on span "Lemurias" at bounding box center [68, 203] width 53 height 19
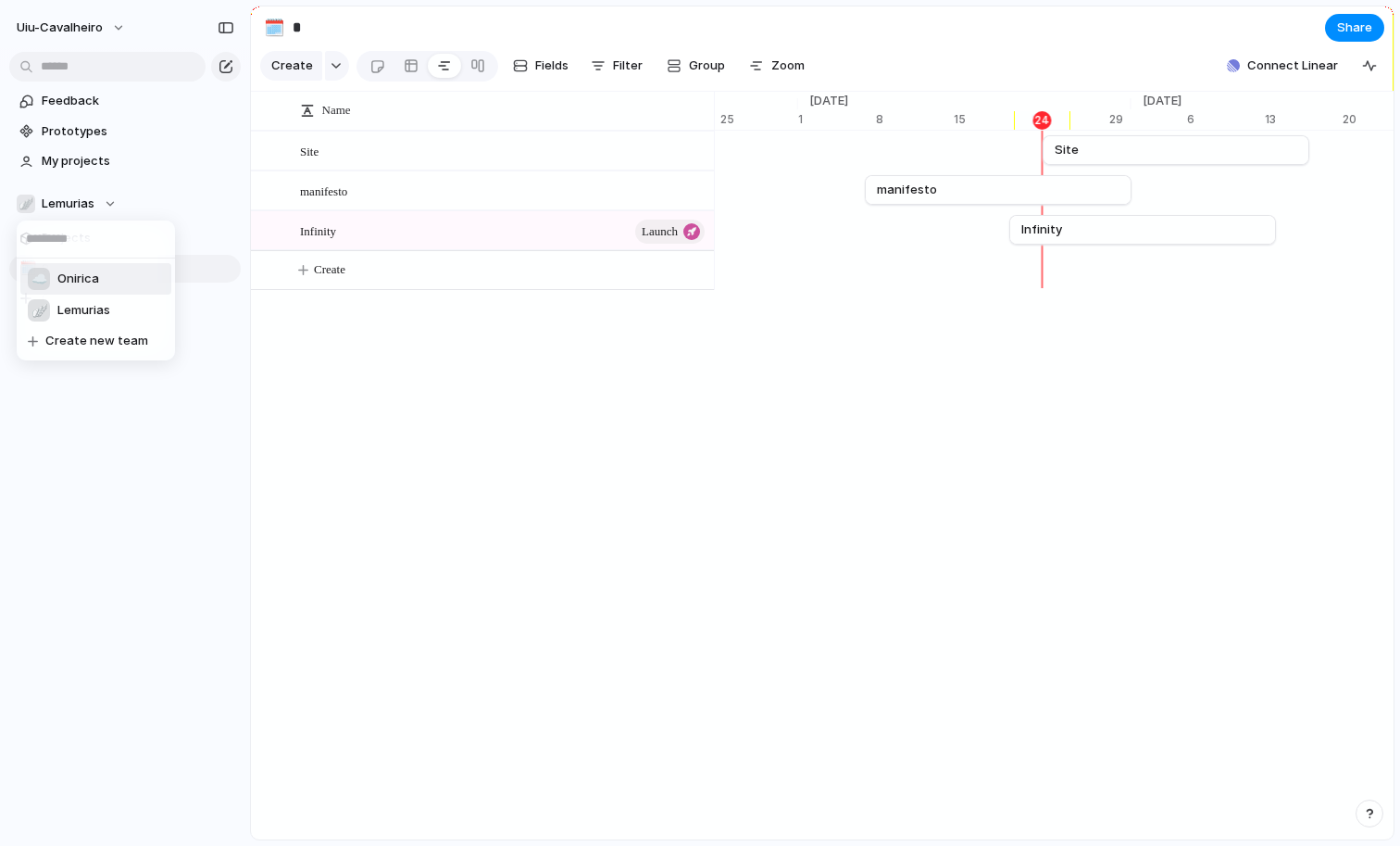
click at [74, 284] on span "Onirica" at bounding box center [78, 279] width 42 height 19
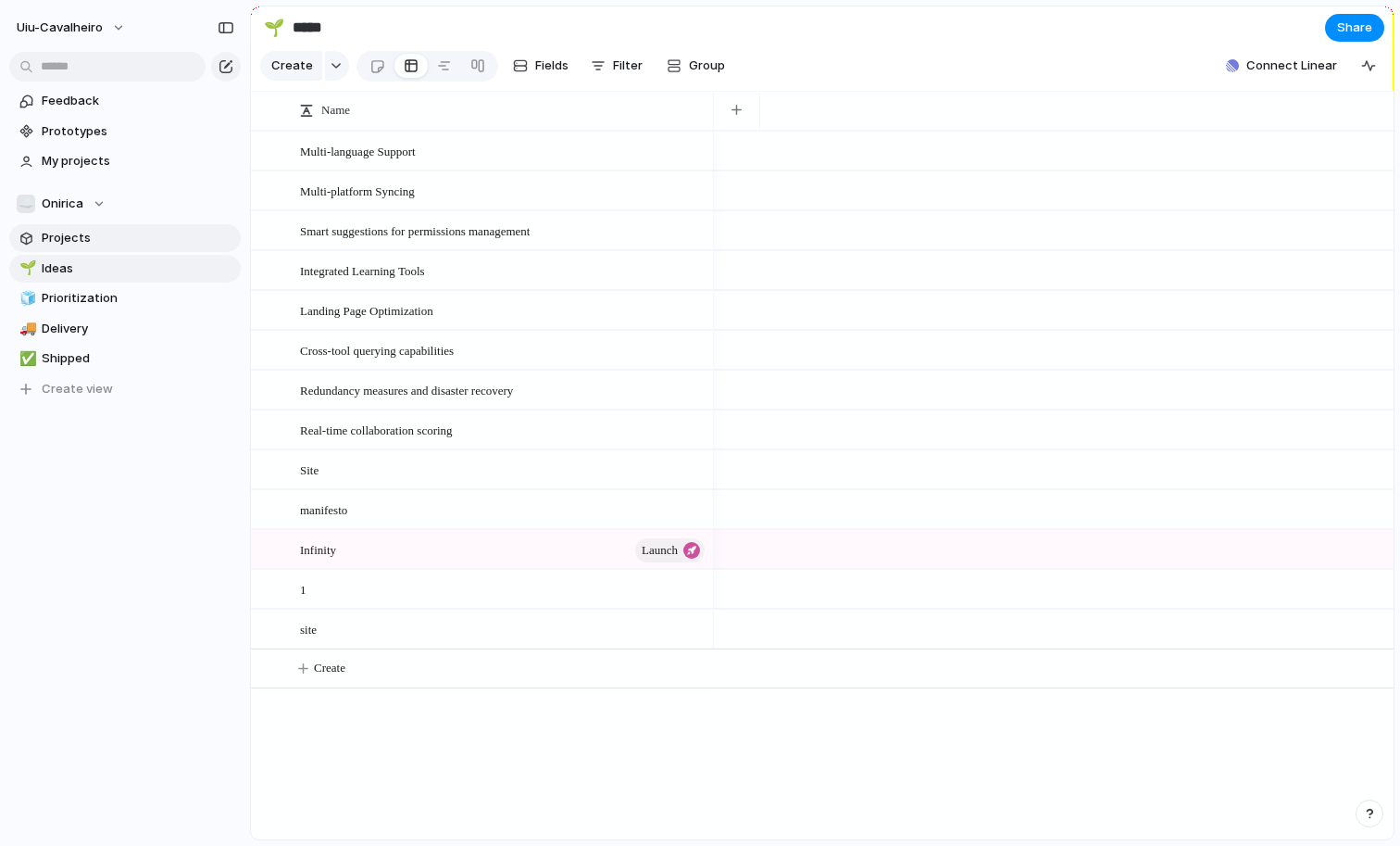
click at [66, 237] on span "Projects" at bounding box center [138, 238] width 193 height 19
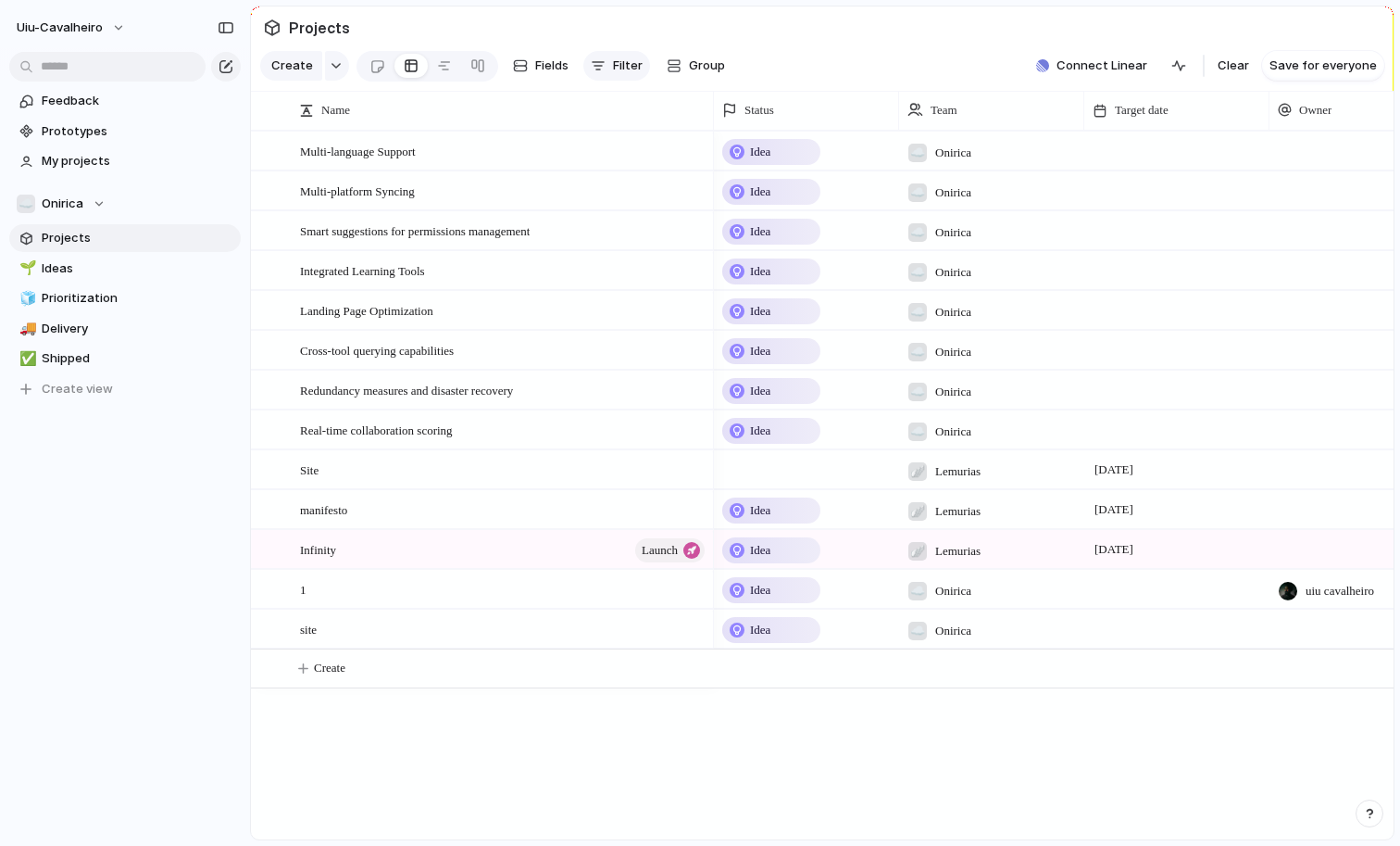
click at [622, 79] on button "Filter" at bounding box center [617, 66] width 66 height 29
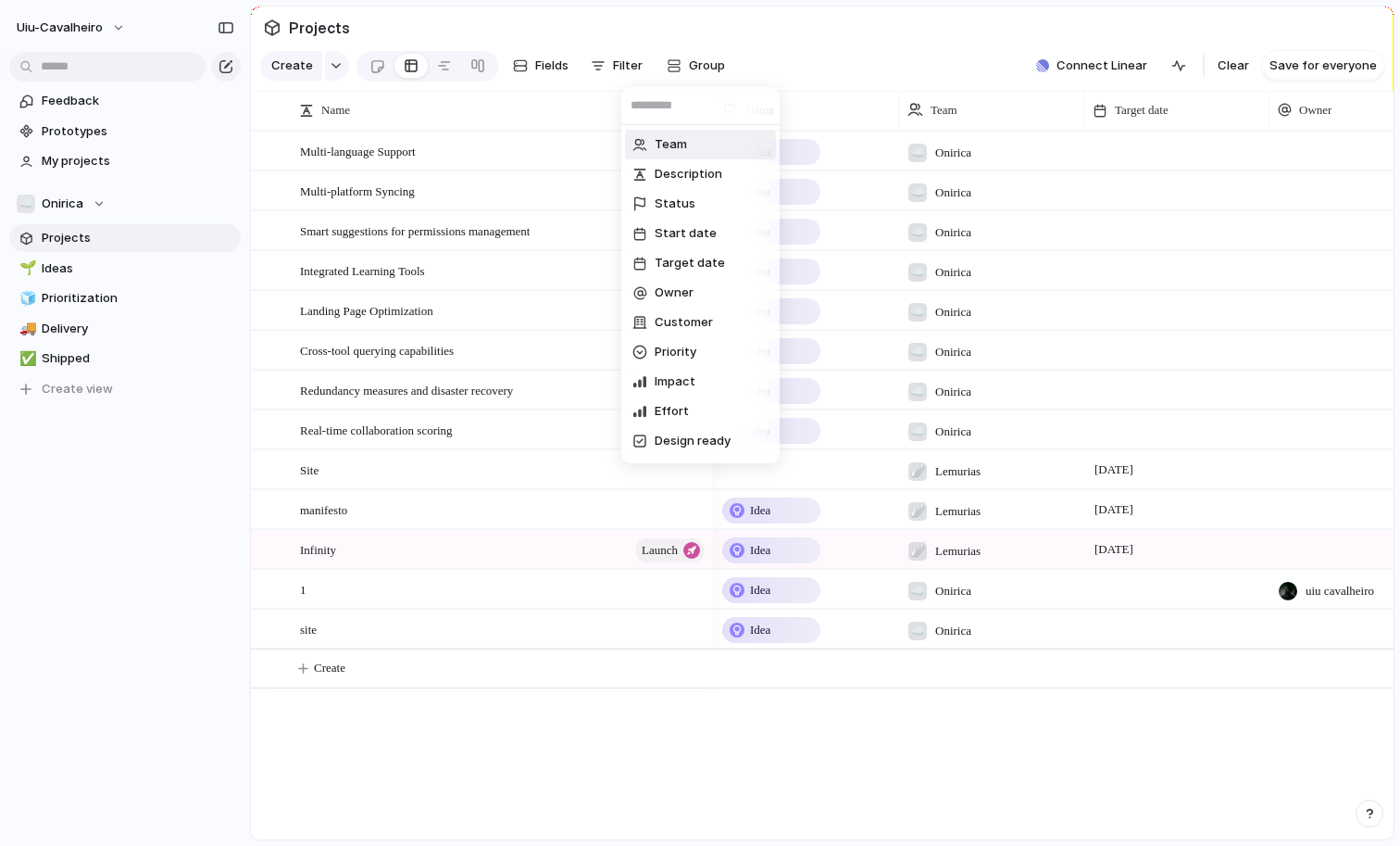
click at [850, 36] on div "Team Description Status Start date Target date Owner Customer Priority Impact E…" at bounding box center [700, 423] width 1400 height 846
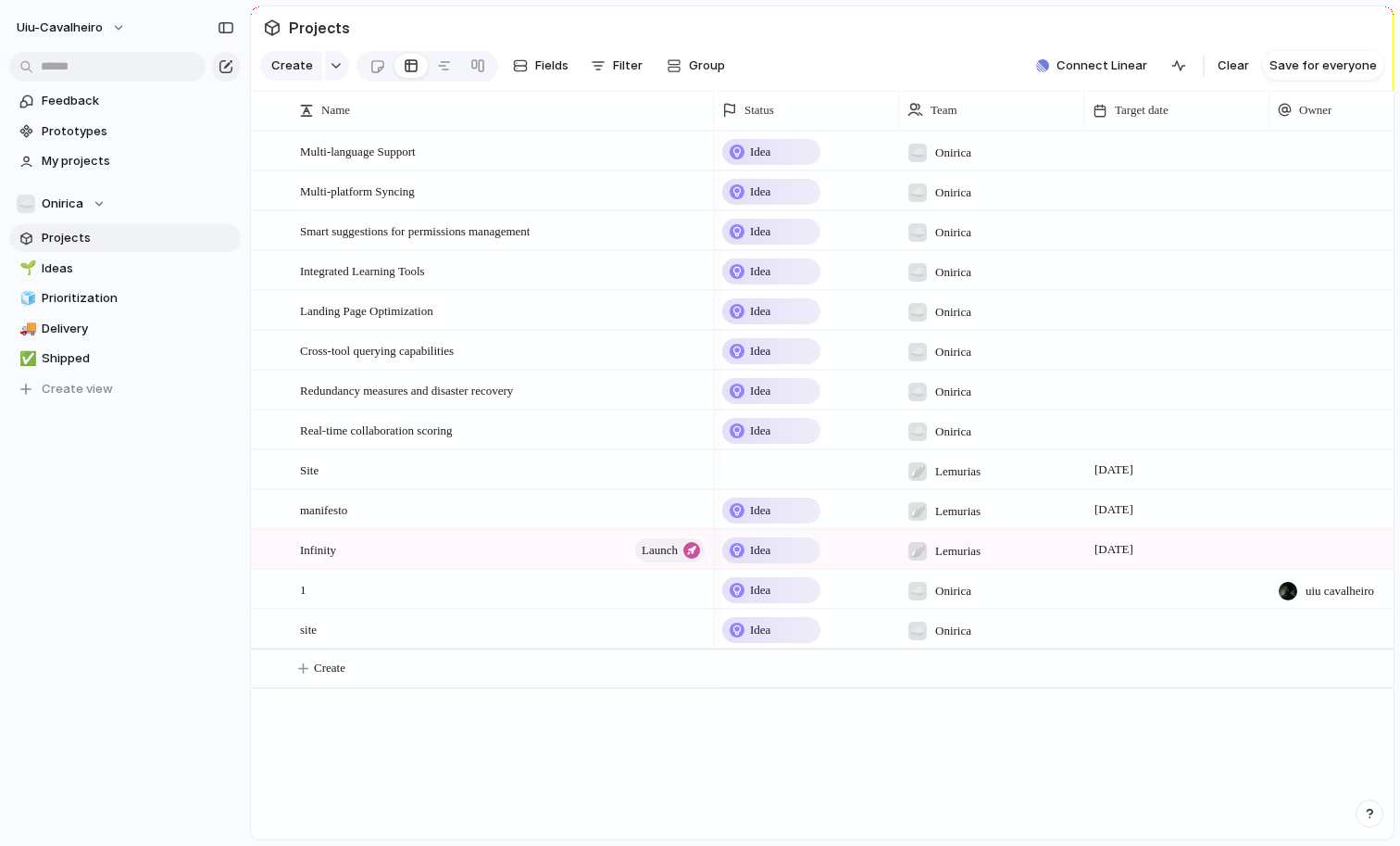
click at [754, 472] on div at bounding box center [806, 468] width 185 height 38
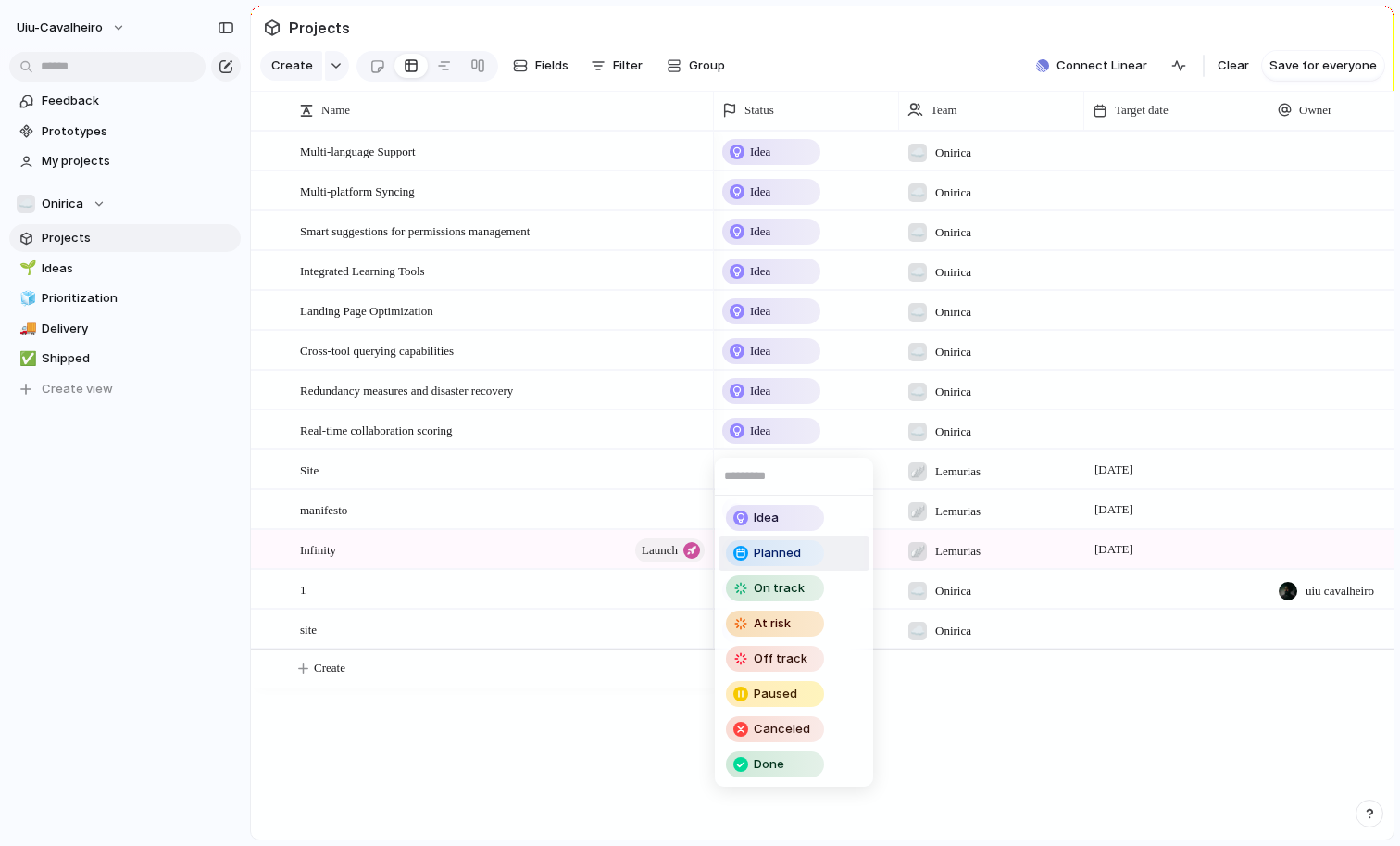
click at [755, 548] on span "Planned" at bounding box center [777, 553] width 47 height 19
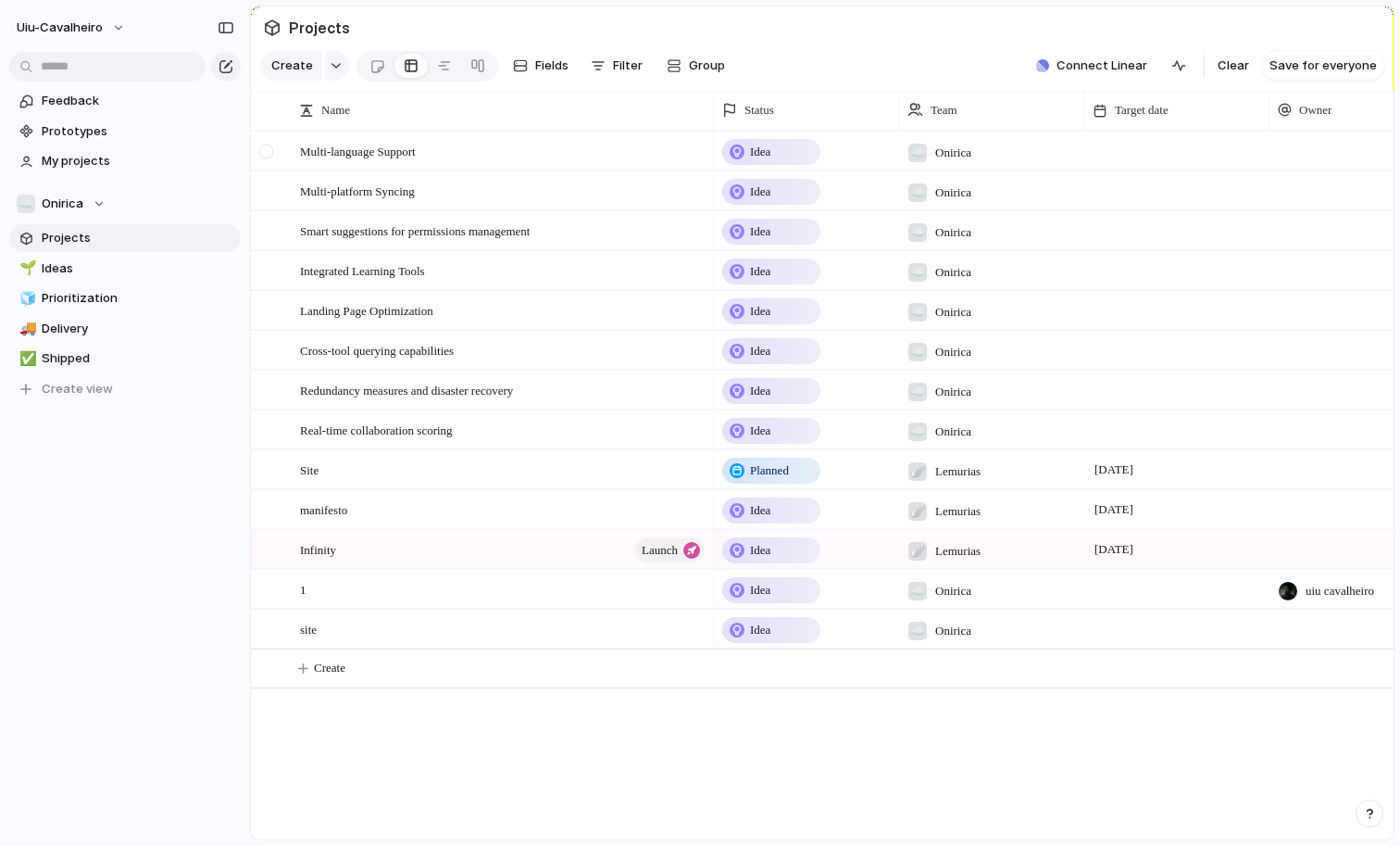
click at [272, 150] on div at bounding box center [266, 152] width 14 height 14
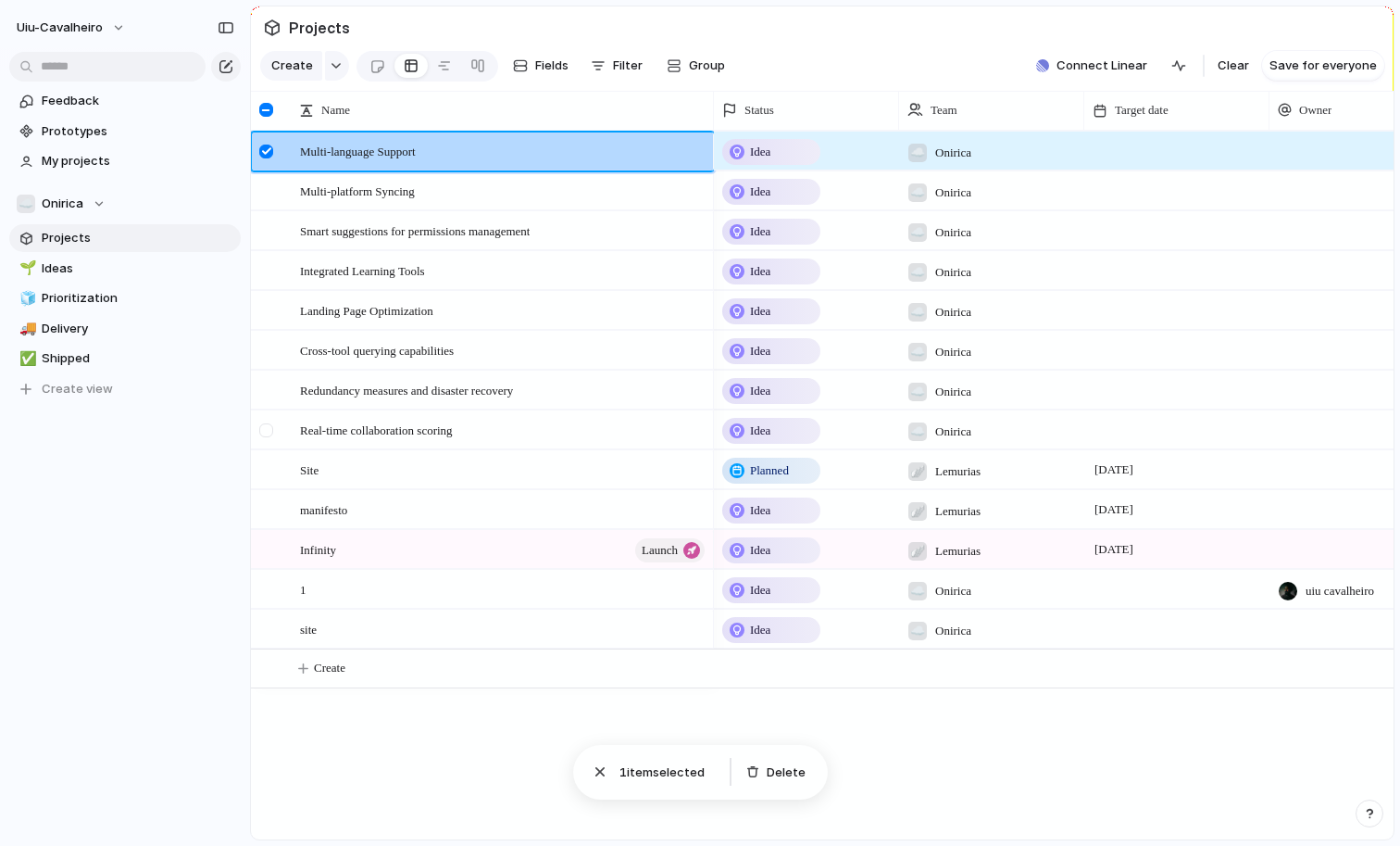
click at [270, 423] on div at bounding box center [266, 430] width 14 height 14
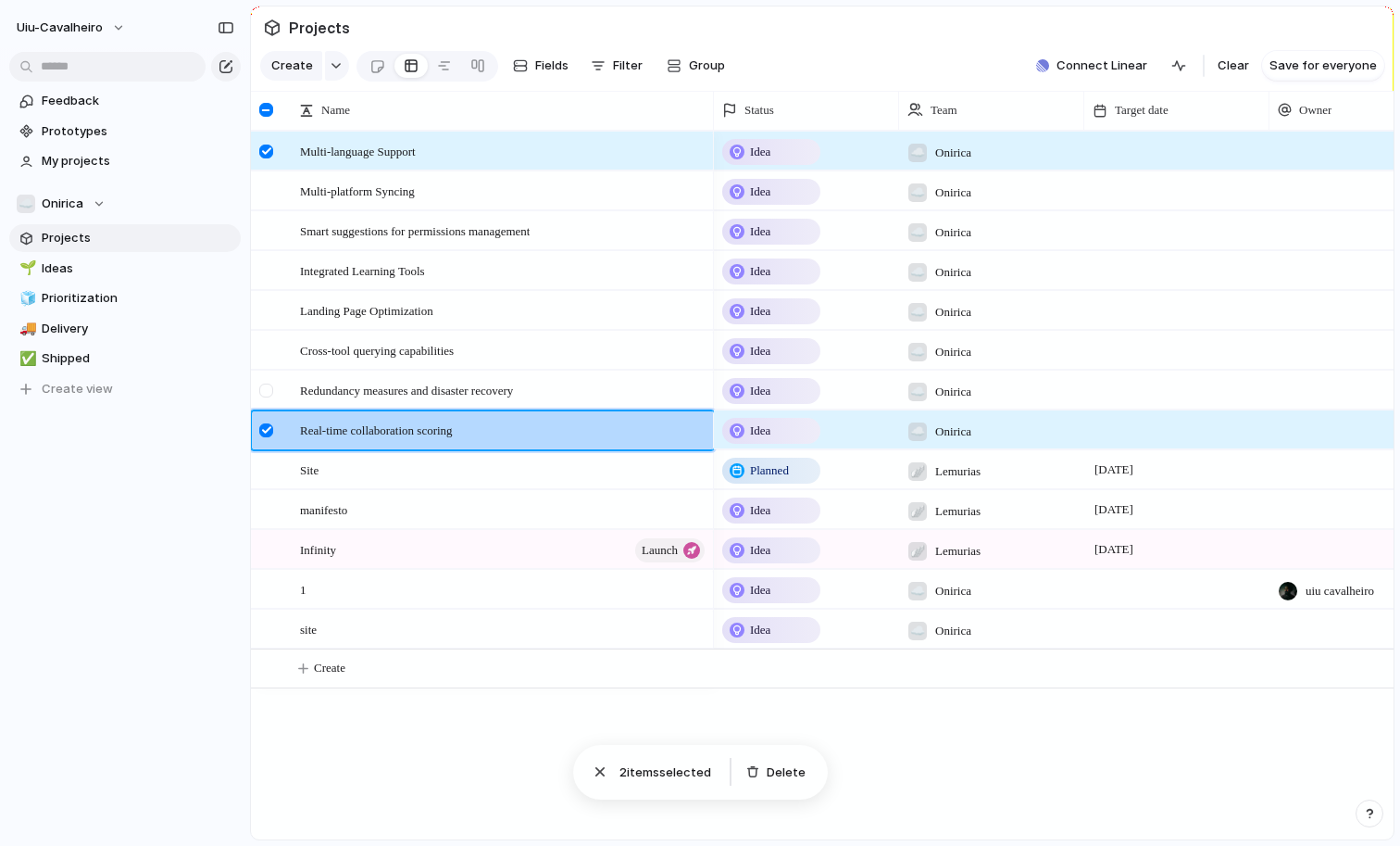
click at [268, 392] on div at bounding box center [266, 390] width 14 height 14
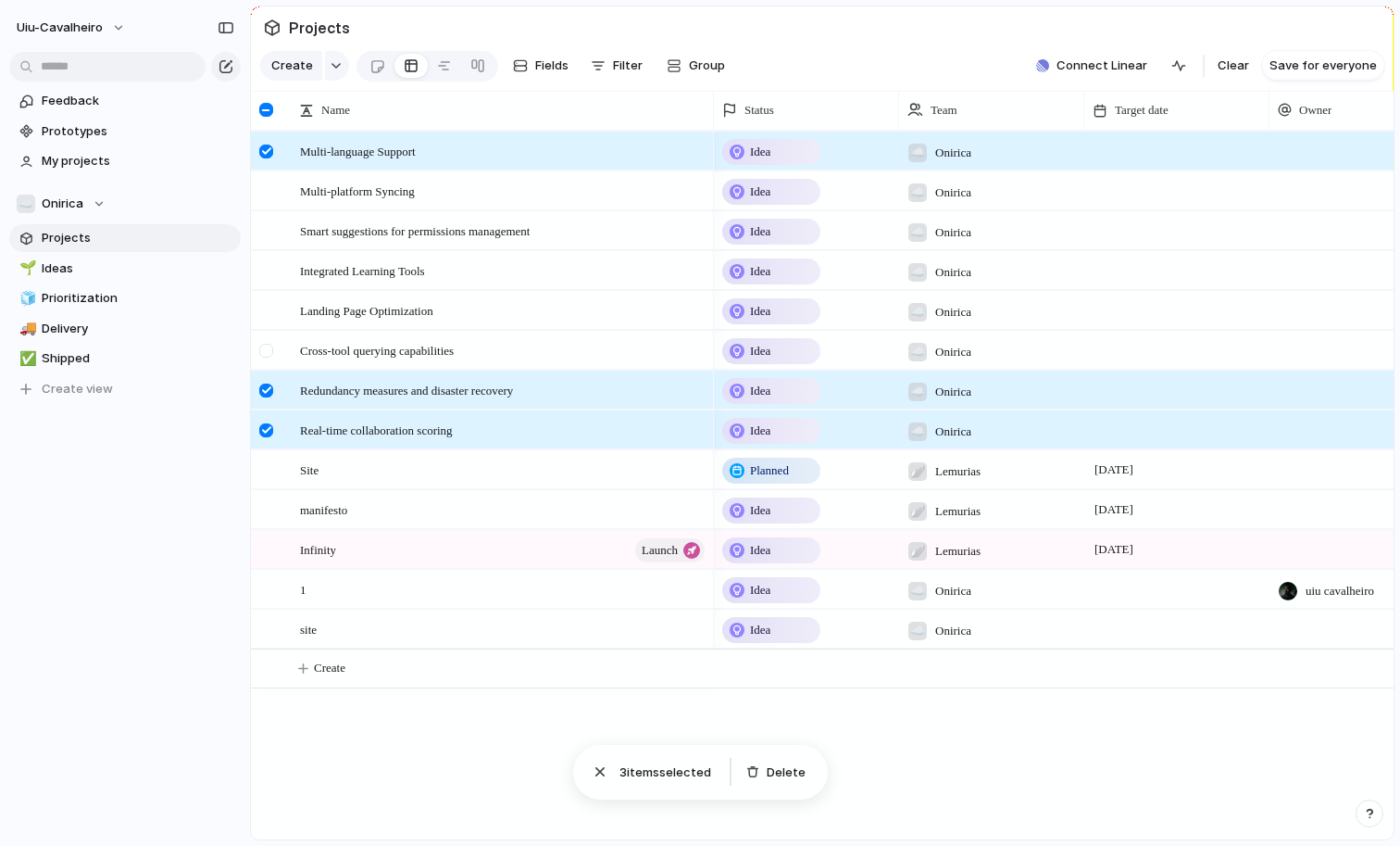
click at [264, 343] on div at bounding box center [266, 350] width 14 height 14
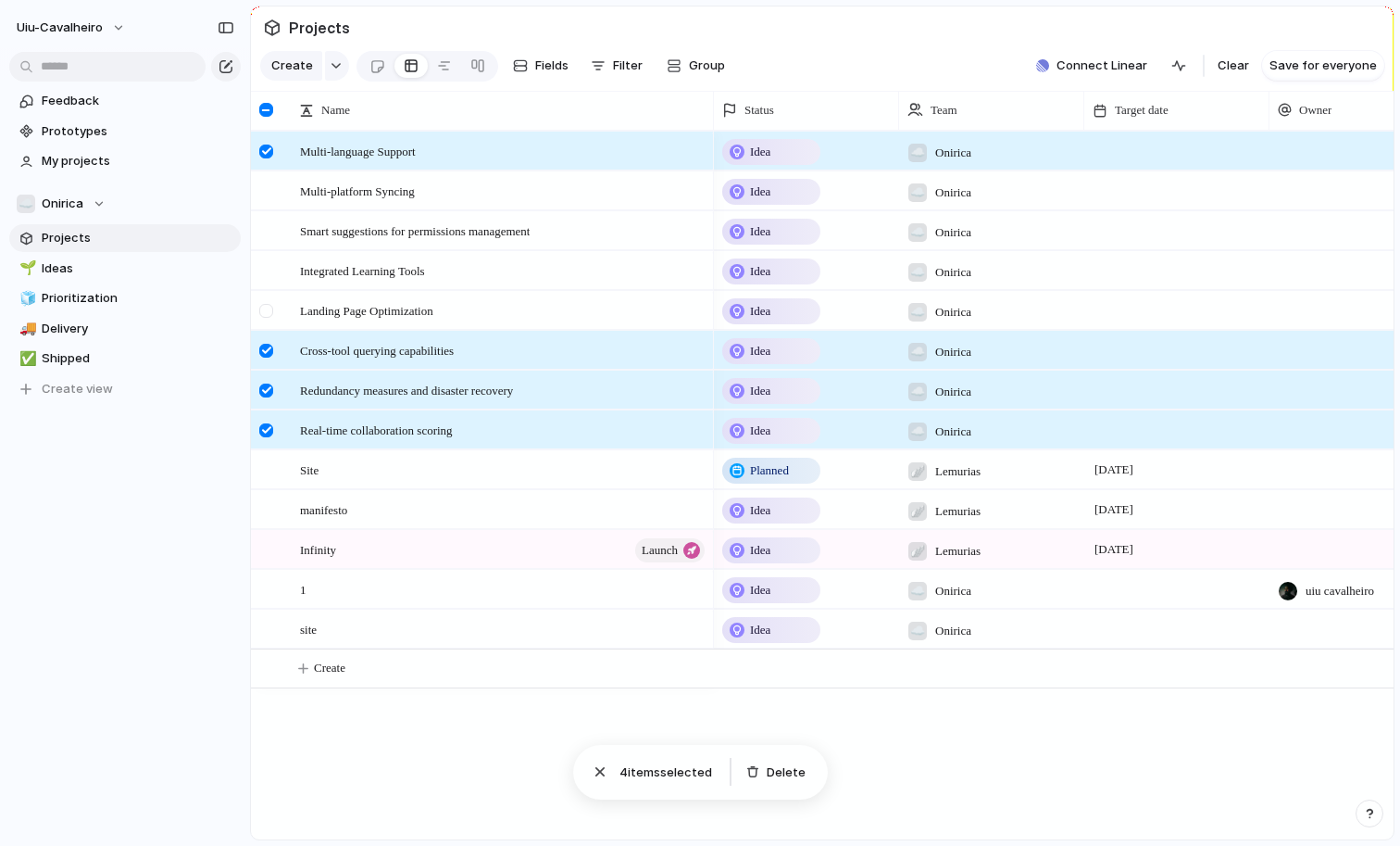
click at [272, 295] on div at bounding box center [269, 316] width 33 height 50
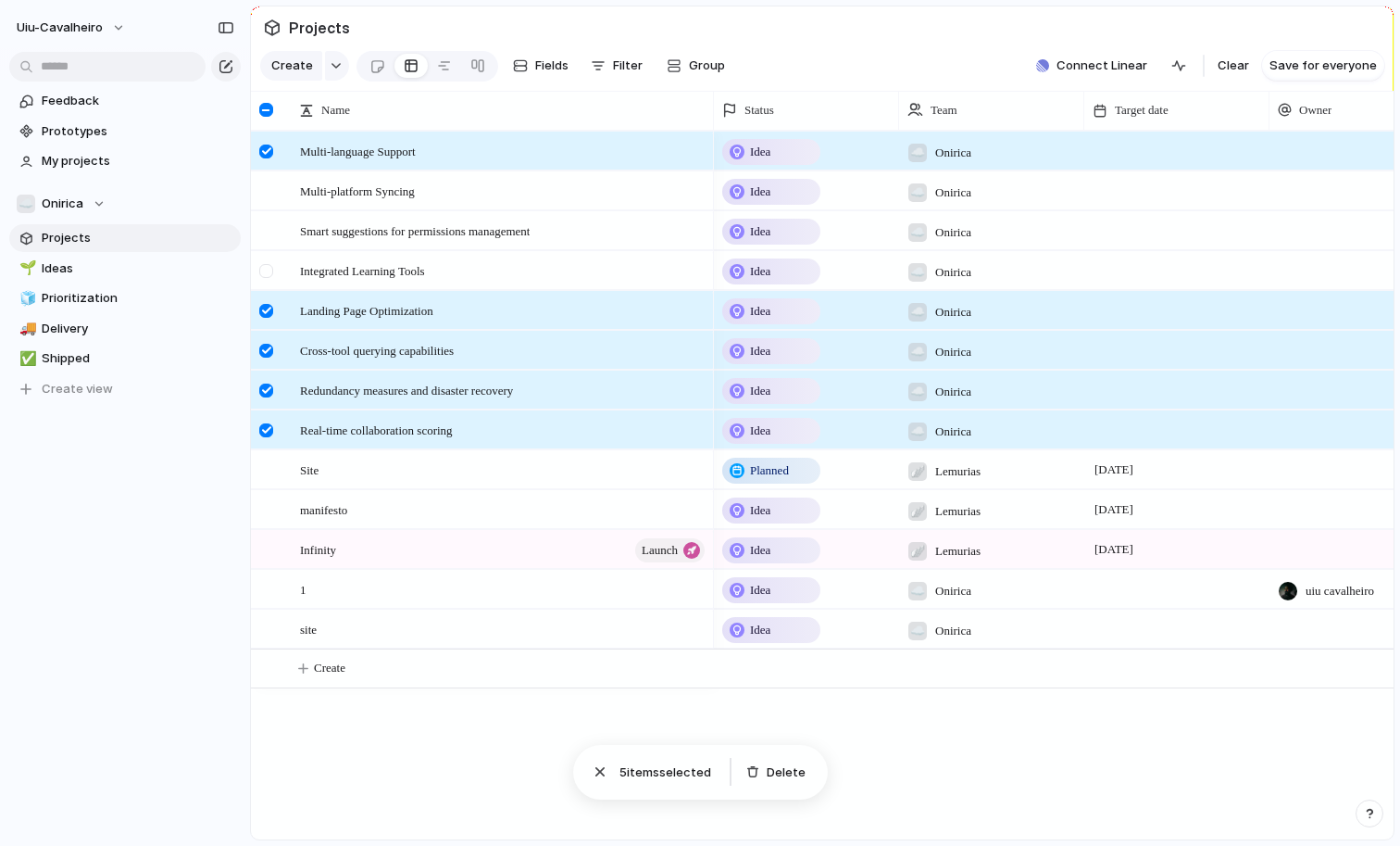
click at [271, 257] on div at bounding box center [269, 277] width 33 height 50
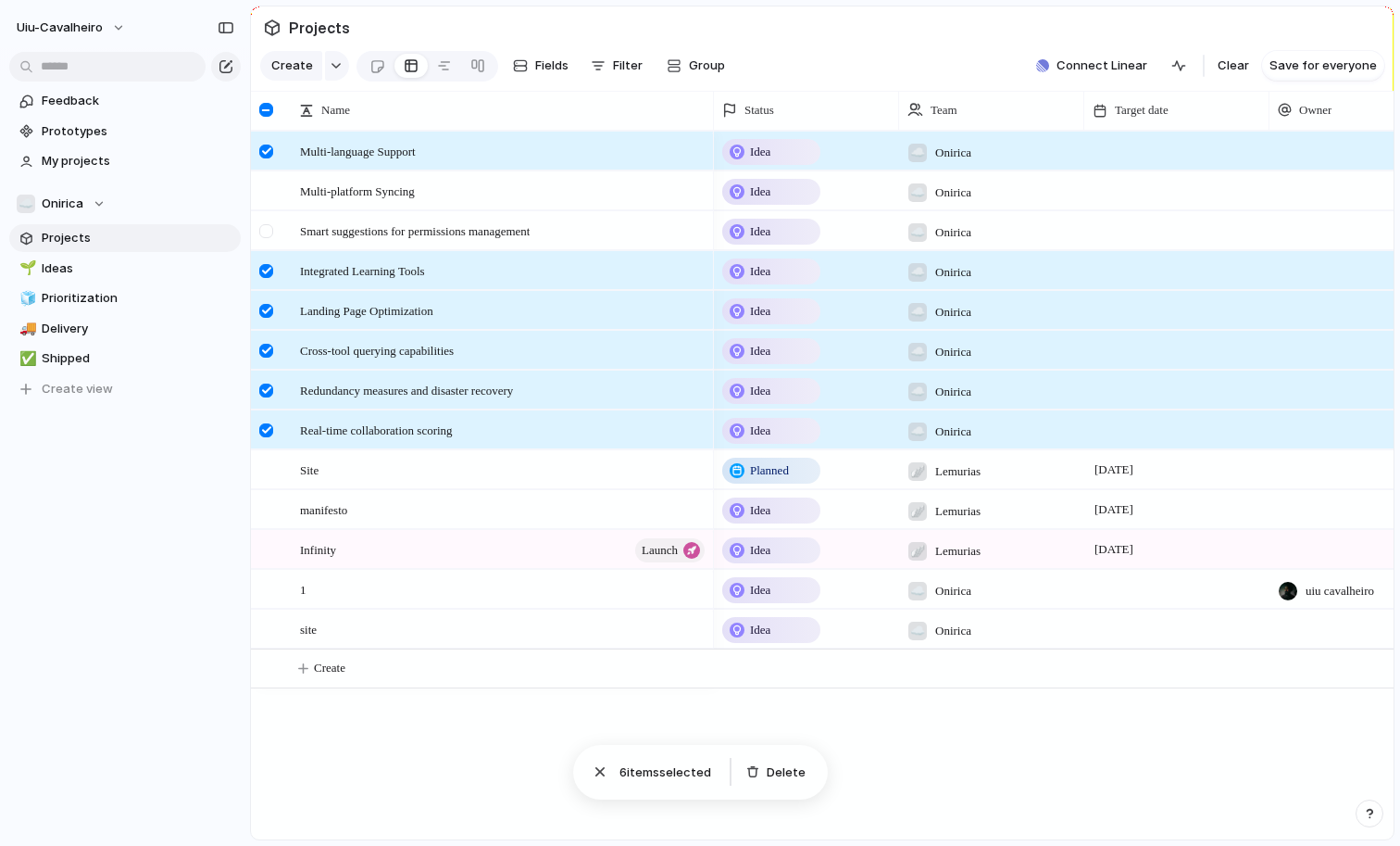
click at [267, 228] on div at bounding box center [266, 231] width 14 height 14
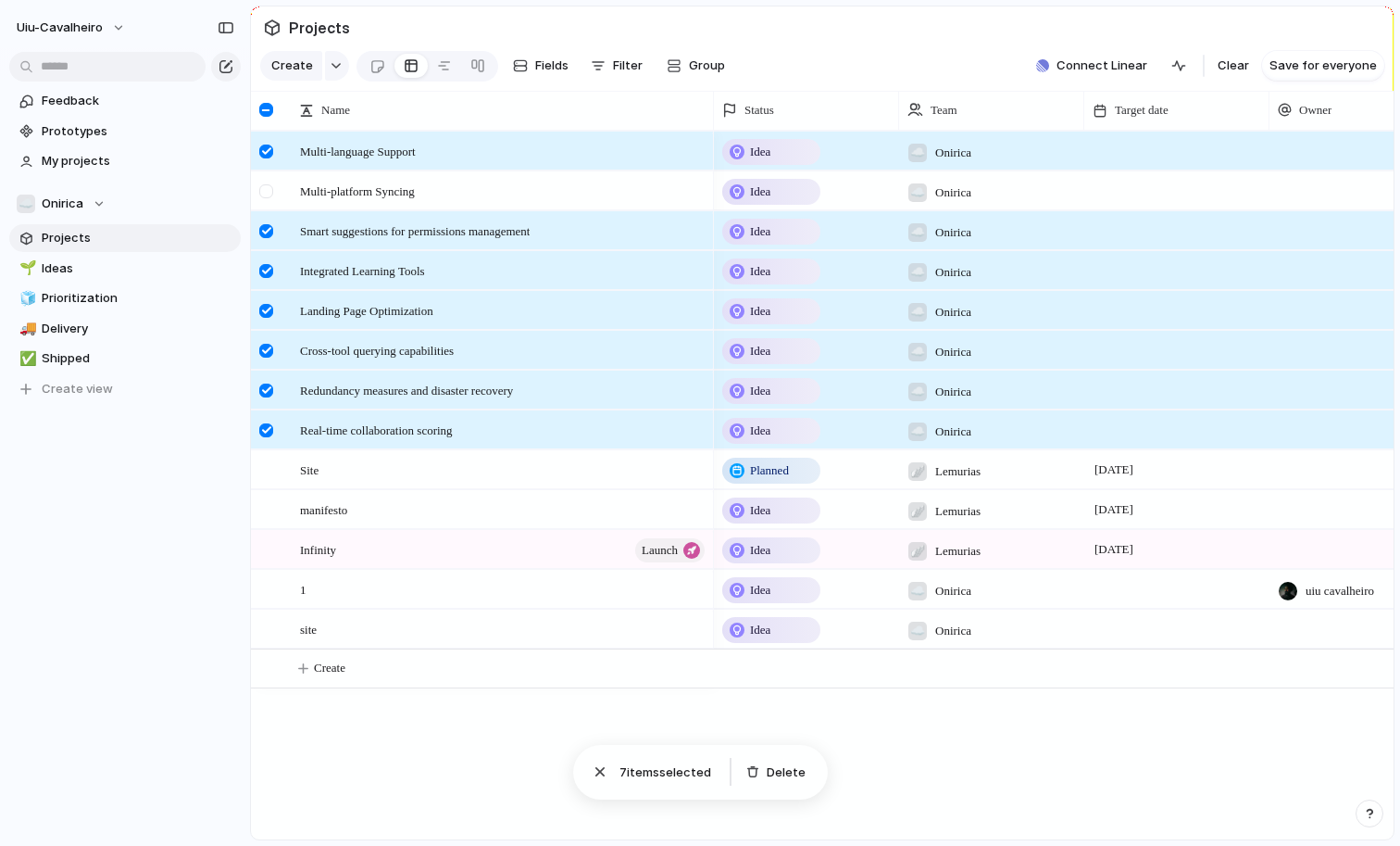
click at [266, 185] on div at bounding box center [266, 192] width 14 height 14
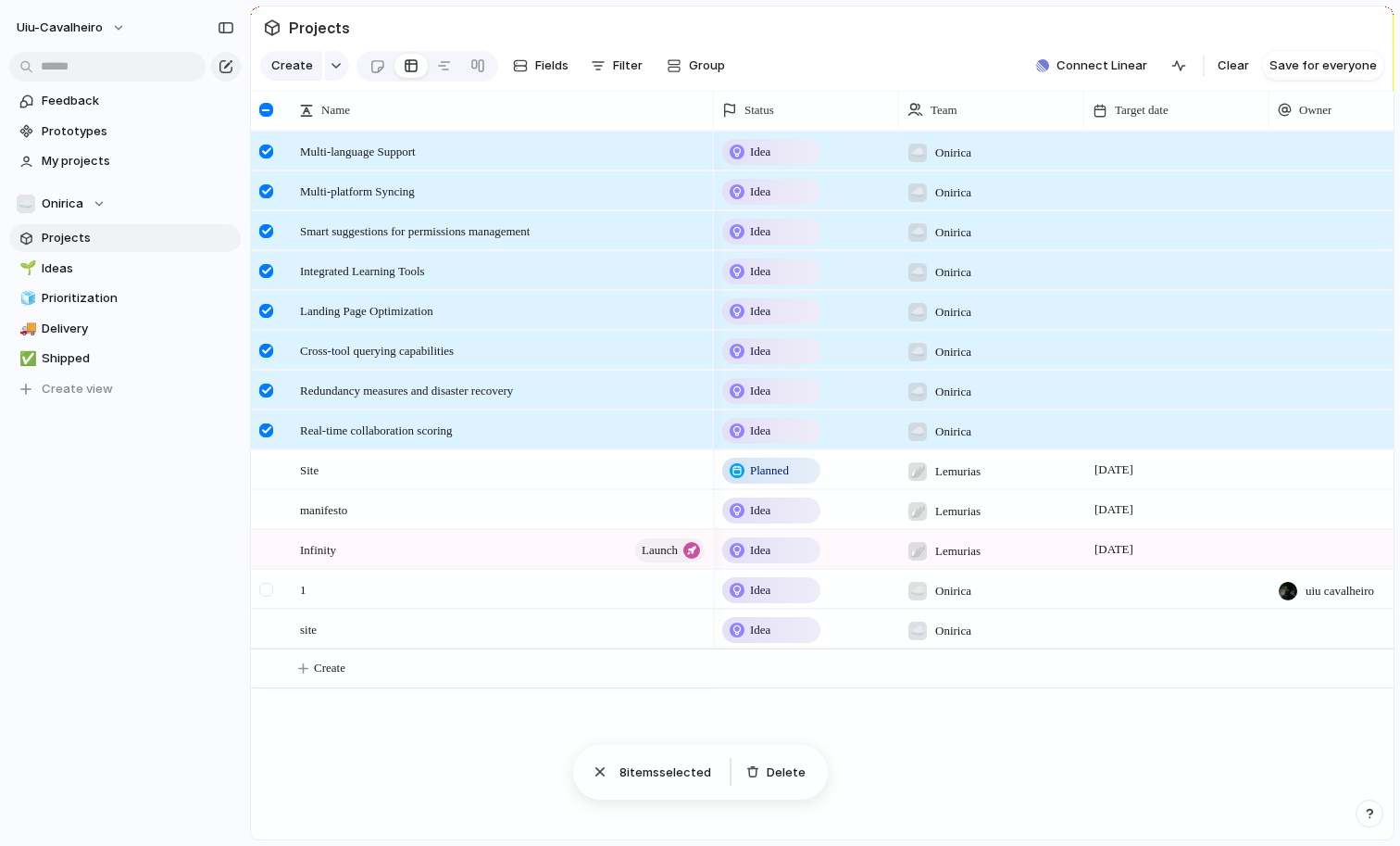
click at [269, 589] on div at bounding box center [266, 590] width 14 height 14
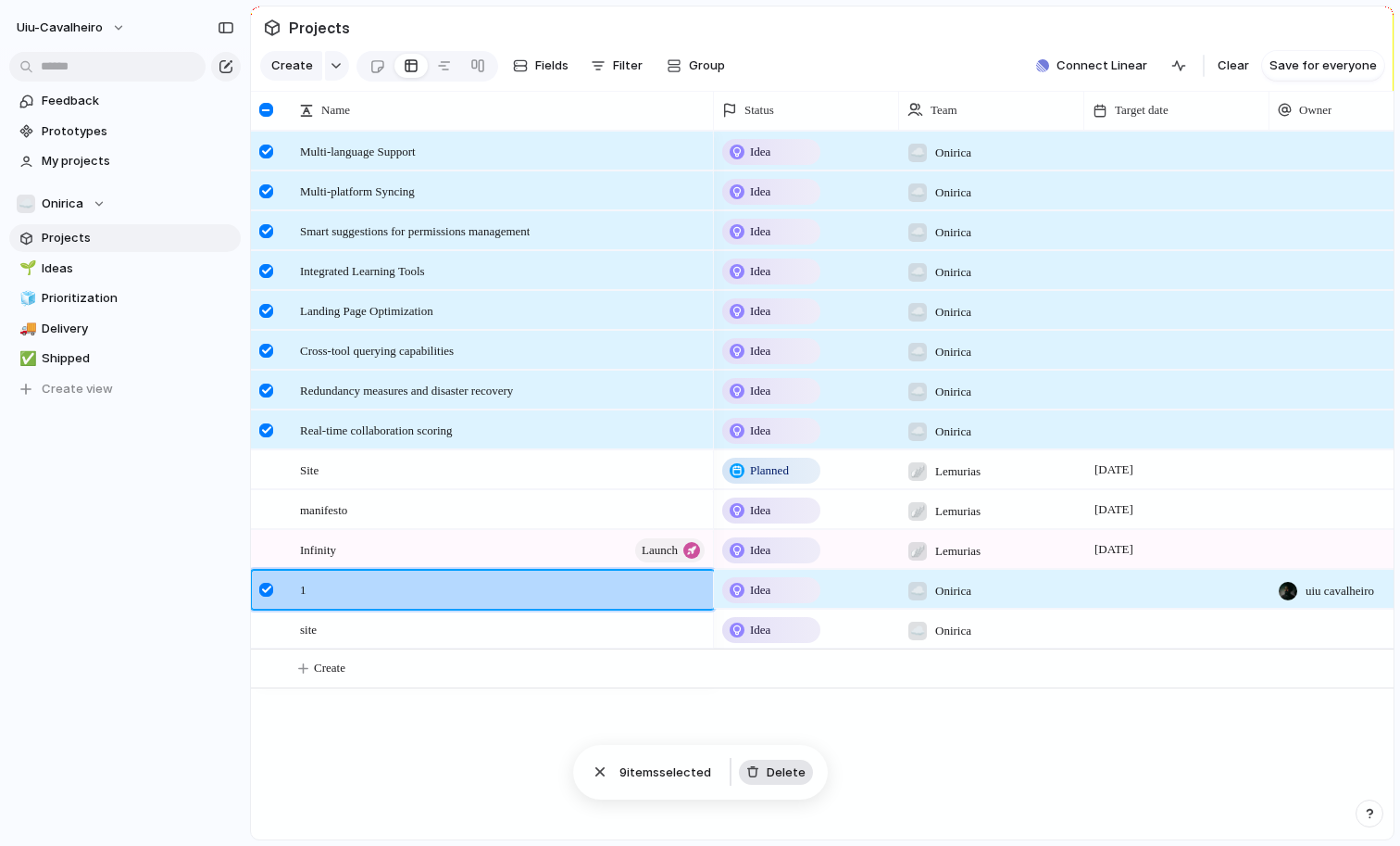
click at [766, 775] on button "Delete" at bounding box center [776, 773] width 74 height 26
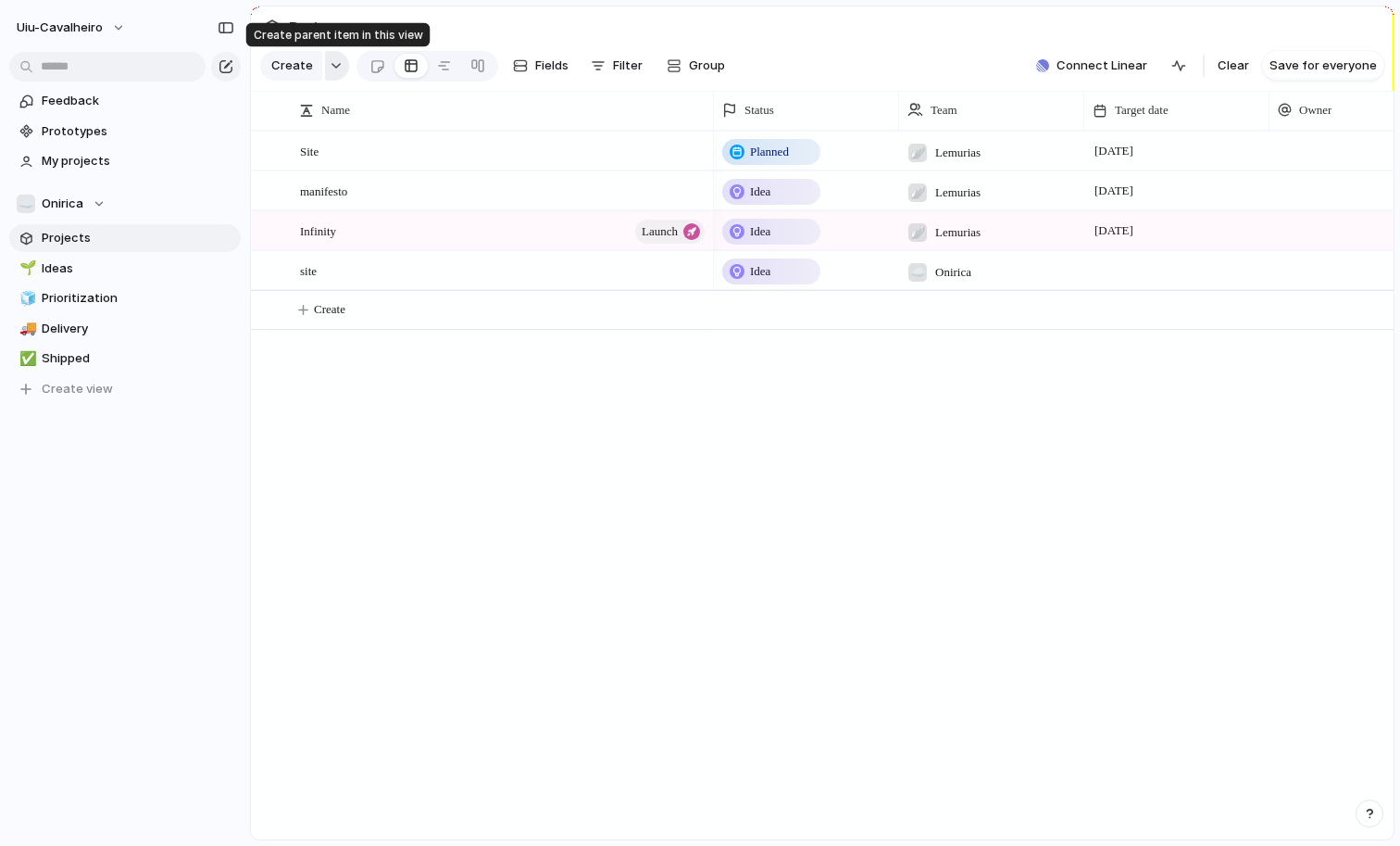
click at [328, 69] on button "button" at bounding box center [337, 66] width 24 height 29
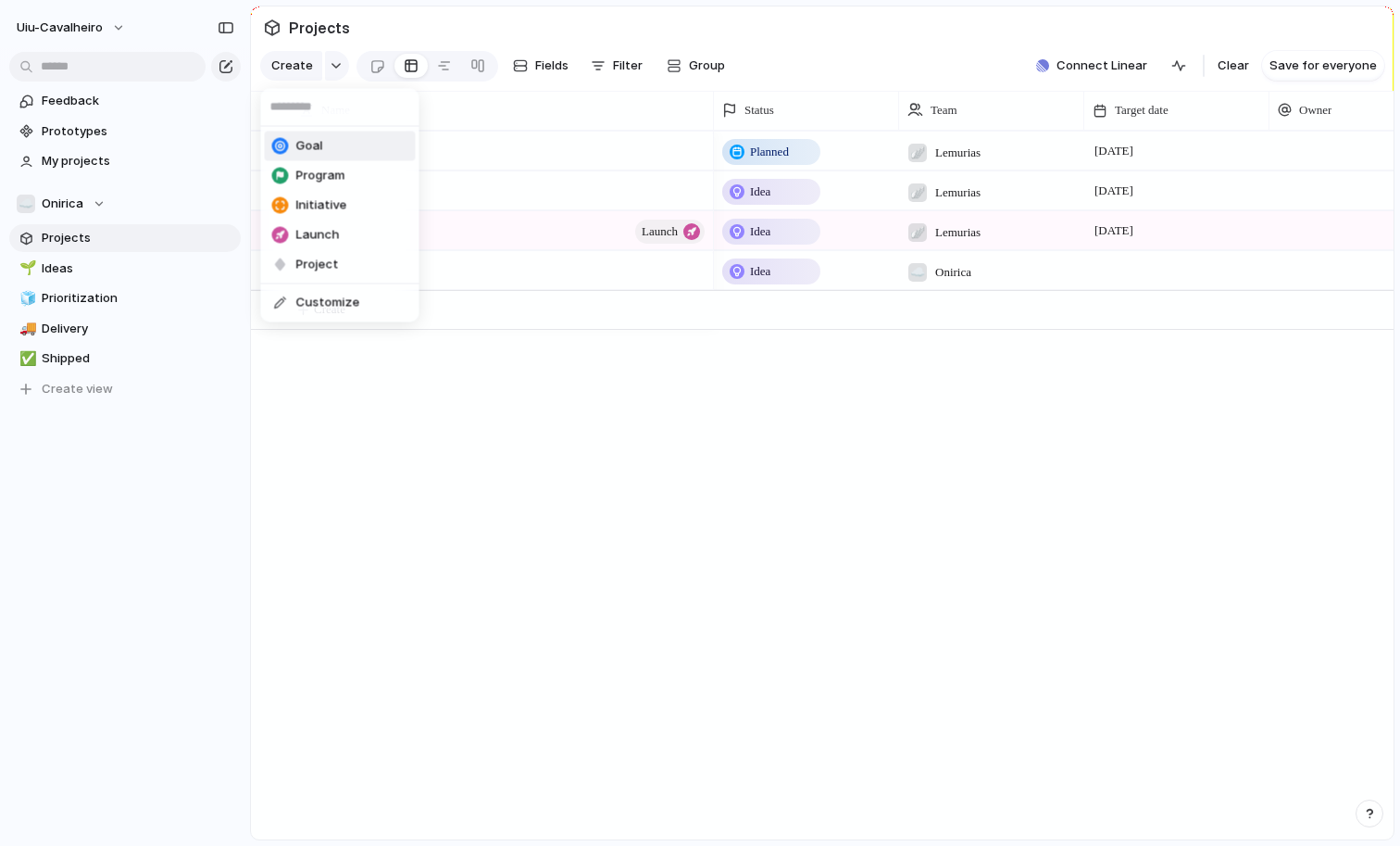
click at [328, 68] on div "Goal Program Initiative Launch Project Customize" at bounding box center [700, 423] width 1400 height 846
click at [1303, 66] on span "Save for everyone" at bounding box center [1324, 66] width 108 height 19
click at [226, 31] on div "button" at bounding box center [226, 27] width 17 height 13
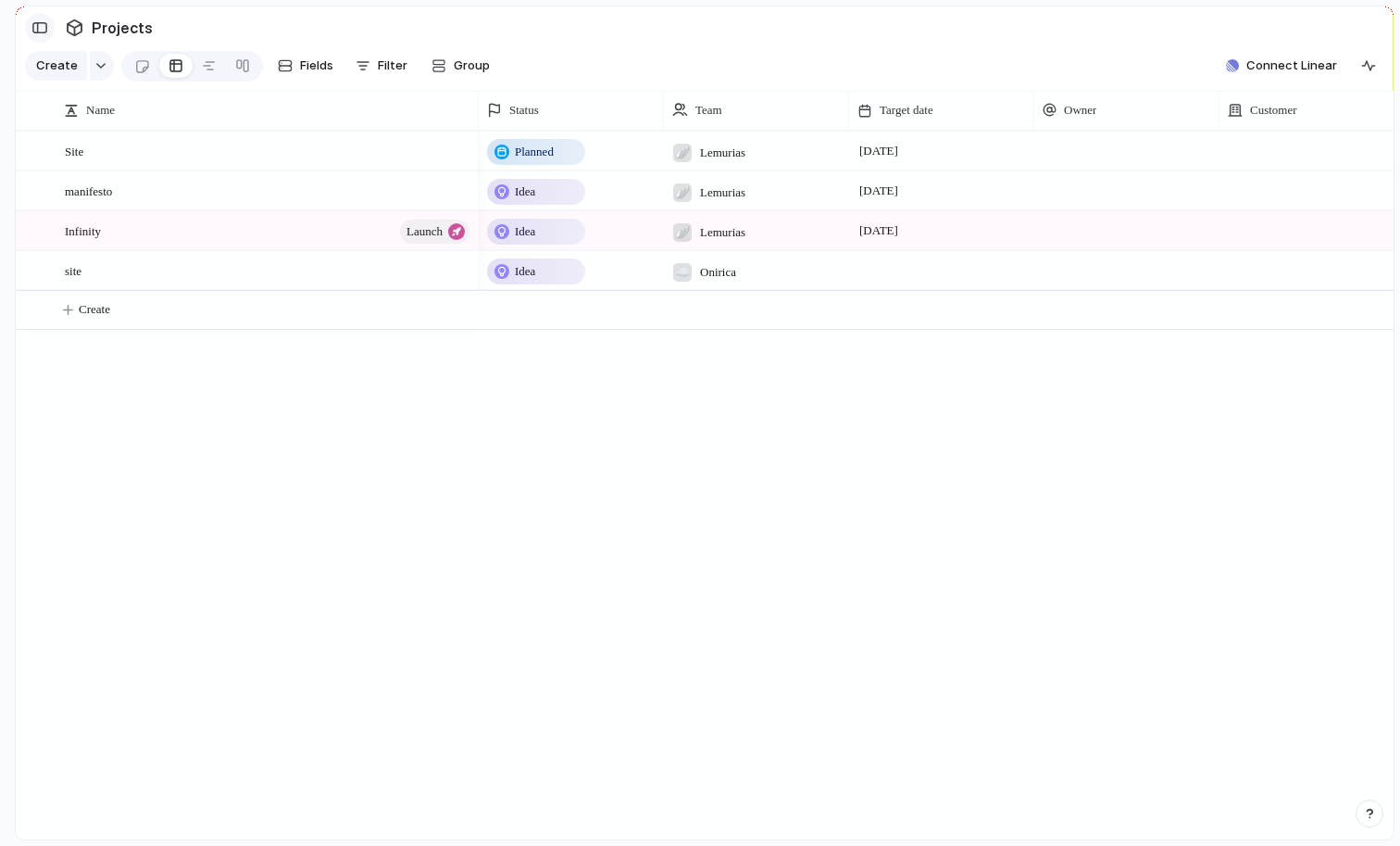
click at [33, 20] on button "button" at bounding box center [40, 27] width 29 height 29
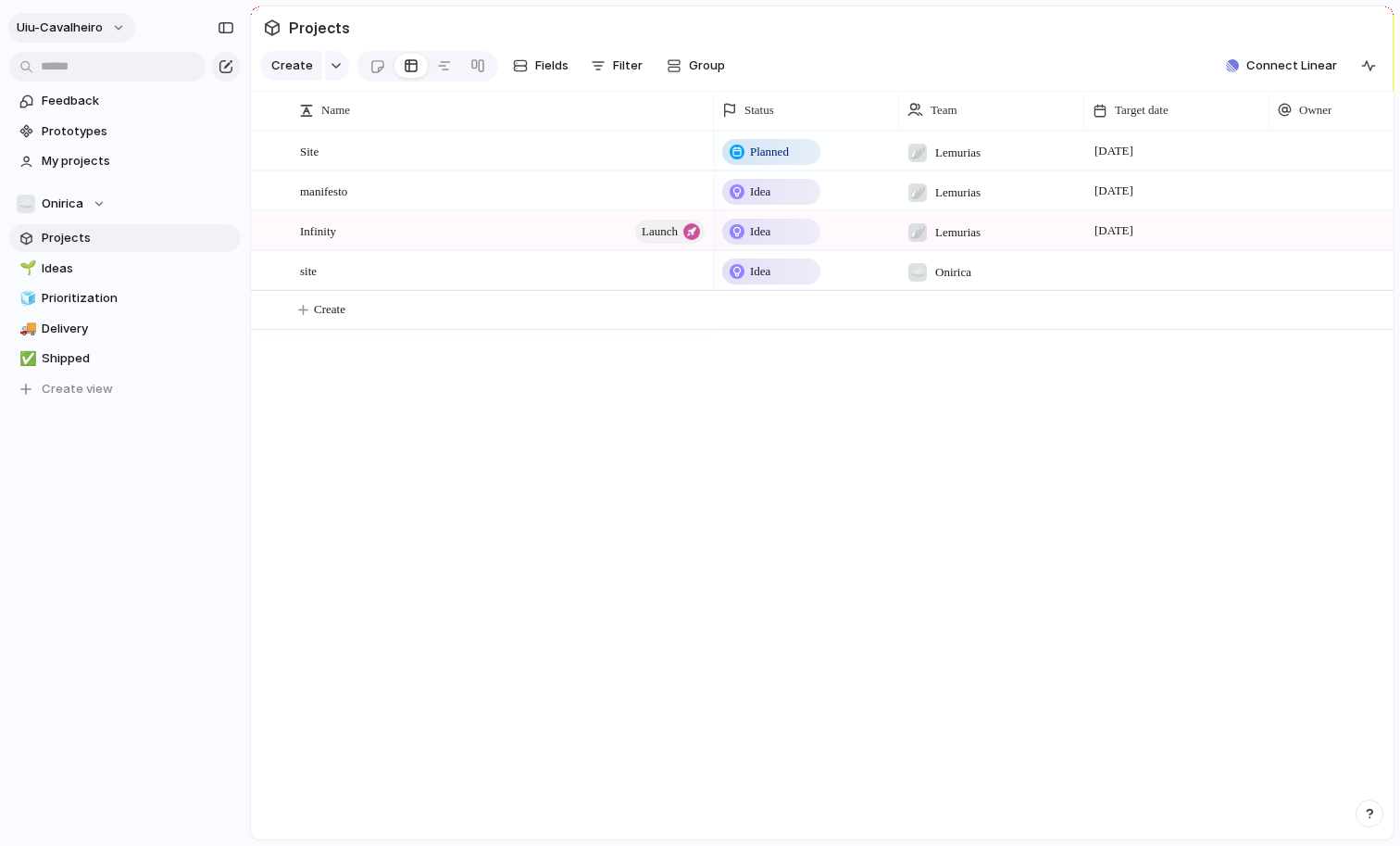
click at [97, 27] on span "uiu-cavalheiro" at bounding box center [60, 27] width 86 height 19
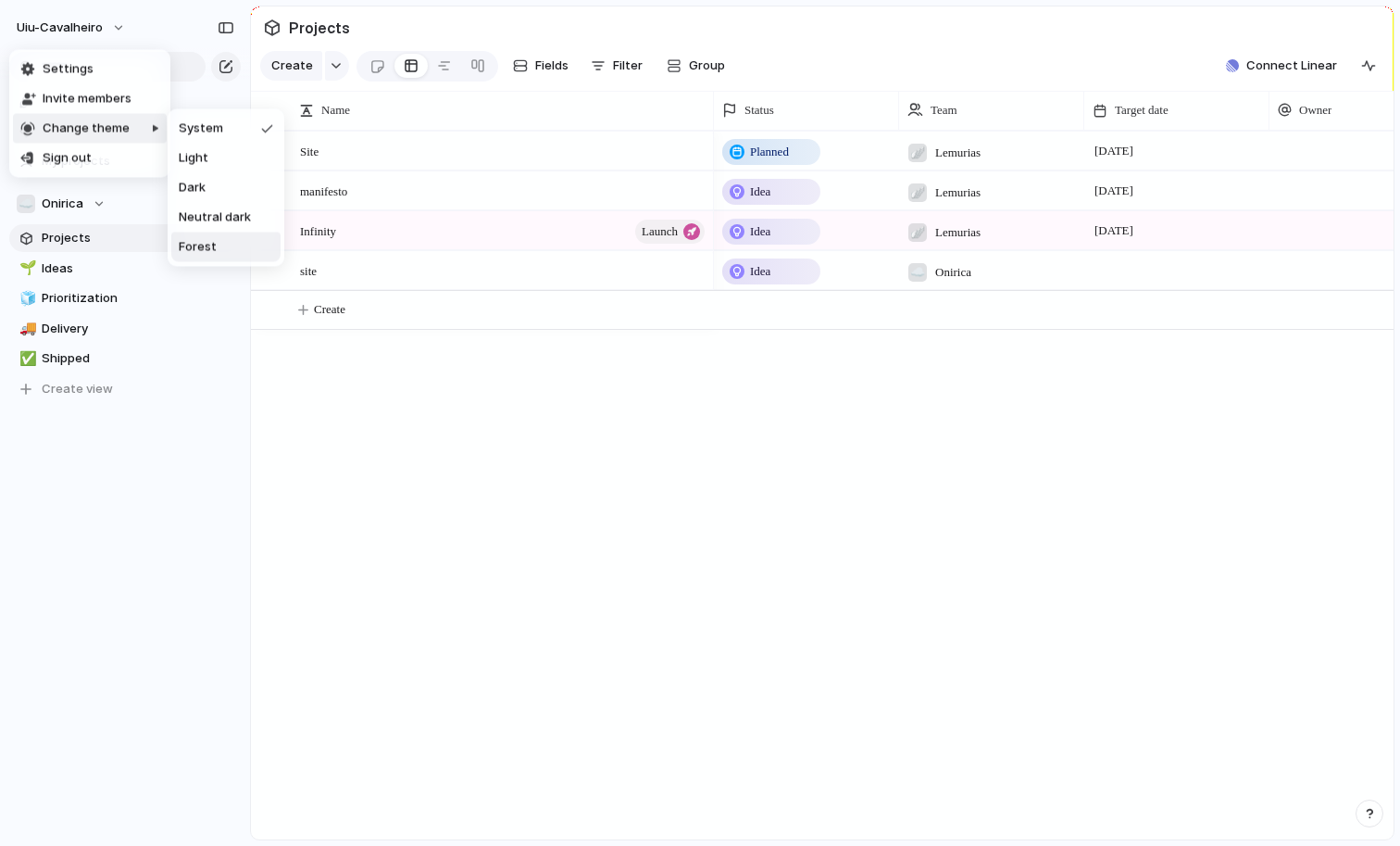
click at [203, 244] on span "Forest" at bounding box center [197, 246] width 38 height 19
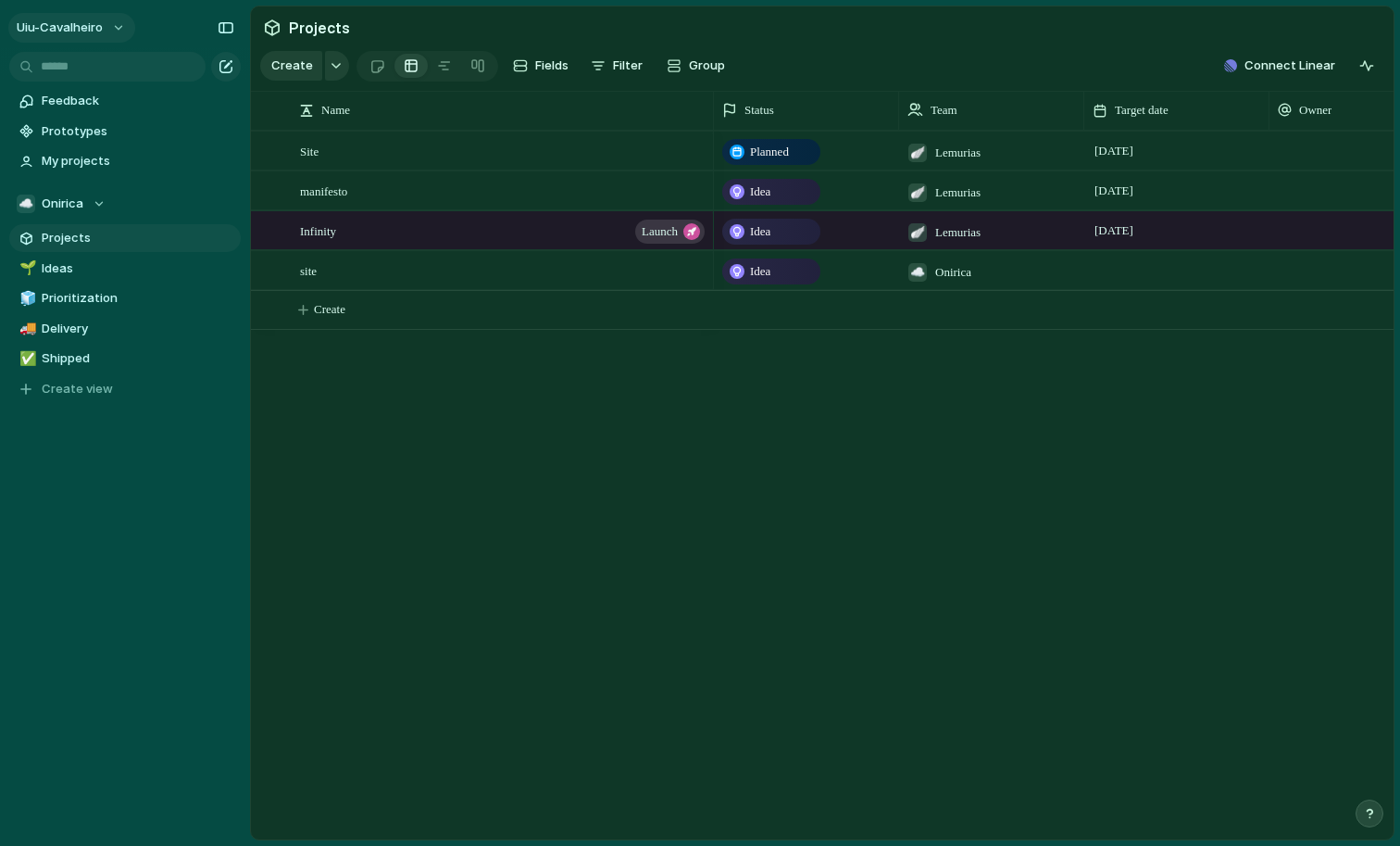
click at [66, 29] on span "uiu-cavalheiro" at bounding box center [60, 27] width 86 height 19
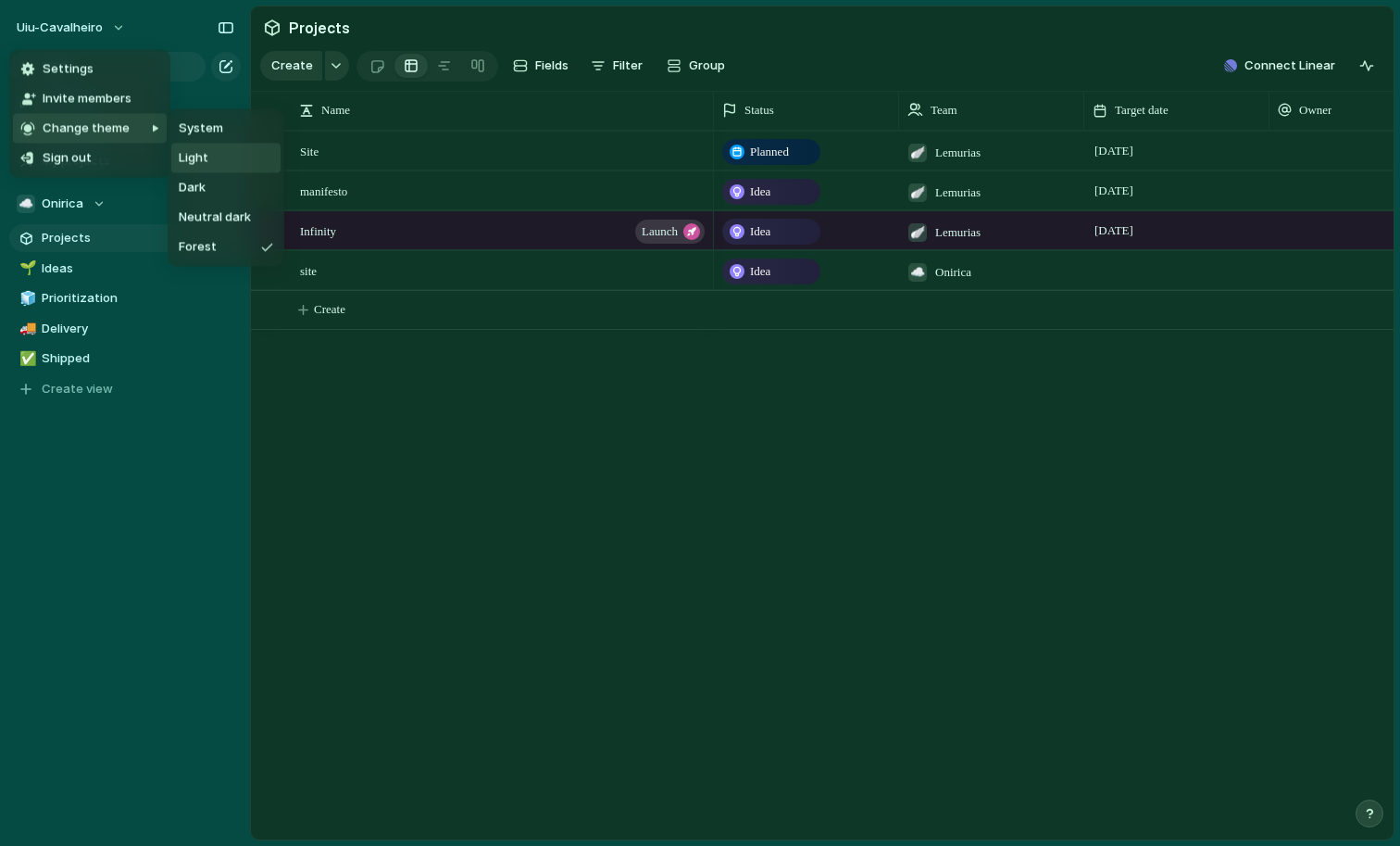
click at [212, 153] on li "Light" at bounding box center [226, 158] width 109 height 29
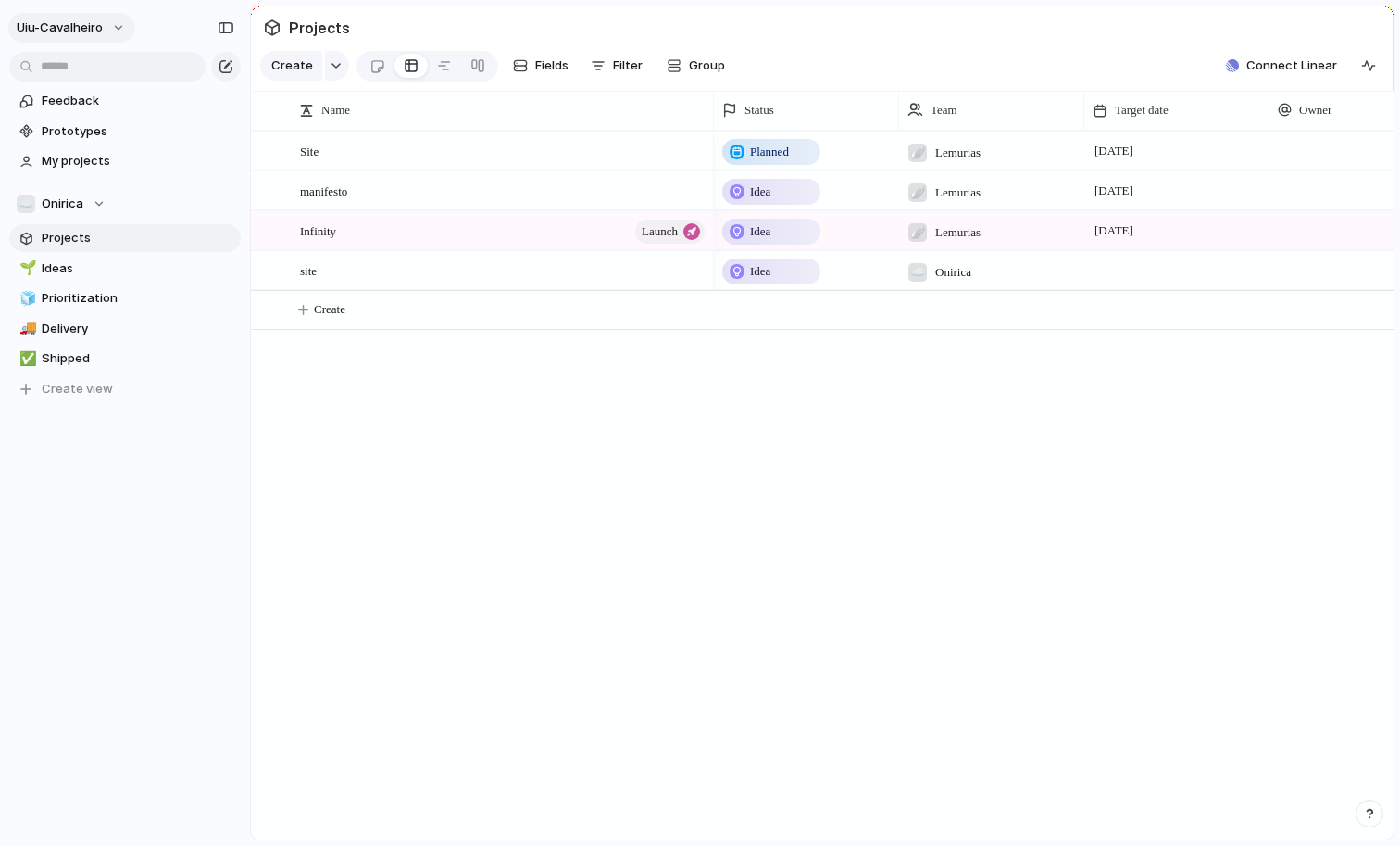
click at [75, 27] on span "uiu-cavalheiro" at bounding box center [60, 27] width 86 height 19
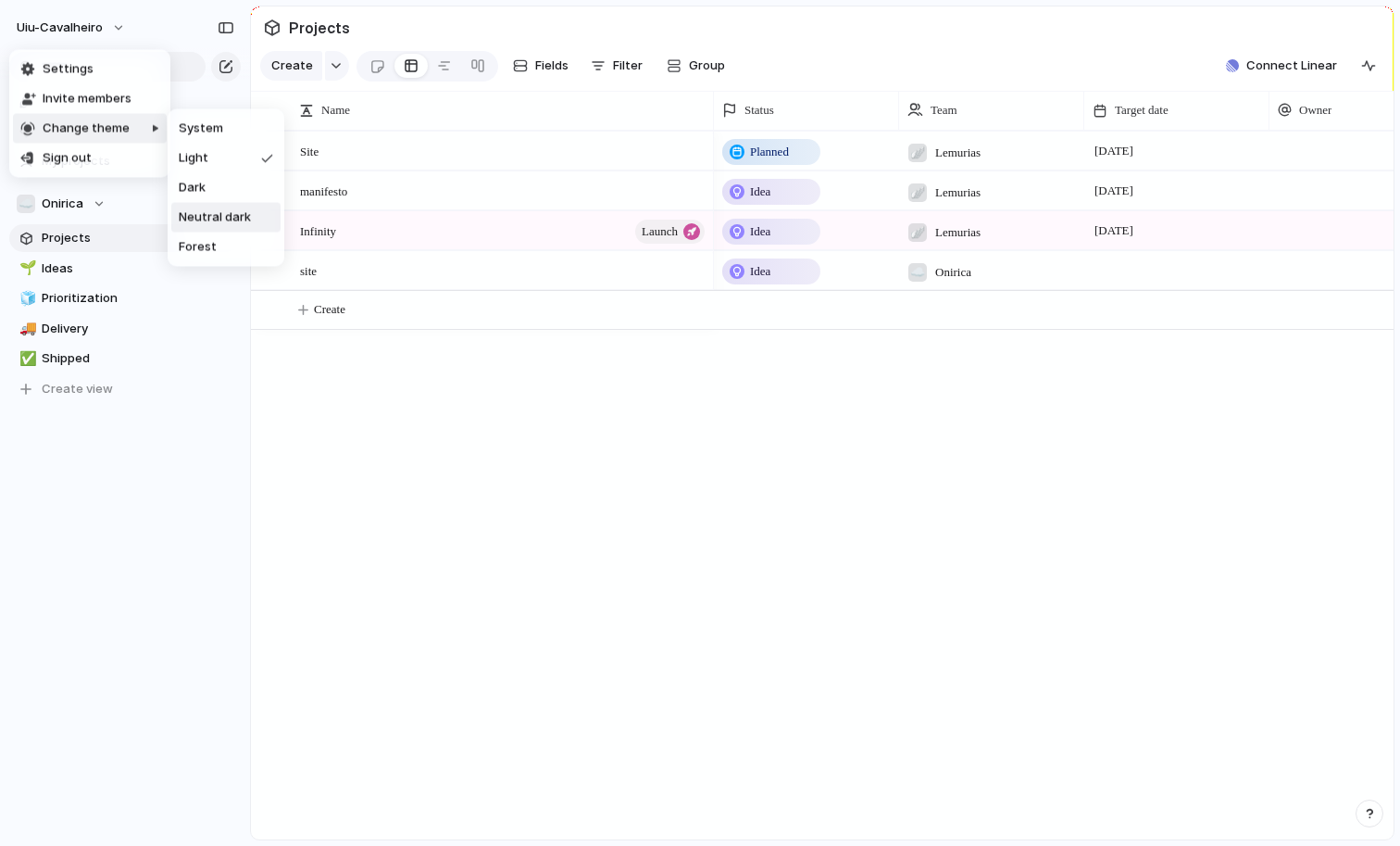
click at [226, 213] on span "Neutral dark" at bounding box center [215, 217] width 72 height 19
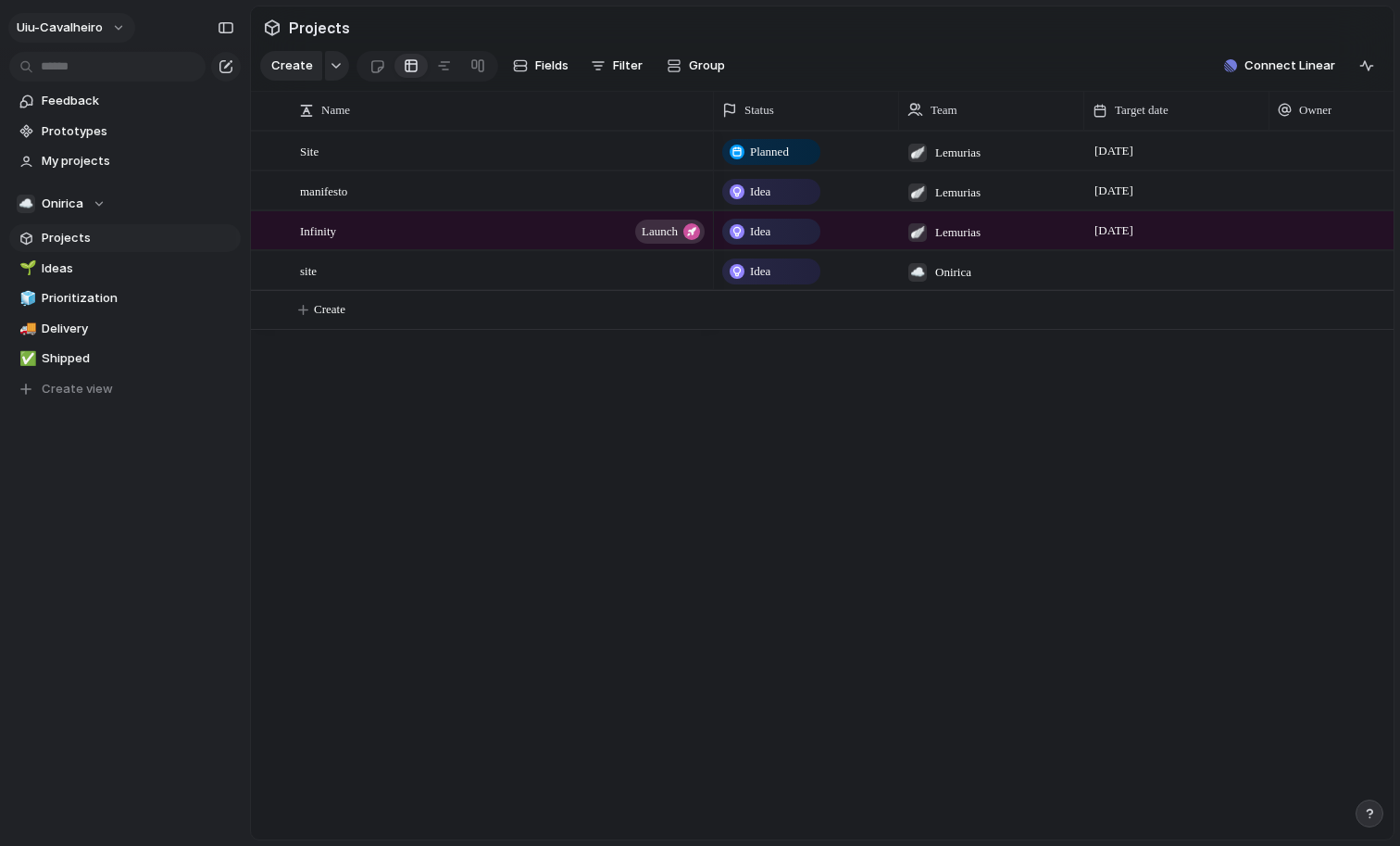
click at [76, 30] on span "uiu-cavalheiro" at bounding box center [60, 27] width 86 height 19
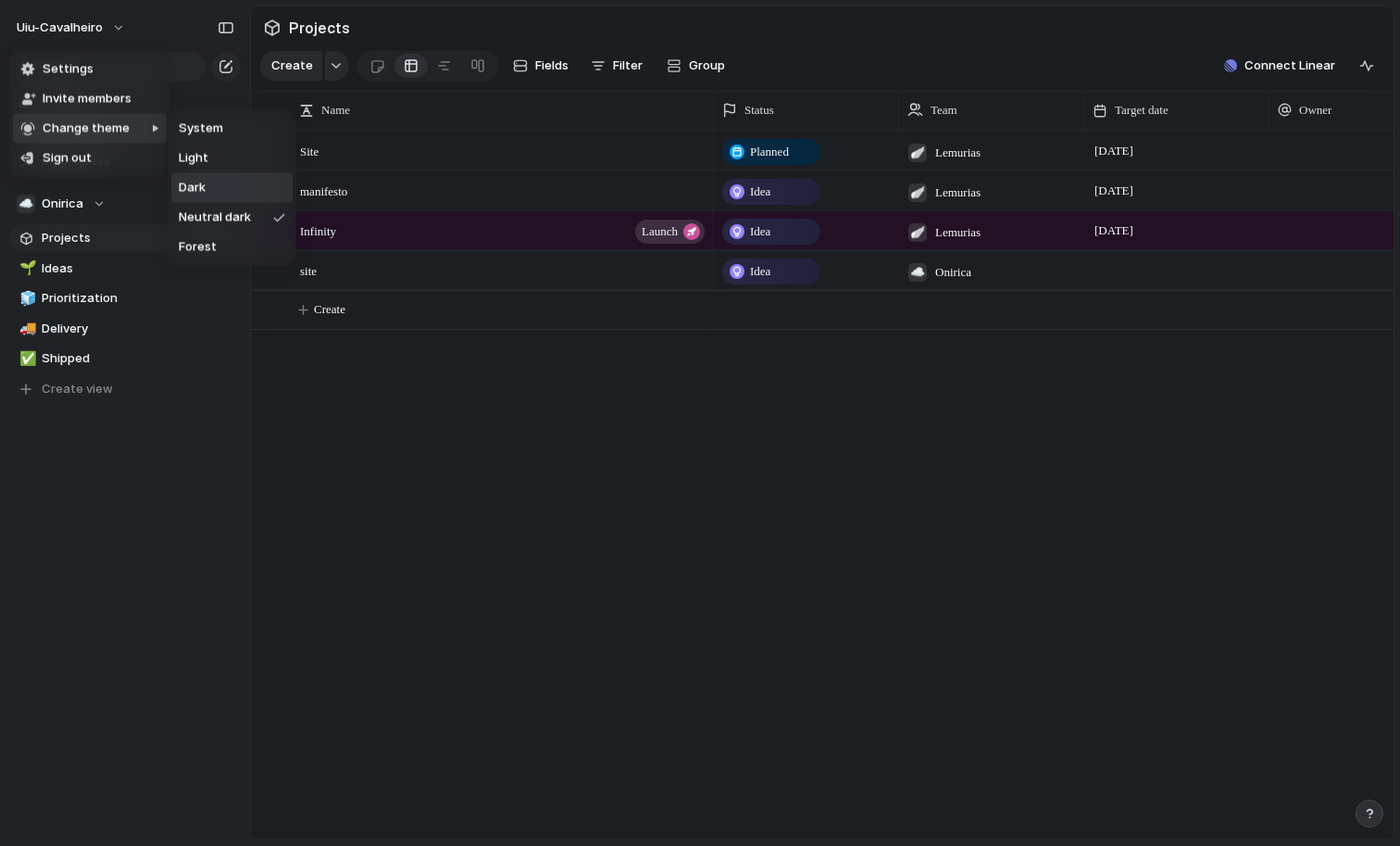
click at [215, 198] on li "Dark" at bounding box center [232, 188] width 121 height 29
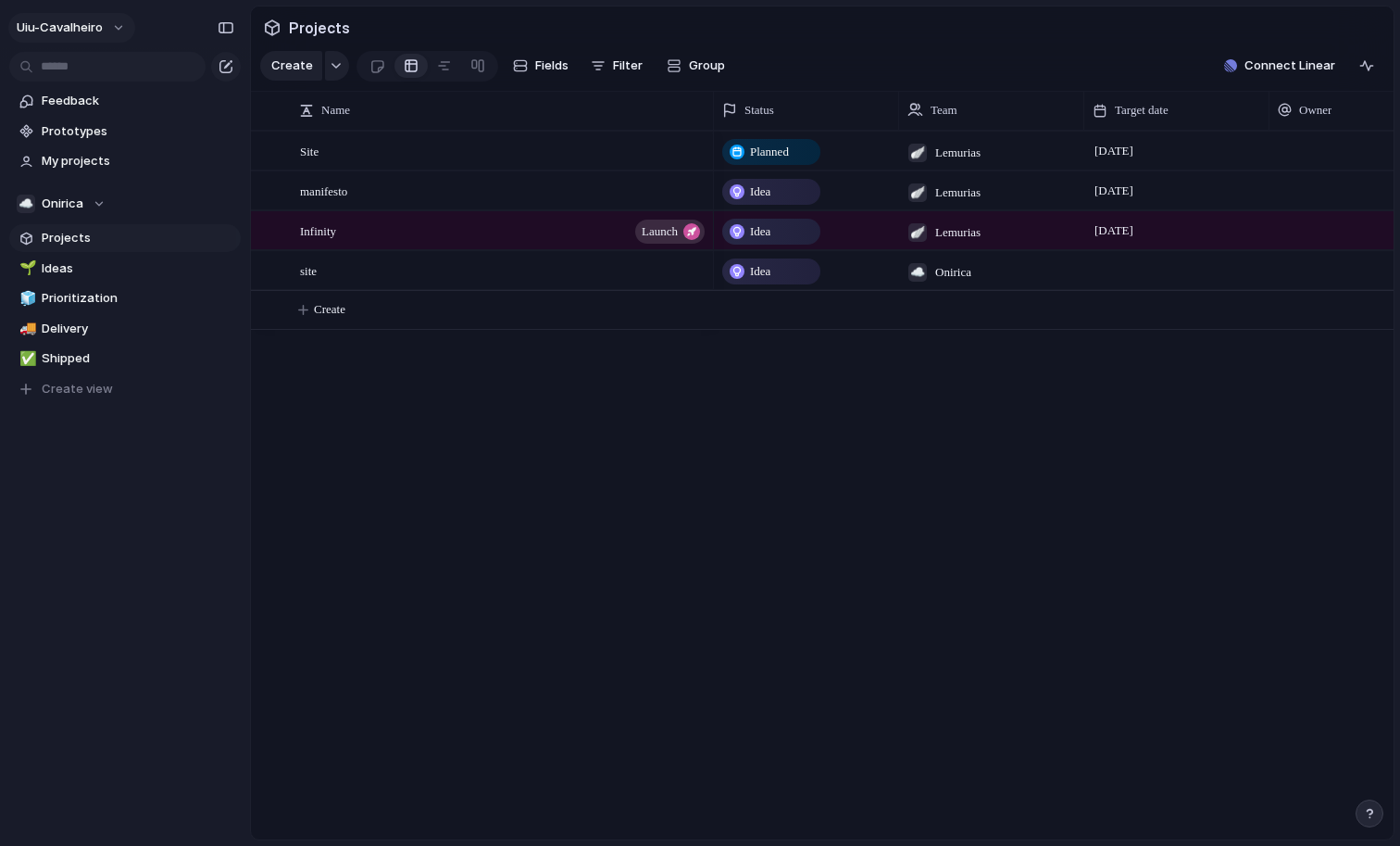
click at [87, 30] on span "uiu-cavalheiro" at bounding box center [60, 27] width 86 height 19
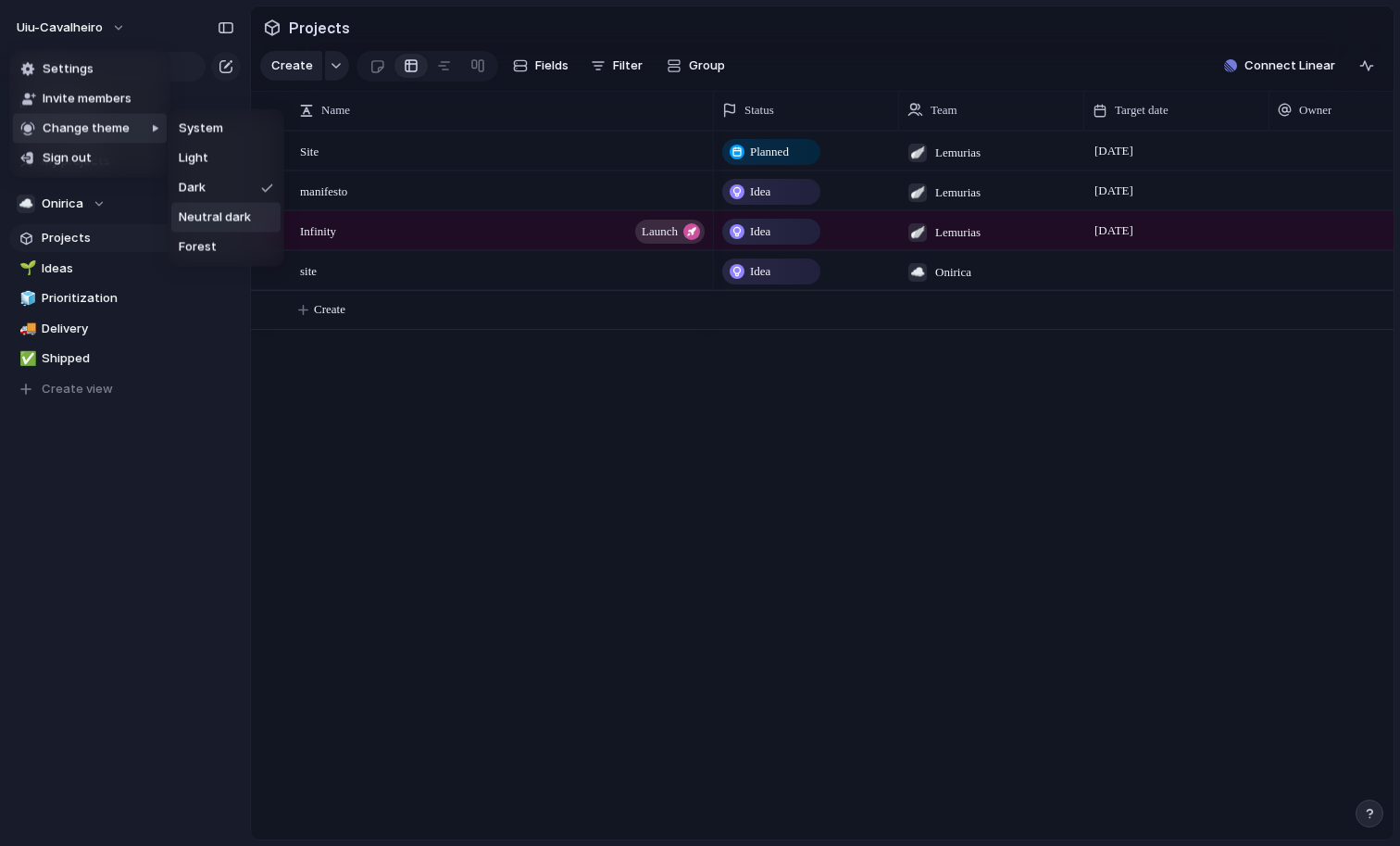
click at [239, 215] on span "Neutral dark" at bounding box center [215, 217] width 72 height 19
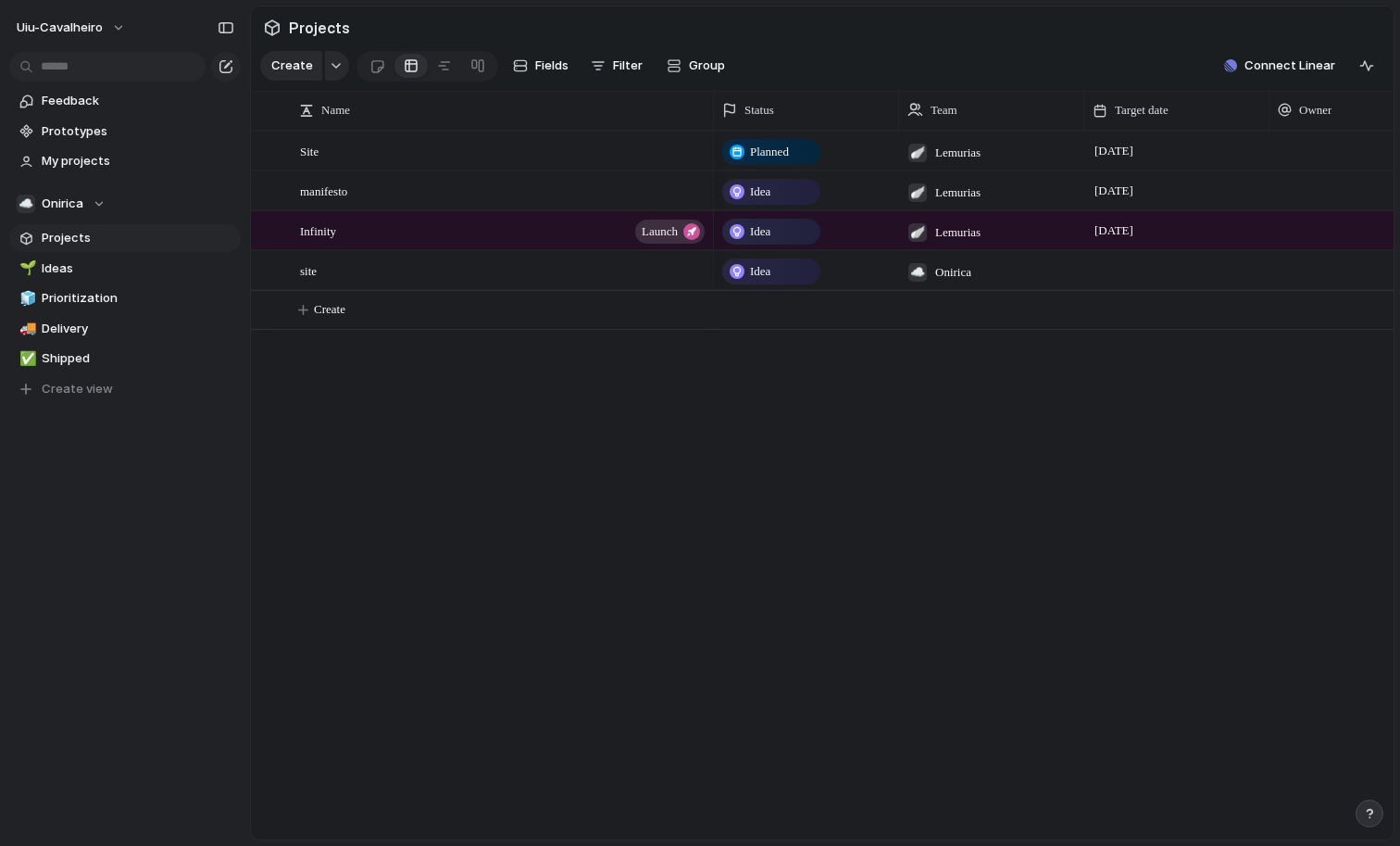
click at [79, 243] on span "Projects" at bounding box center [138, 238] width 193 height 19
click at [332, 66] on div "button" at bounding box center [335, 66] width 13 height 8
click at [413, 442] on div "Goal Program Initiative Launch Project Customize" at bounding box center [700, 423] width 1400 height 846
click at [91, 205] on div "☁️ Onirica" at bounding box center [61, 203] width 89 height 19
click at [81, 334] on span "Create new team" at bounding box center [96, 340] width 103 height 19
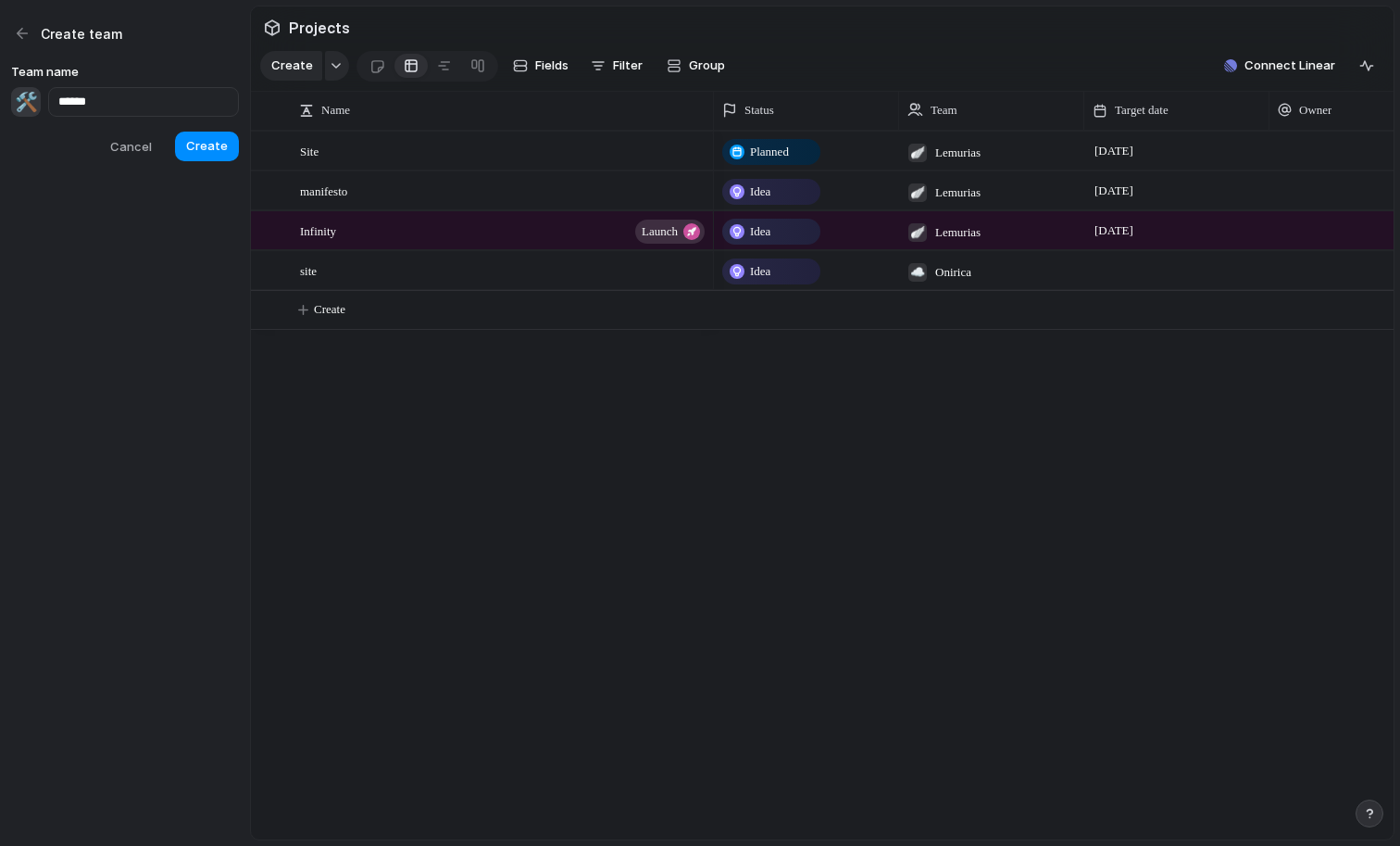
type input "******"
click at [31, 103] on div "🛠️" at bounding box center [25, 102] width 29 height 29
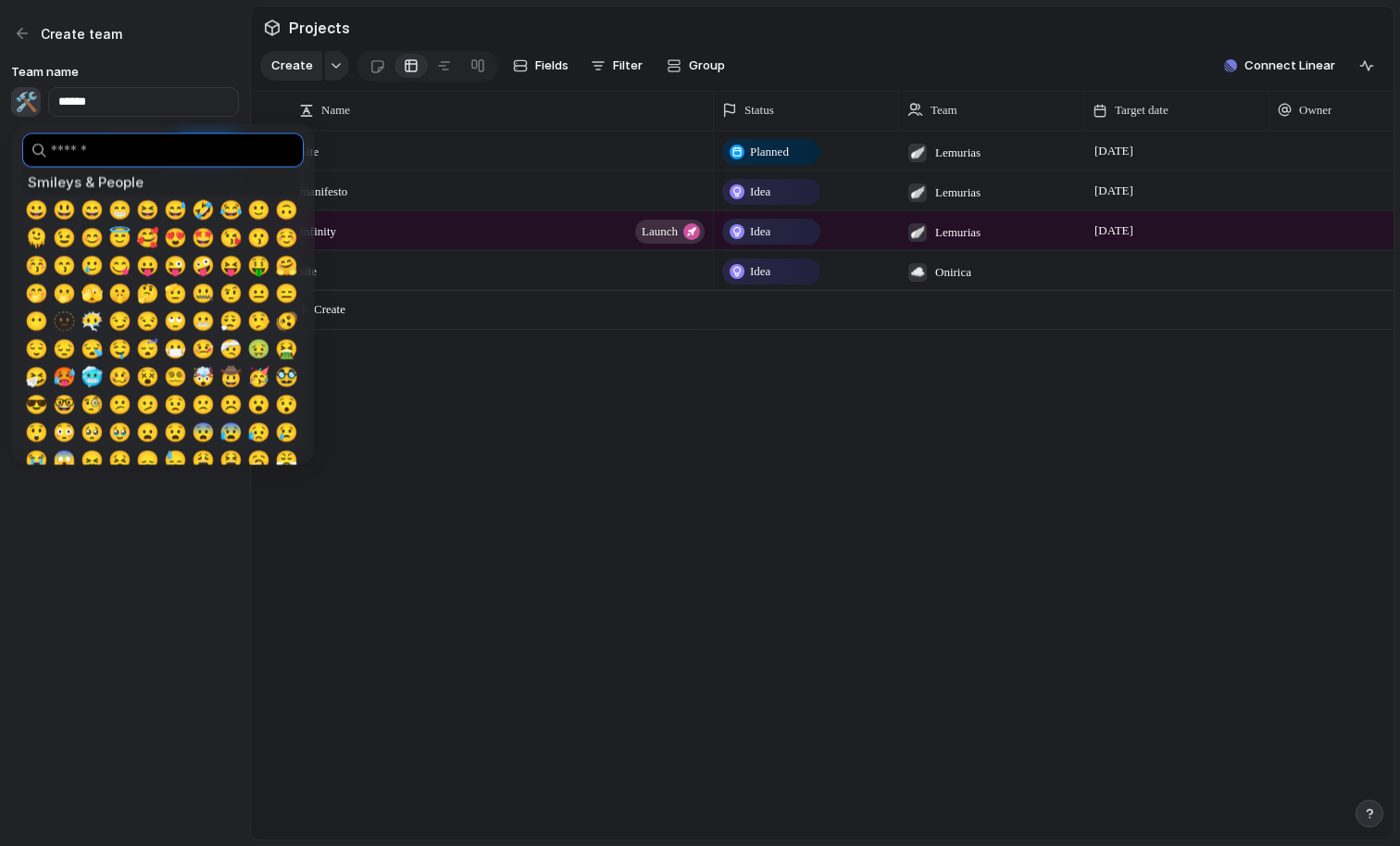
click at [90, 150] on input "search" at bounding box center [163, 150] width 282 height 34
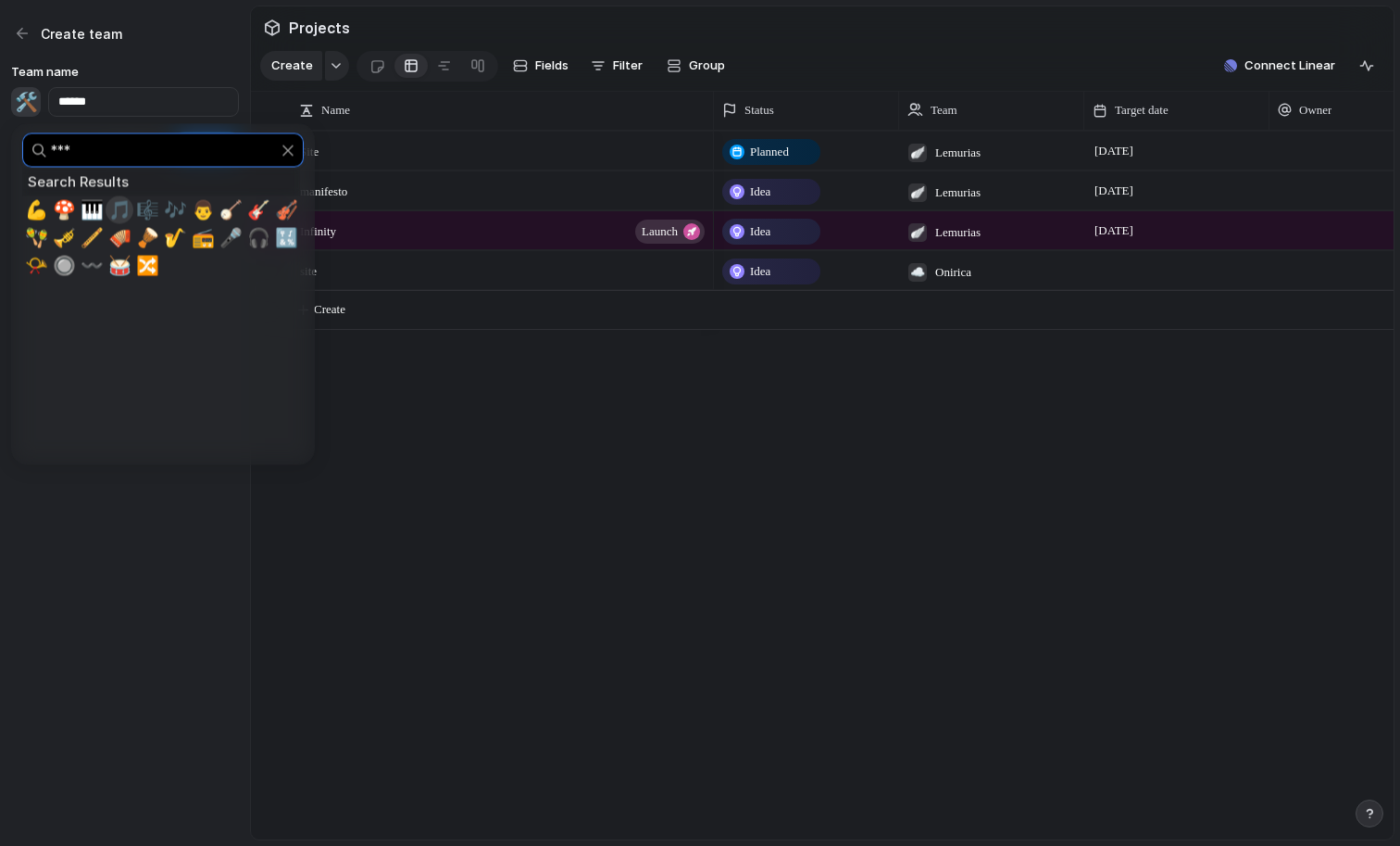
type input "***"
click at [119, 213] on span "🎵" at bounding box center [120, 210] width 23 height 22
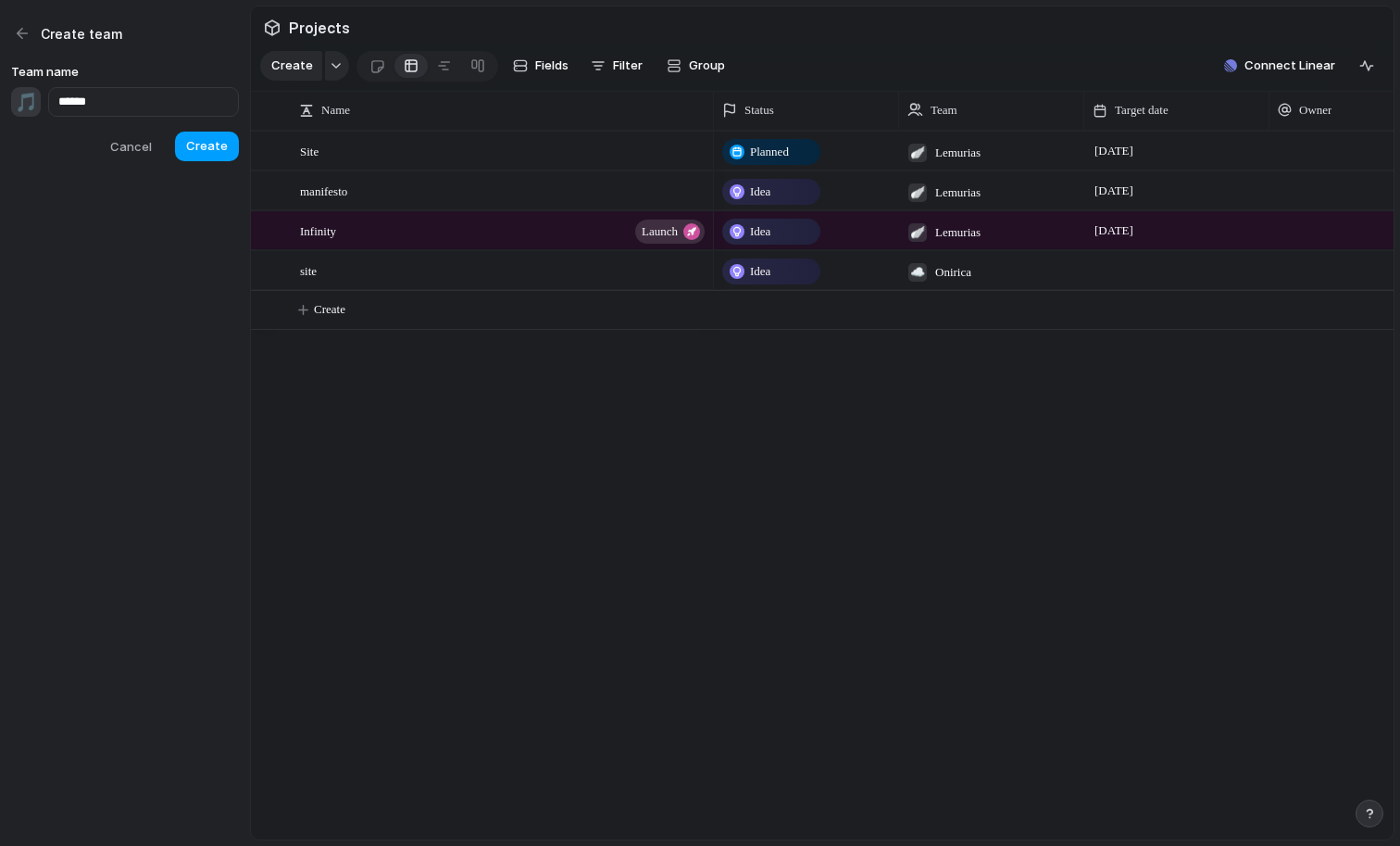
click at [212, 151] on span "Create" at bounding box center [206, 146] width 42 height 19
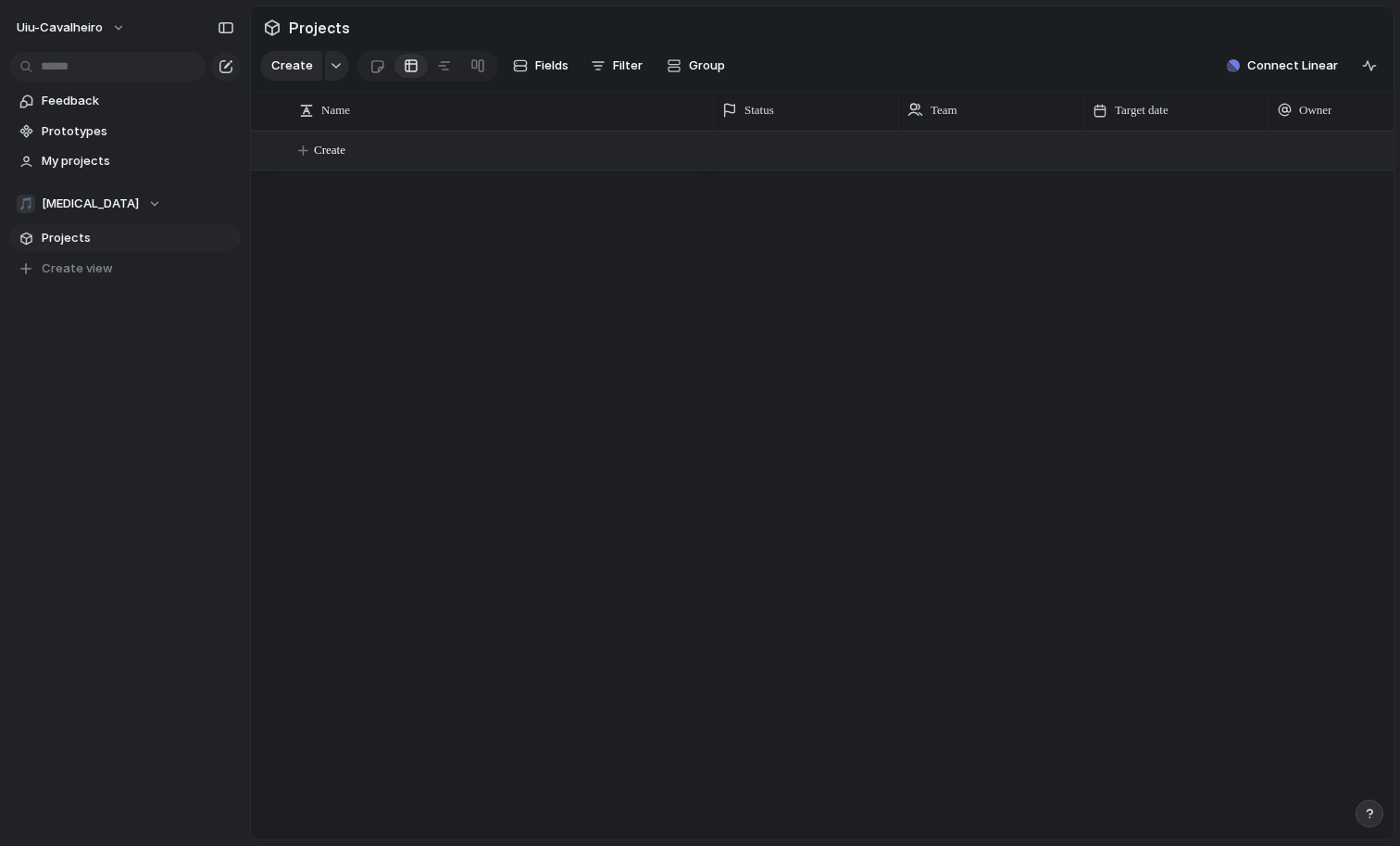
click at [341, 145] on span "Create" at bounding box center [329, 150] width 31 height 19
click at [963, 150] on button "Create" at bounding box center [846, 151] width 1153 height 38
click at [1065, 134] on button "Create" at bounding box center [846, 151] width 1153 height 38
click at [1058, 150] on button "Create" at bounding box center [846, 151] width 1153 height 38
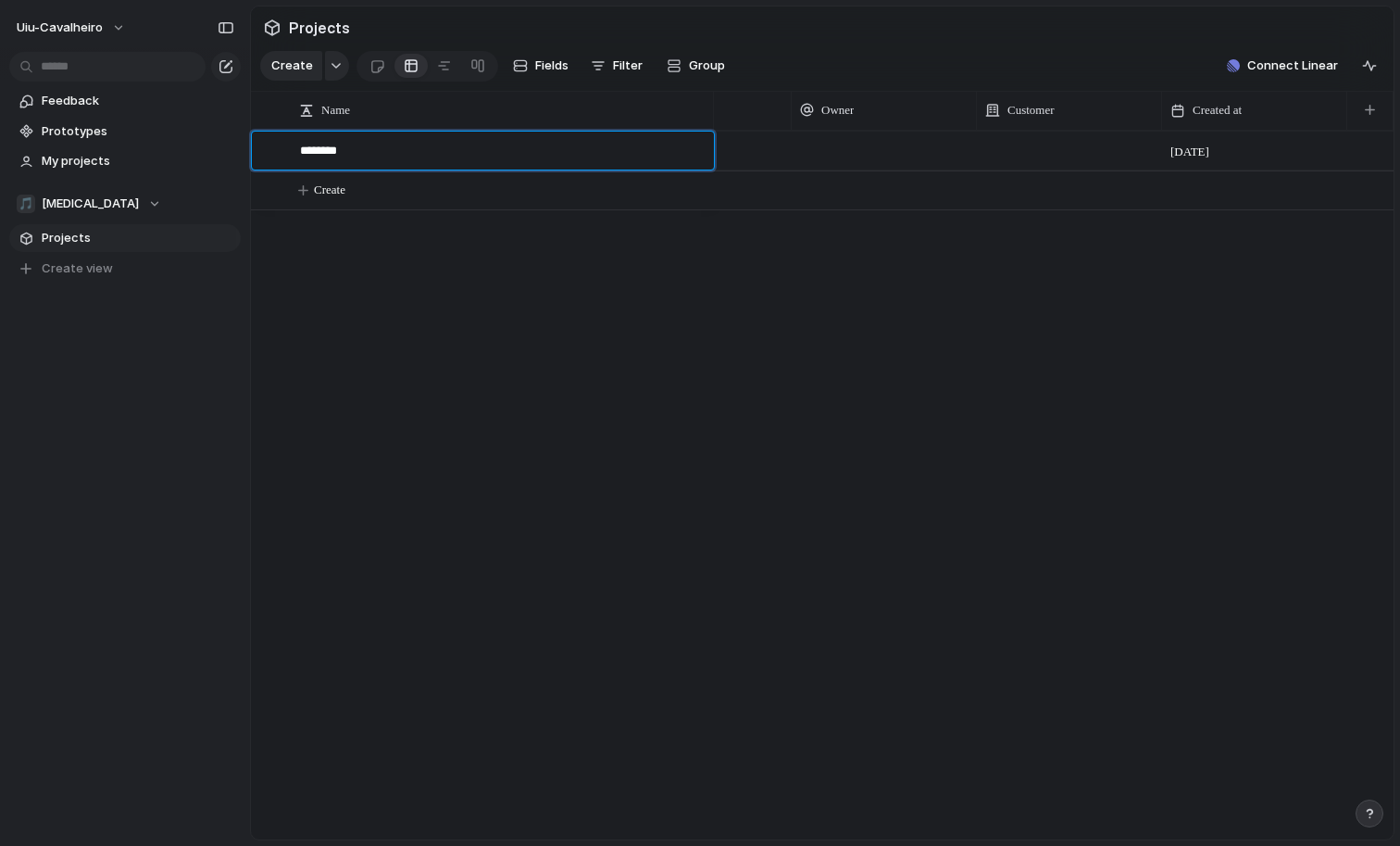
type textarea "*********"
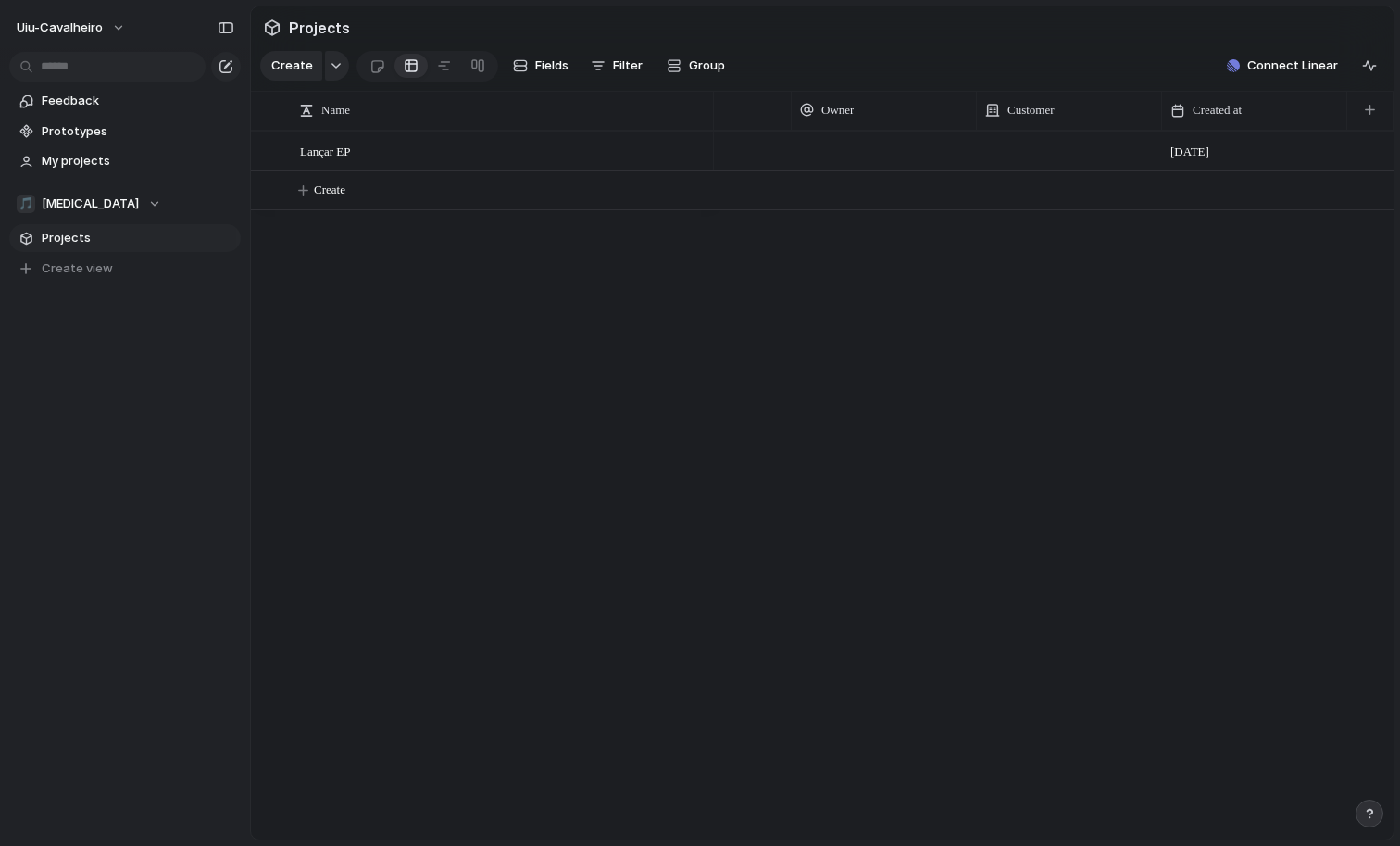
click at [994, 150] on div at bounding box center [1069, 151] width 185 height 38
type input "******"
click at [1032, 233] on div "🎵 [MEDICAL_DATA] [DATE]" at bounding box center [1053, 485] width 679 height 709
drag, startPoint x: 1028, startPoint y: 109, endPoint x: 503, endPoint y: 109, distance: 525.0
click at [97, 28] on span "uiu-cavalheiro" at bounding box center [60, 27] width 86 height 19
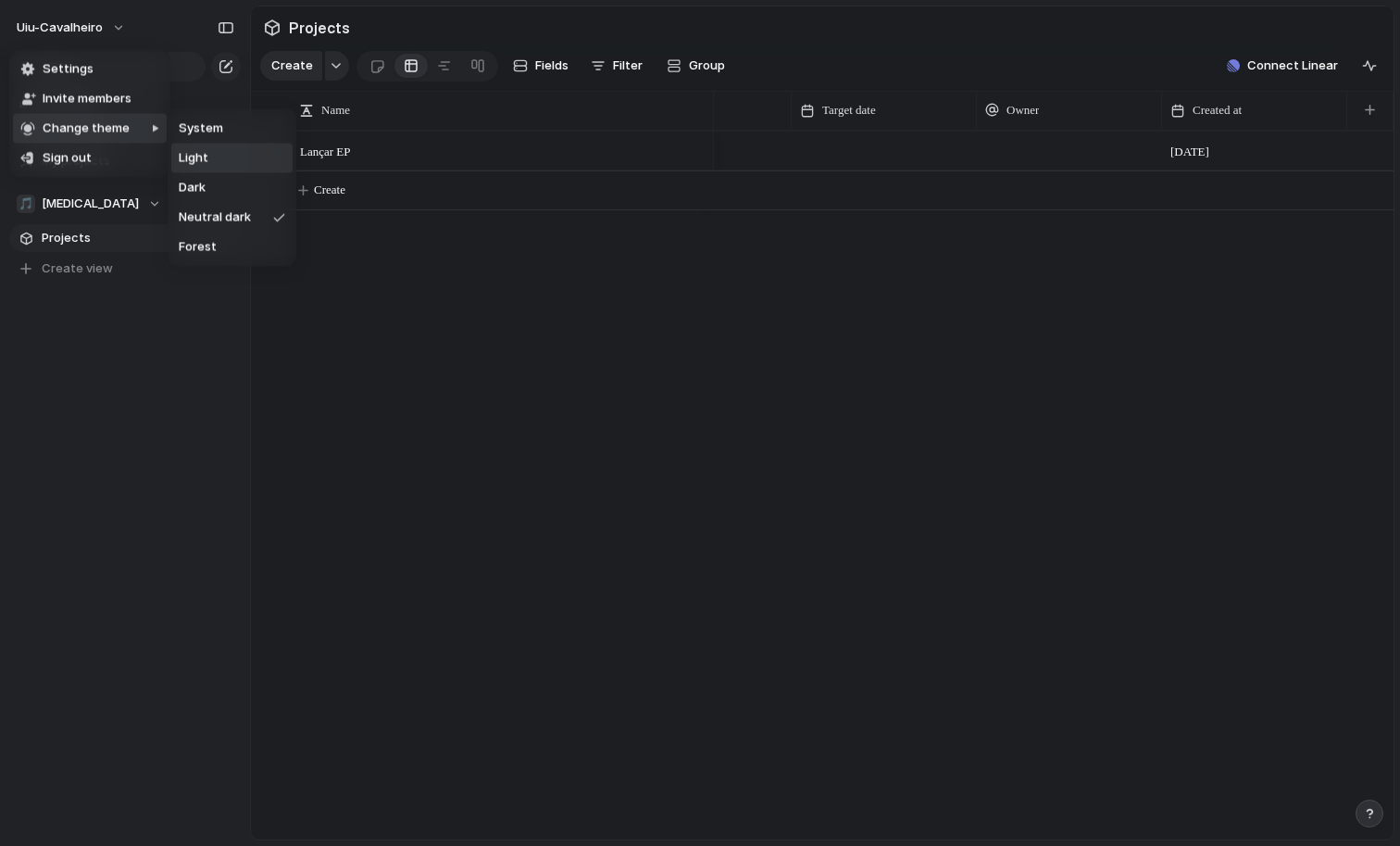
click at [227, 155] on li "Light" at bounding box center [232, 158] width 121 height 29
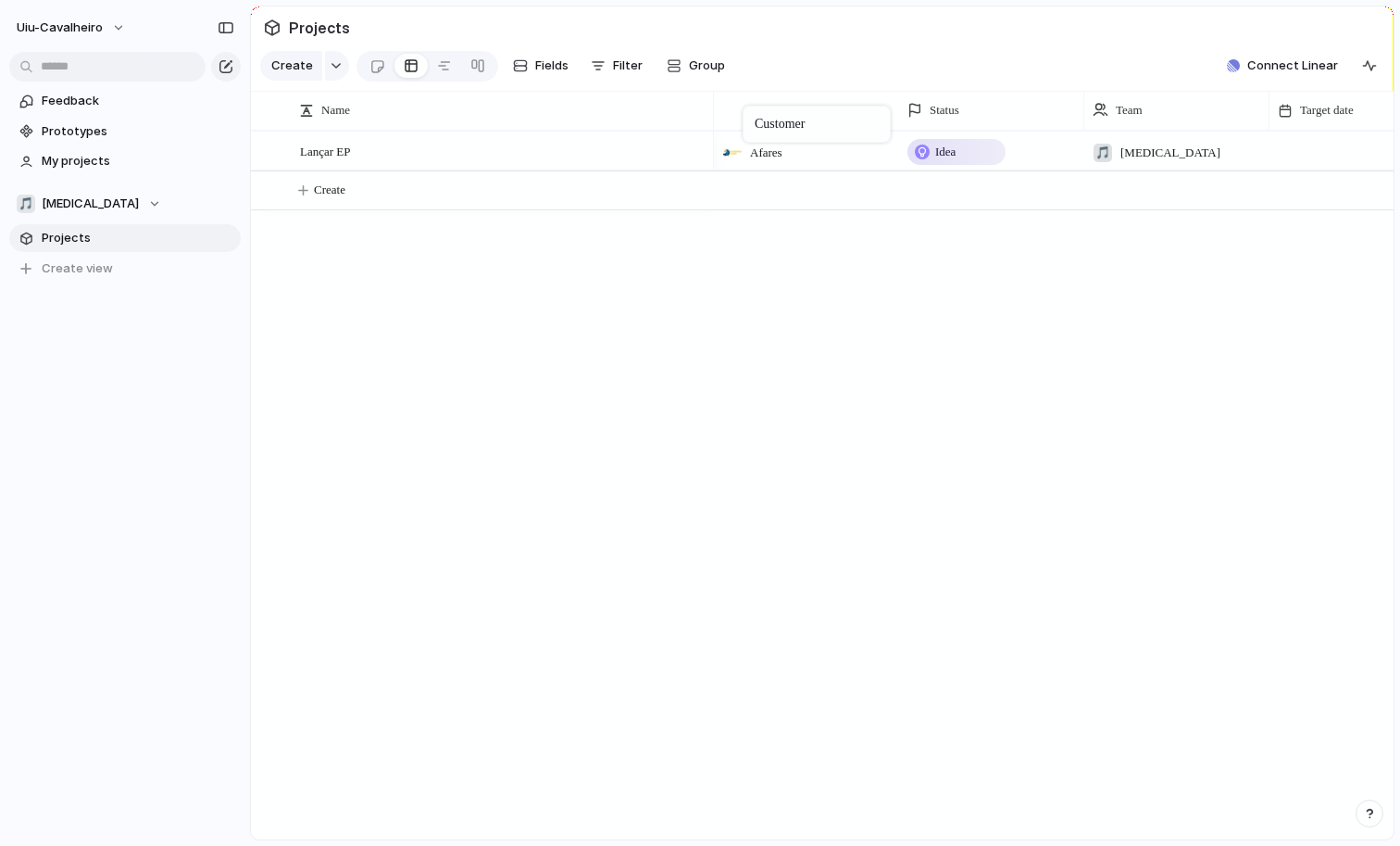
drag, startPoint x: 1157, startPoint y: 108, endPoint x: 752, endPoint y: 110, distance: 405.0
click at [730, 153] on div at bounding box center [732, 153] width 19 height 19
click at [794, 229] on span "Afares" at bounding box center [798, 227] width 40 height 19
click at [773, 162] on div at bounding box center [806, 151] width 185 height 38
click at [791, 211] on ul "Afares" at bounding box center [794, 227] width 158 height 39
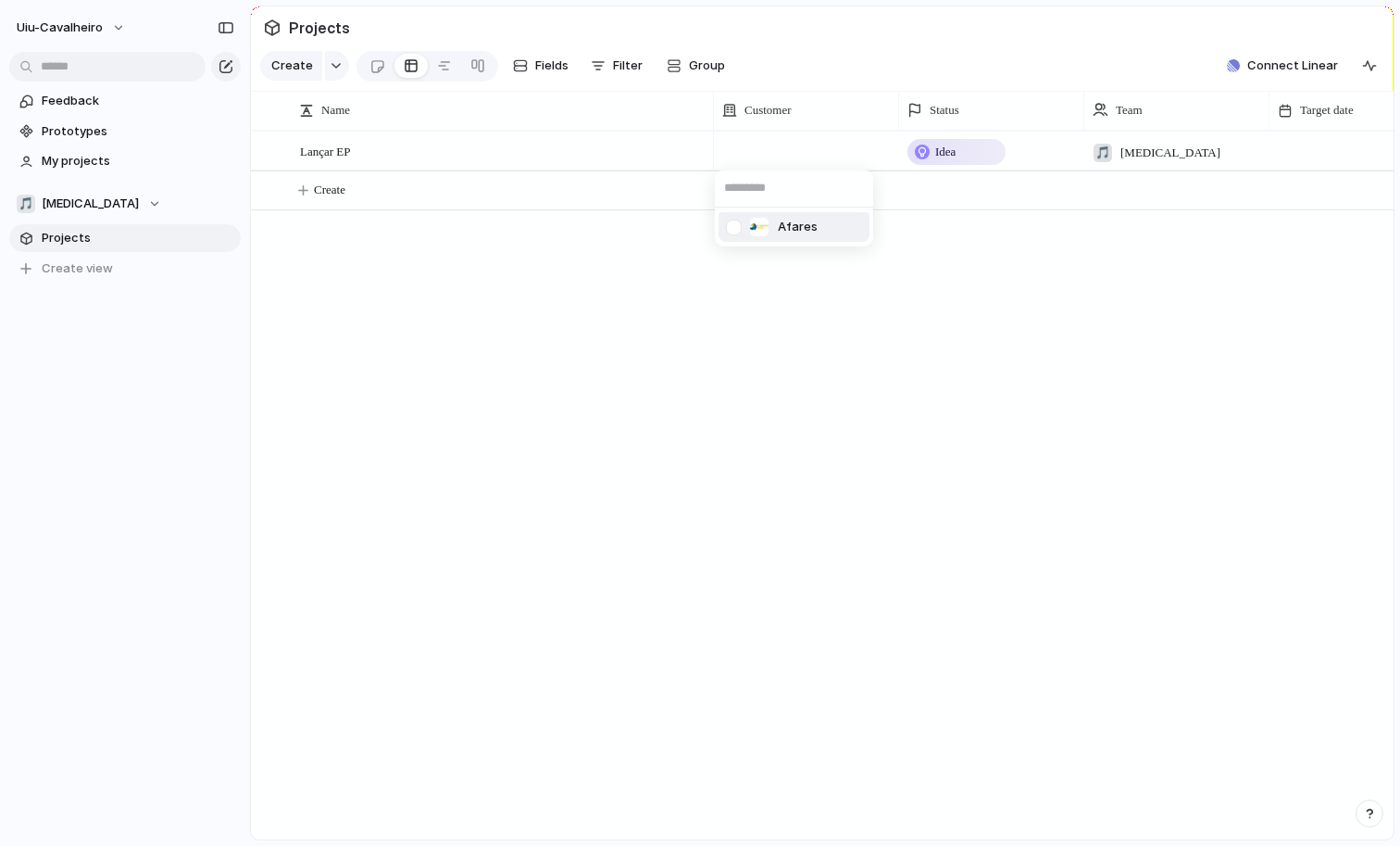
click at [791, 226] on span "Afares" at bounding box center [798, 227] width 40 height 19
click at [771, 154] on span "Afares" at bounding box center [766, 153] width 32 height 19
click at [771, 154] on div "Afares" at bounding box center [700, 423] width 1400 height 846
click at [774, 108] on span "Customer" at bounding box center [768, 110] width 47 height 19
click at [774, 108] on div "Modify Hide Sort ascending Sort descending" at bounding box center [700, 423] width 1400 height 846
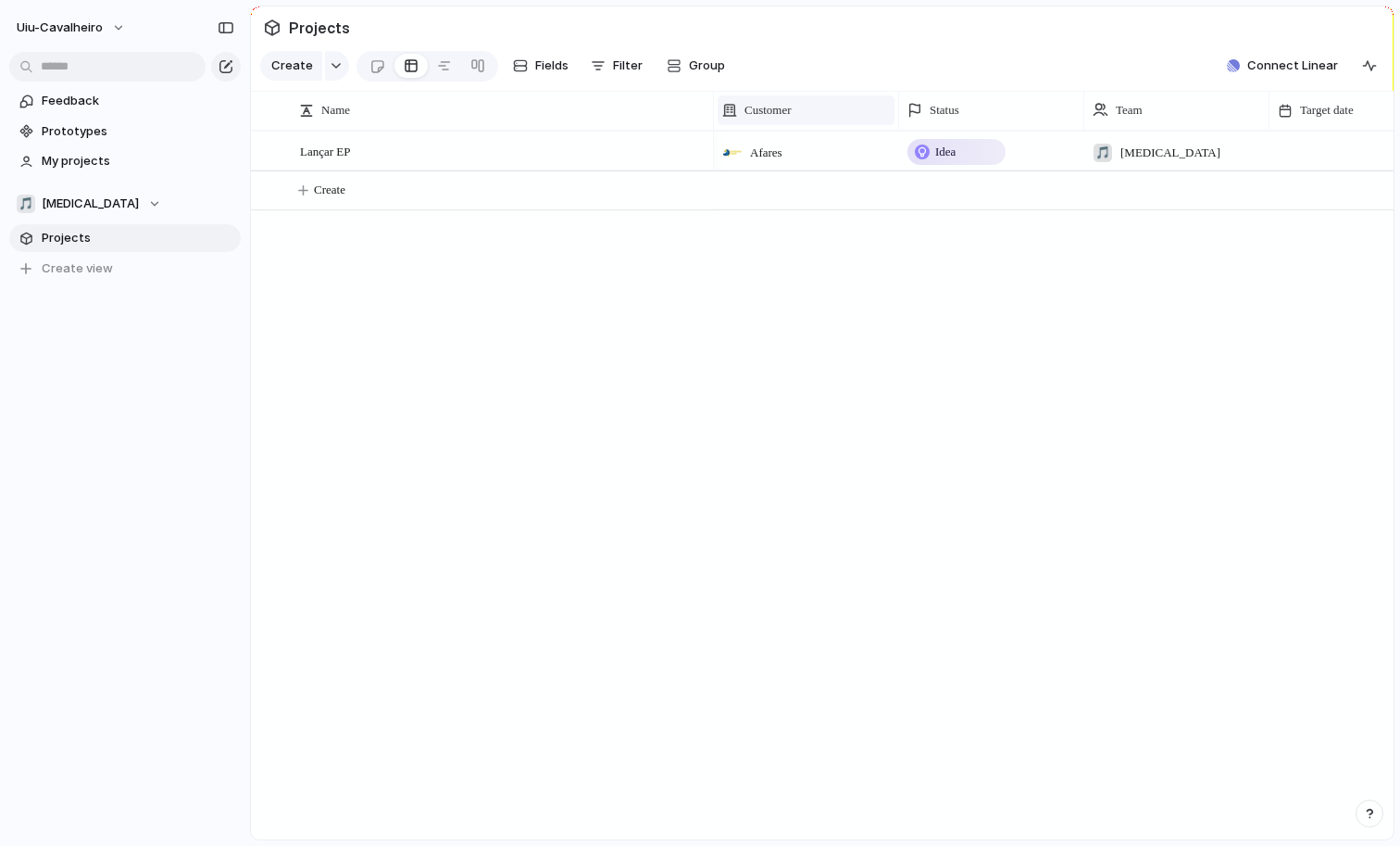
click at [774, 108] on span "Customer" at bounding box center [768, 110] width 47 height 19
click at [768, 154] on span "Modify" at bounding box center [773, 152] width 40 height 19
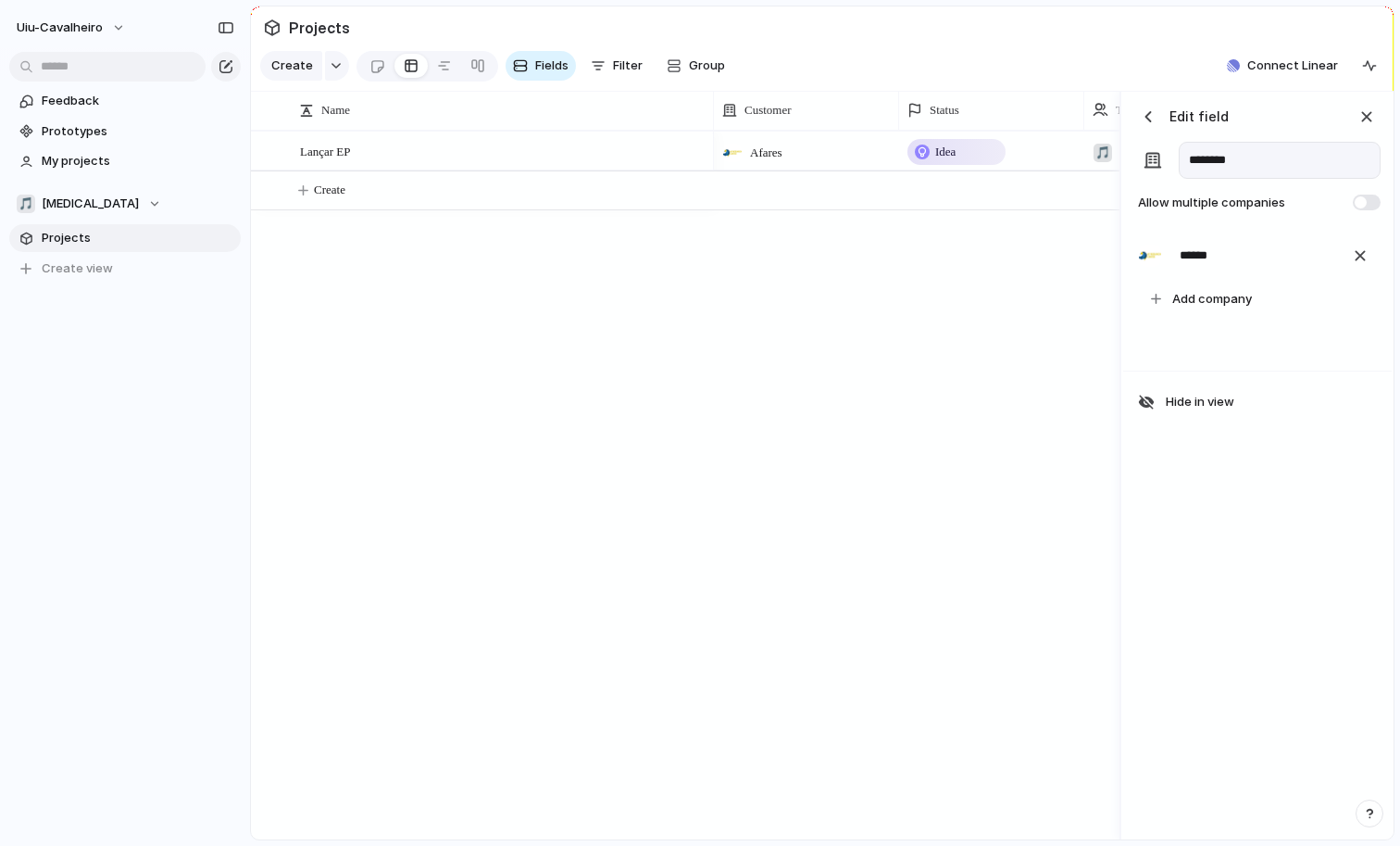
click at [1240, 157] on input "********" at bounding box center [1280, 160] width 202 height 37
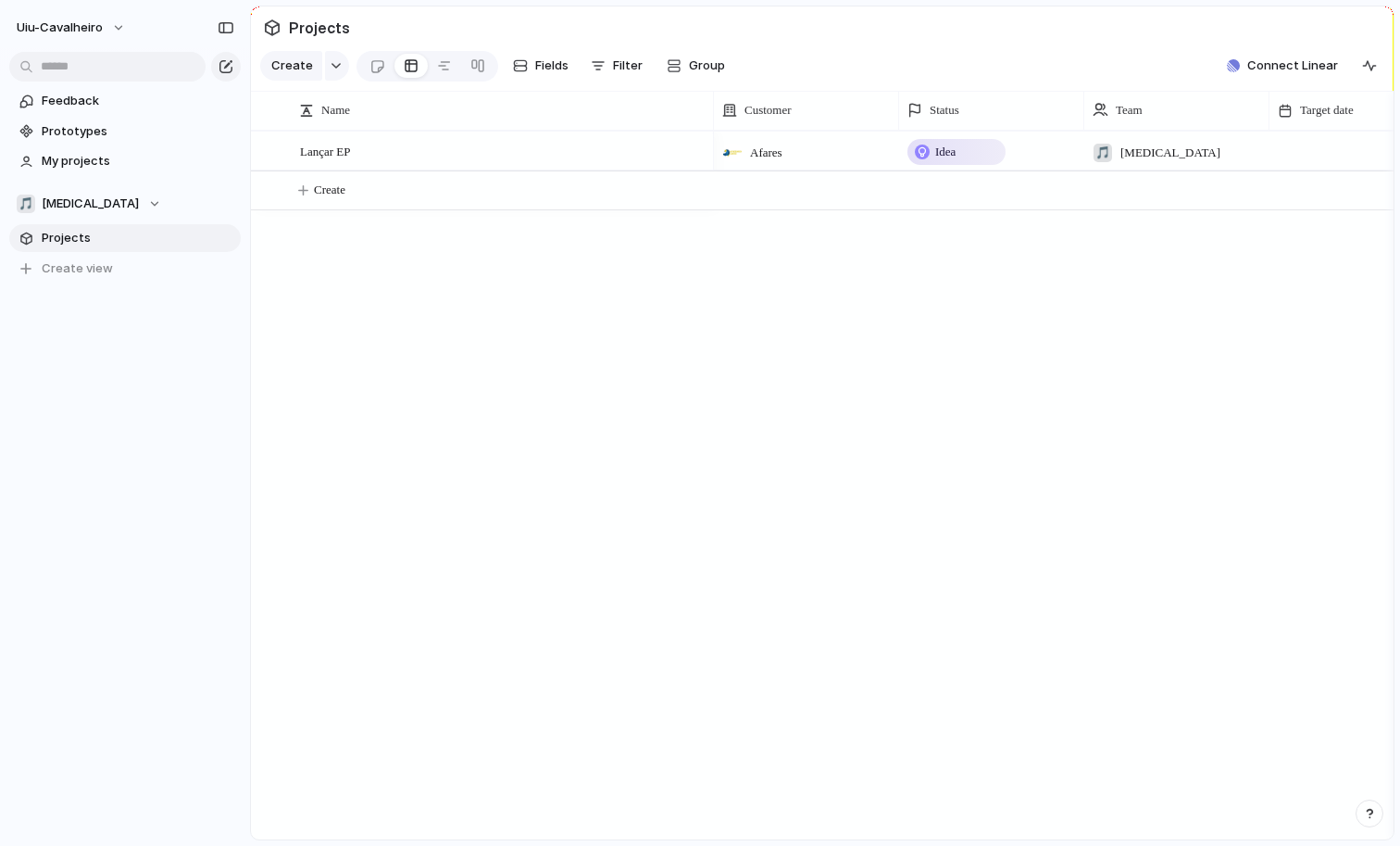
click at [713, 434] on div "Lançar EP Afares Idea 🎵 [MEDICAL_DATA] Create" at bounding box center [822, 485] width 1143 height 709
click at [108, 166] on span "My projects" at bounding box center [138, 160] width 193 height 19
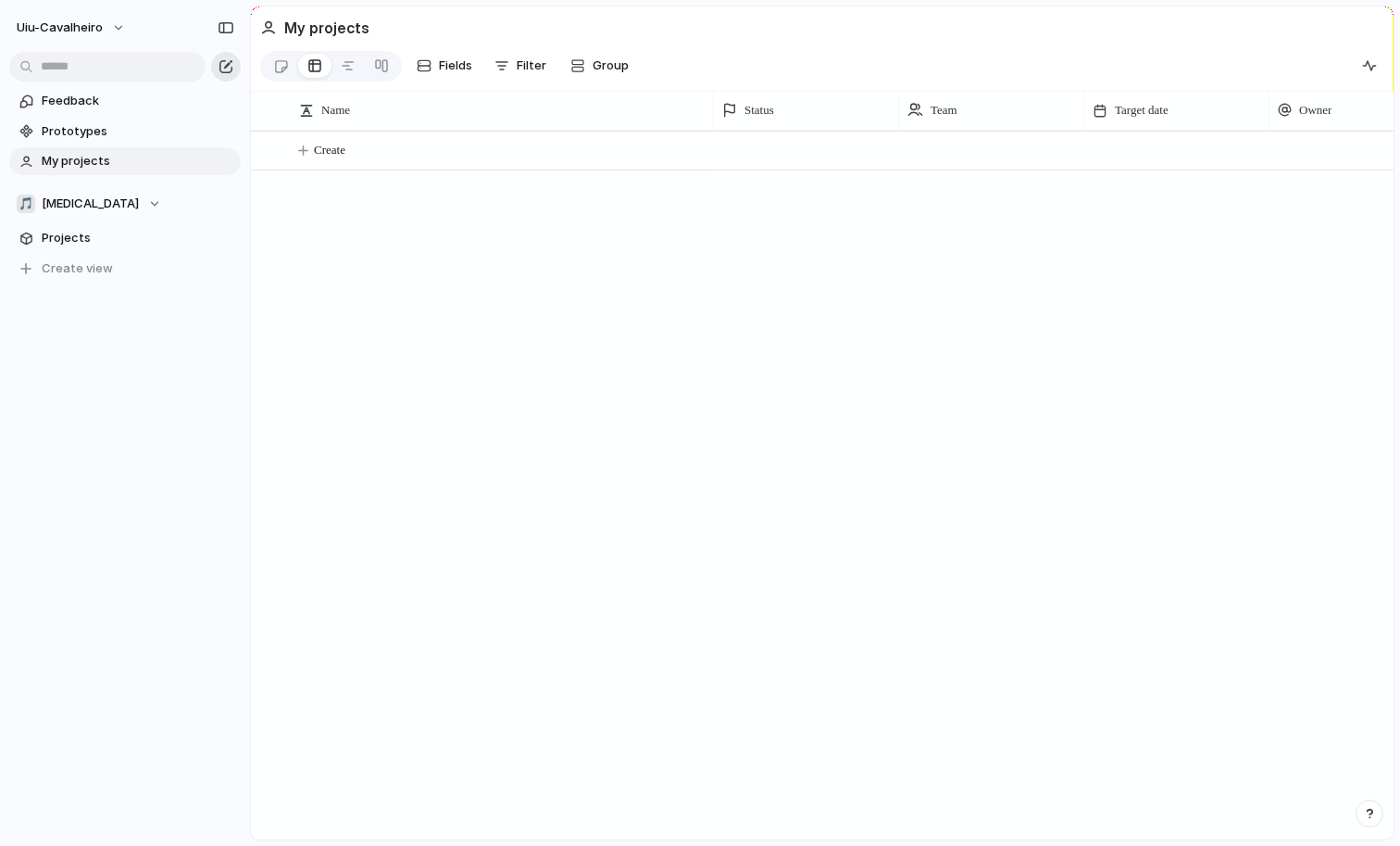
click at [227, 69] on div "button" at bounding box center [226, 67] width 15 height 15
click at [81, 29] on span "uiu-cavalheiro" at bounding box center [60, 27] width 86 height 19
click at [155, 323] on div "Settings Invite members Change theme Sign out" at bounding box center [700, 423] width 1400 height 846
click at [68, 203] on span "[MEDICAL_DATA]" at bounding box center [90, 203] width 97 height 19
click at [75, 311] on span "[MEDICAL_DATA]" at bounding box center [106, 310] width 97 height 19
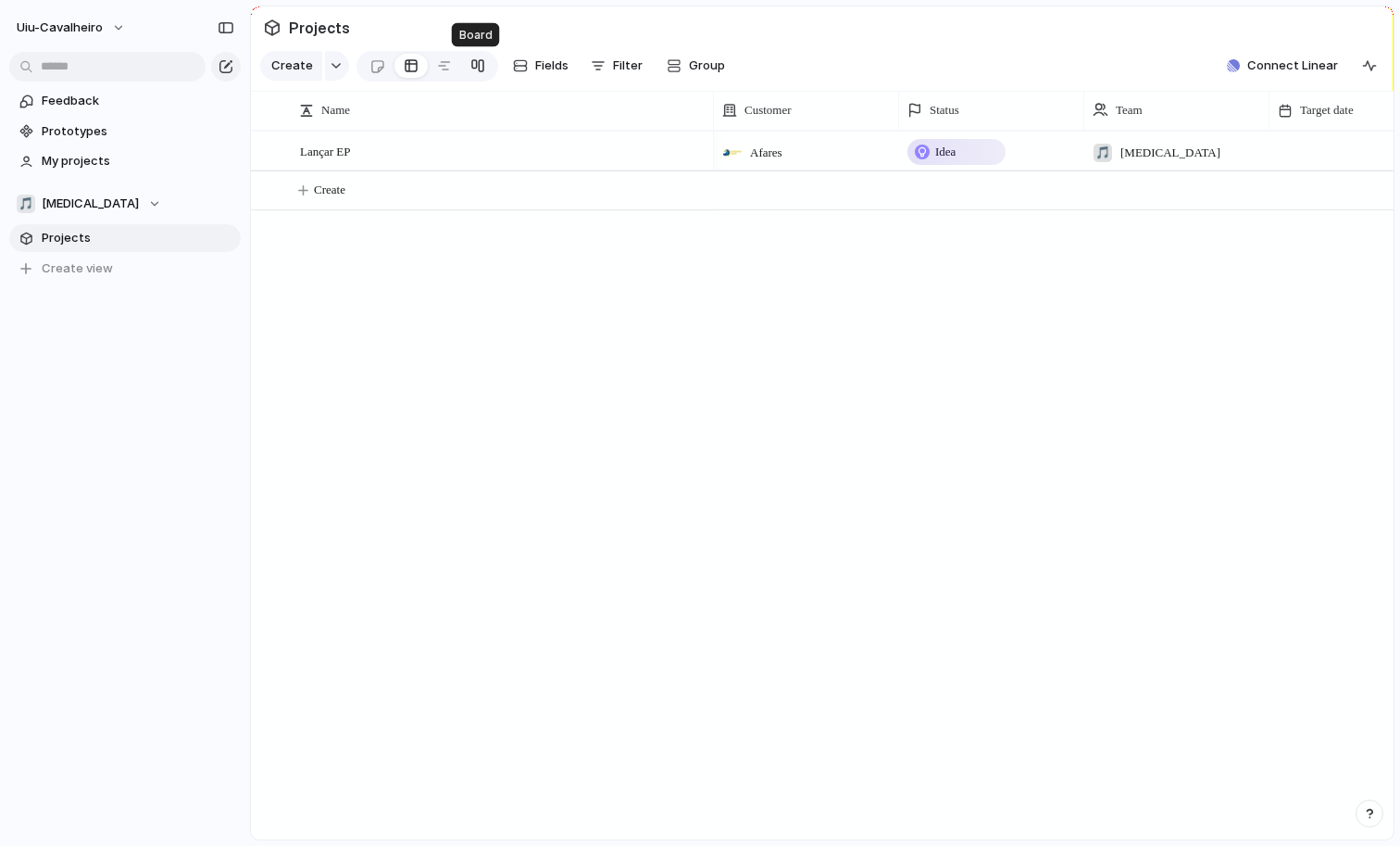
click at [481, 61] on div at bounding box center [477, 66] width 15 height 29
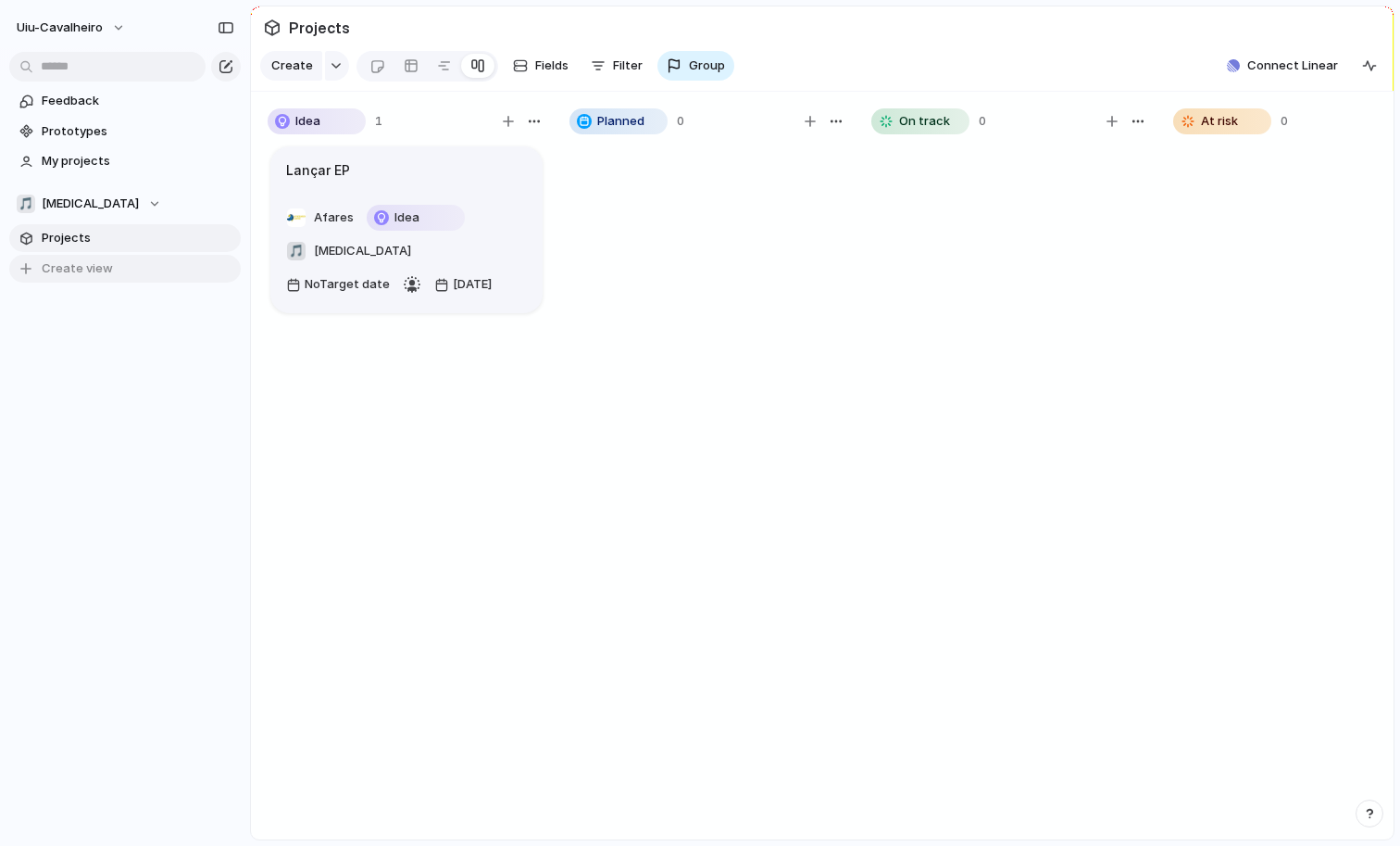
click at [175, 270] on button "Create view" at bounding box center [124, 269] width 232 height 27
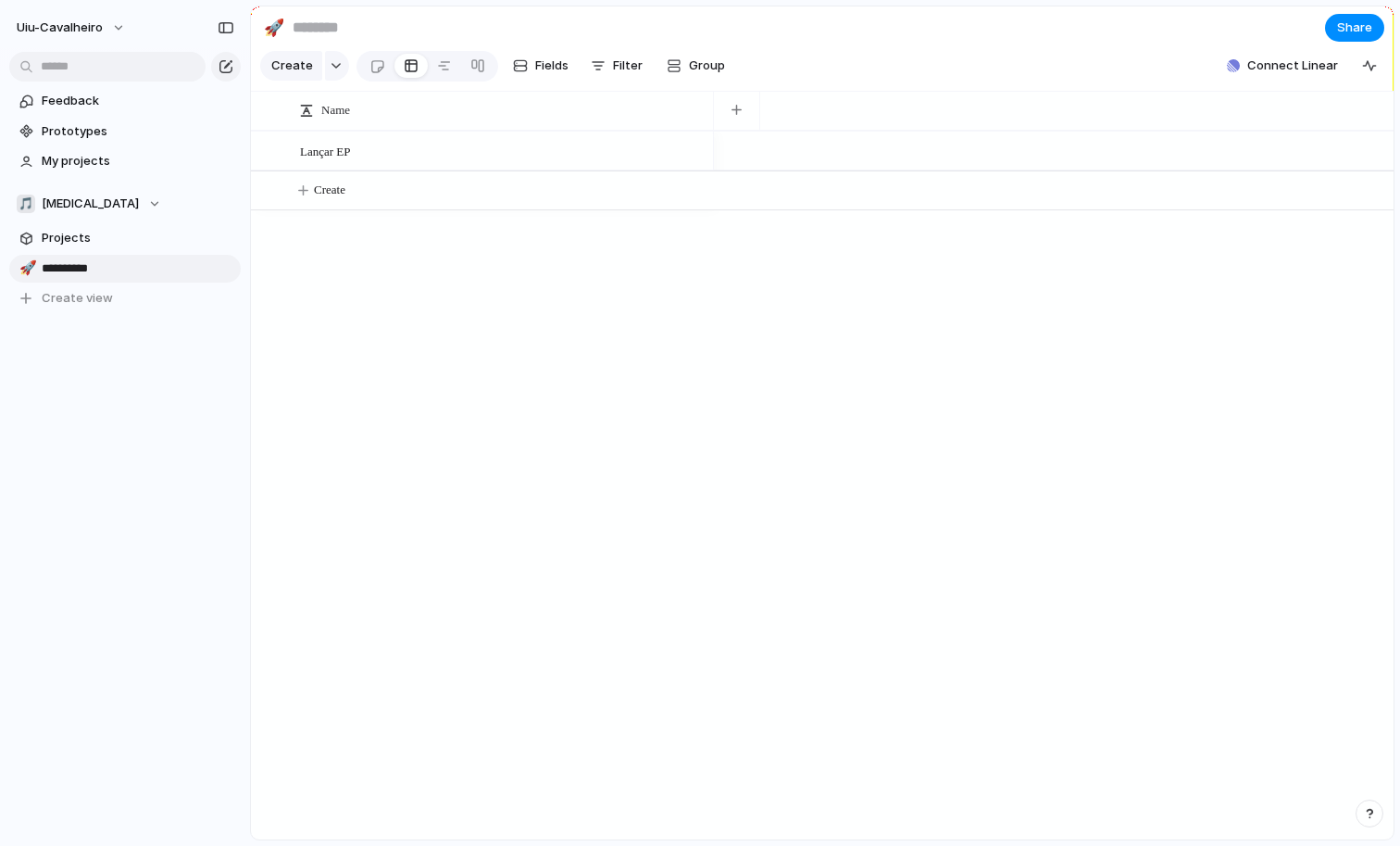
type input "**********"
click at [445, 67] on div at bounding box center [444, 66] width 15 height 29
click at [478, 73] on div at bounding box center [477, 66] width 15 height 29
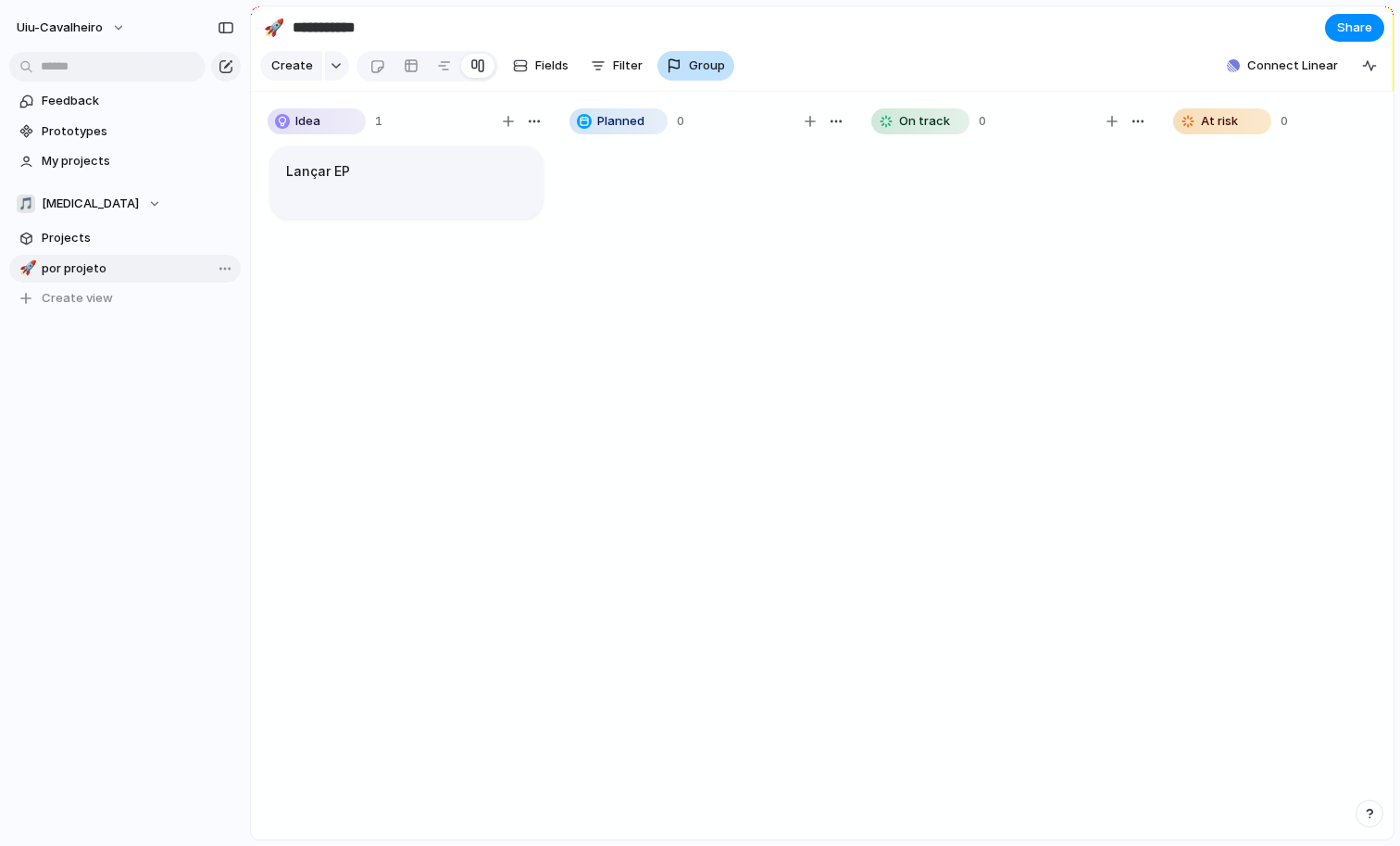
click at [697, 62] on span "Group" at bounding box center [707, 66] width 36 height 19
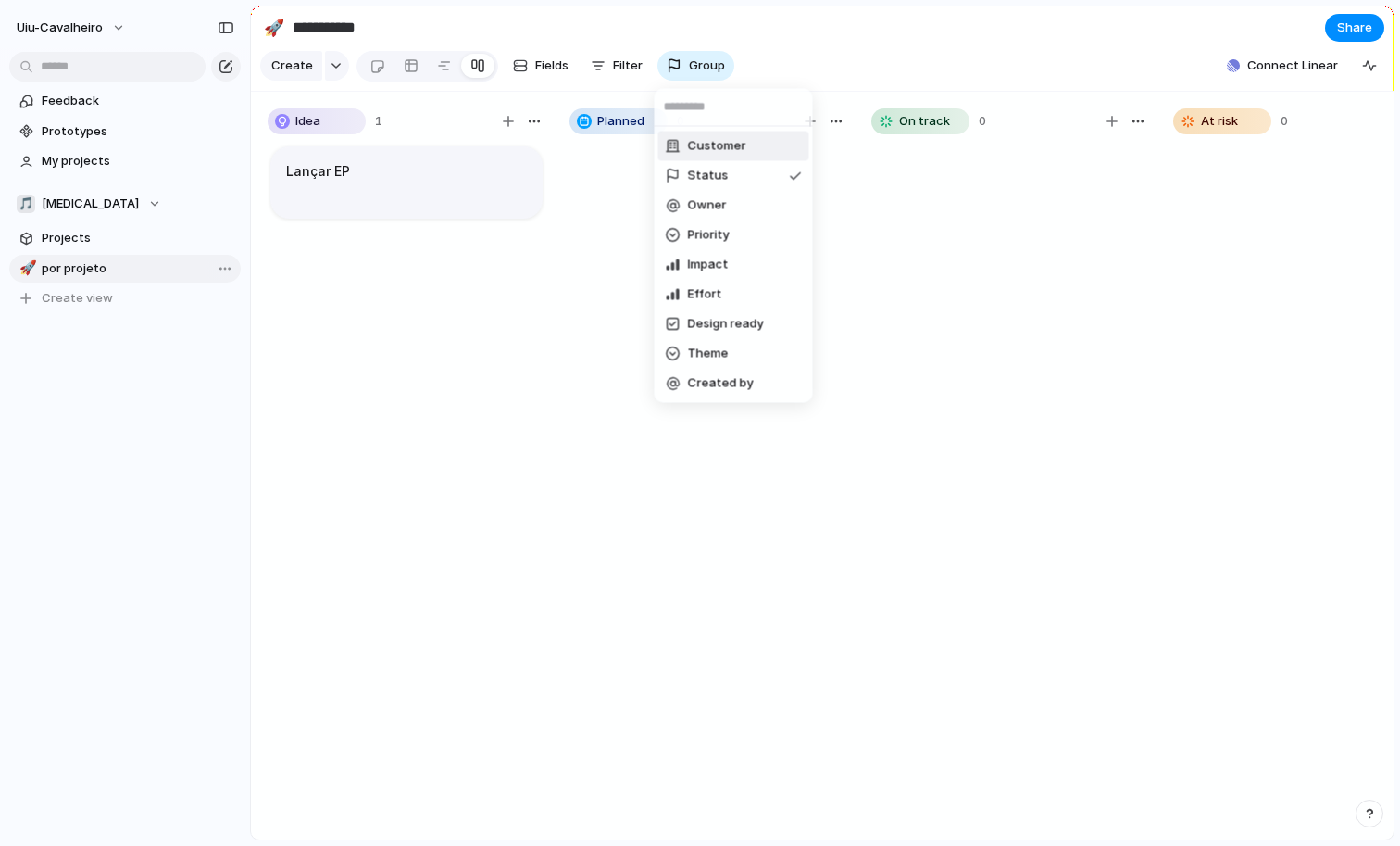
click at [713, 147] on span "Customer" at bounding box center [718, 146] width 59 height 19
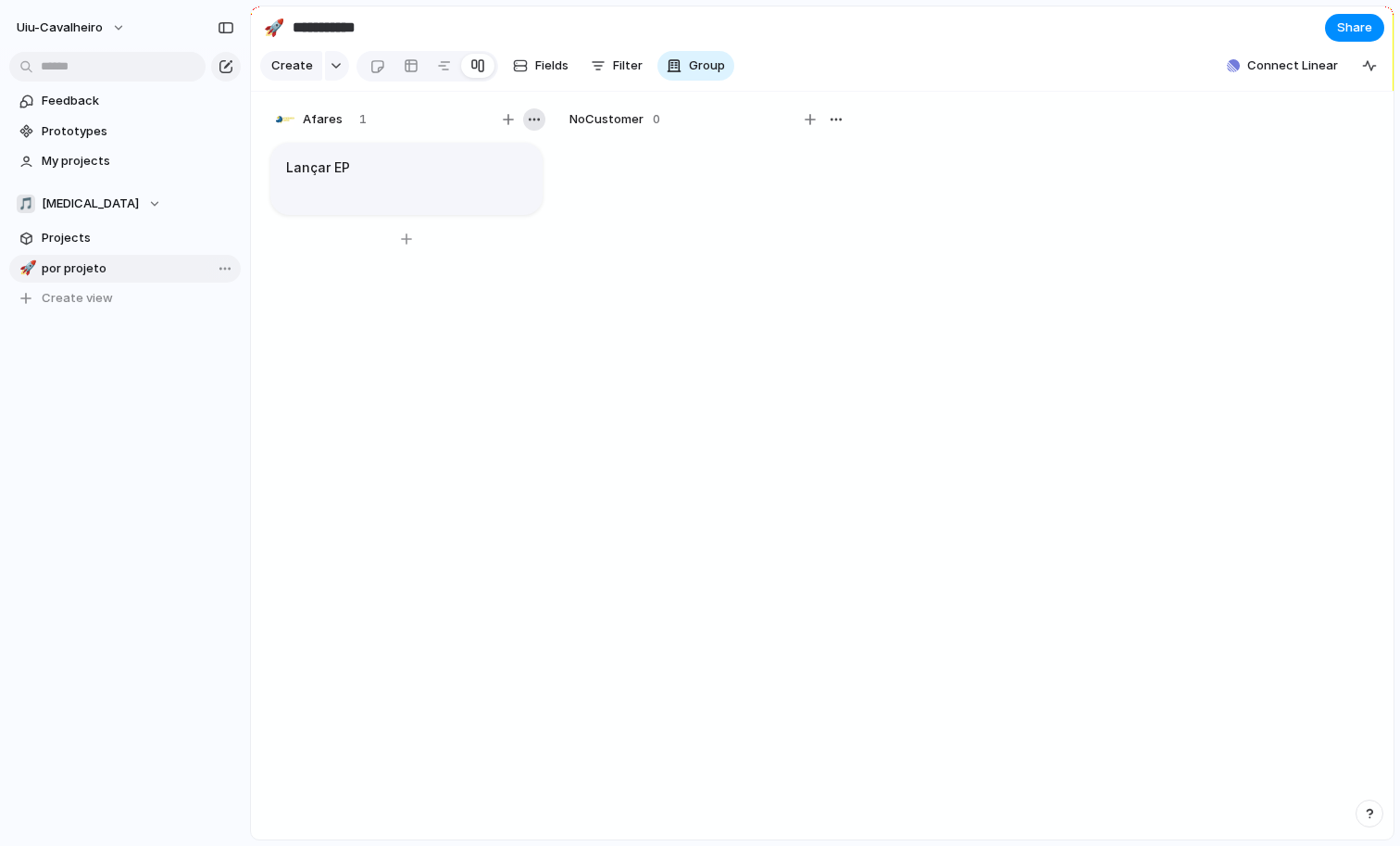
click at [535, 115] on div "button" at bounding box center [534, 119] width 15 height 15
click at [535, 118] on div "Change color" at bounding box center [700, 423] width 1400 height 846
click at [223, 268] on div "Open in new tab Copy link Duplicate view Rename view Delete view" at bounding box center [700, 423] width 1400 height 846
click at [226, 67] on div "button" at bounding box center [226, 67] width 15 height 15
